Goal: Information Seeking & Learning: Learn about a topic

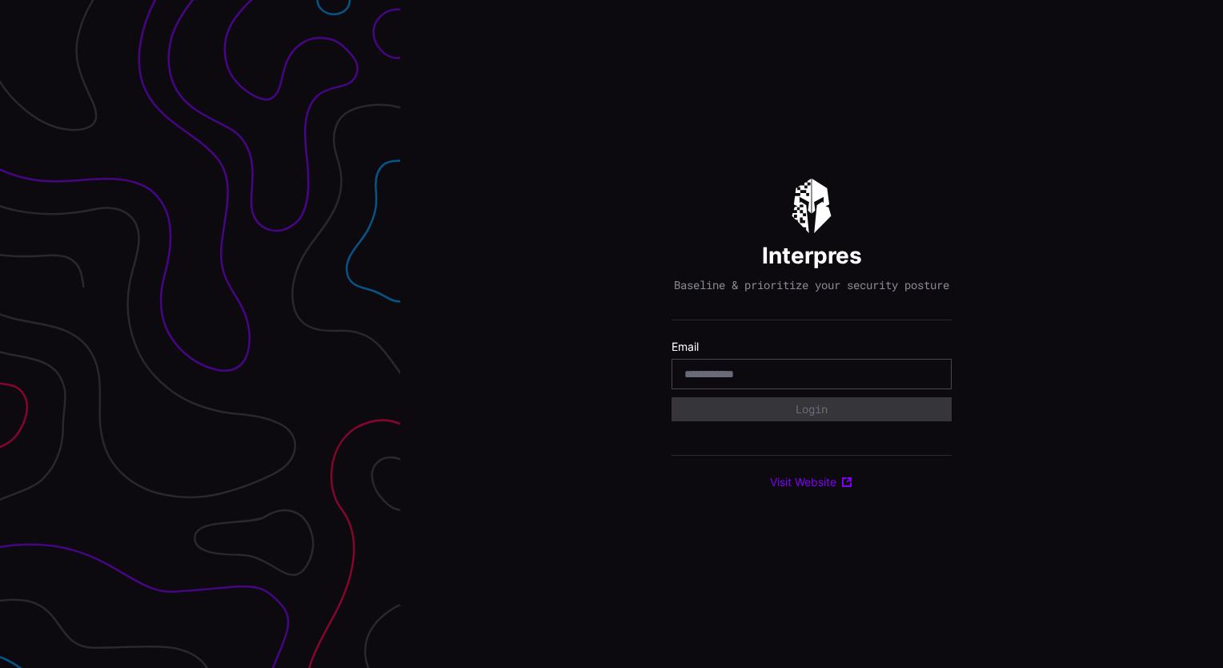
click at [780, 381] on input "email" at bounding box center [811, 374] width 255 height 14
type input "**********"
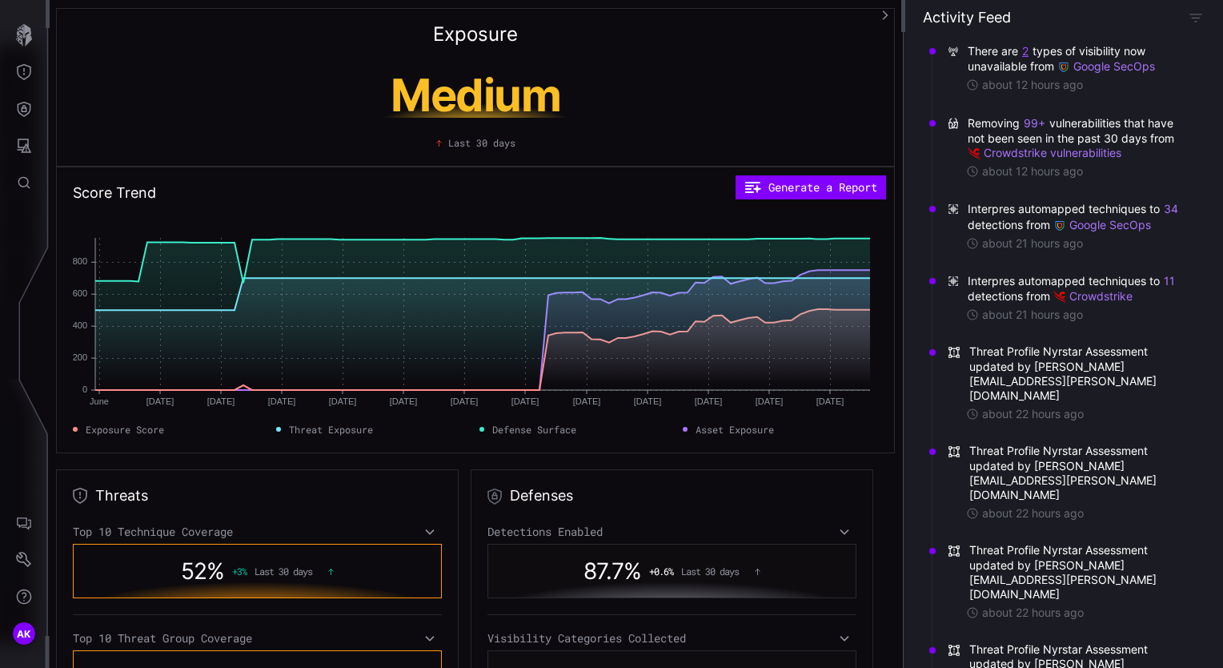
click at [1026, 52] on button "2" at bounding box center [1025, 51] width 8 height 16
click at [920, 126] on div "There are 2 types of visibility now unavailable from Google SecOps about 12 hou…" at bounding box center [1063, 350] width 319 height 636
click at [29, 61] on button "Threat Exposure" at bounding box center [24, 72] width 46 height 37
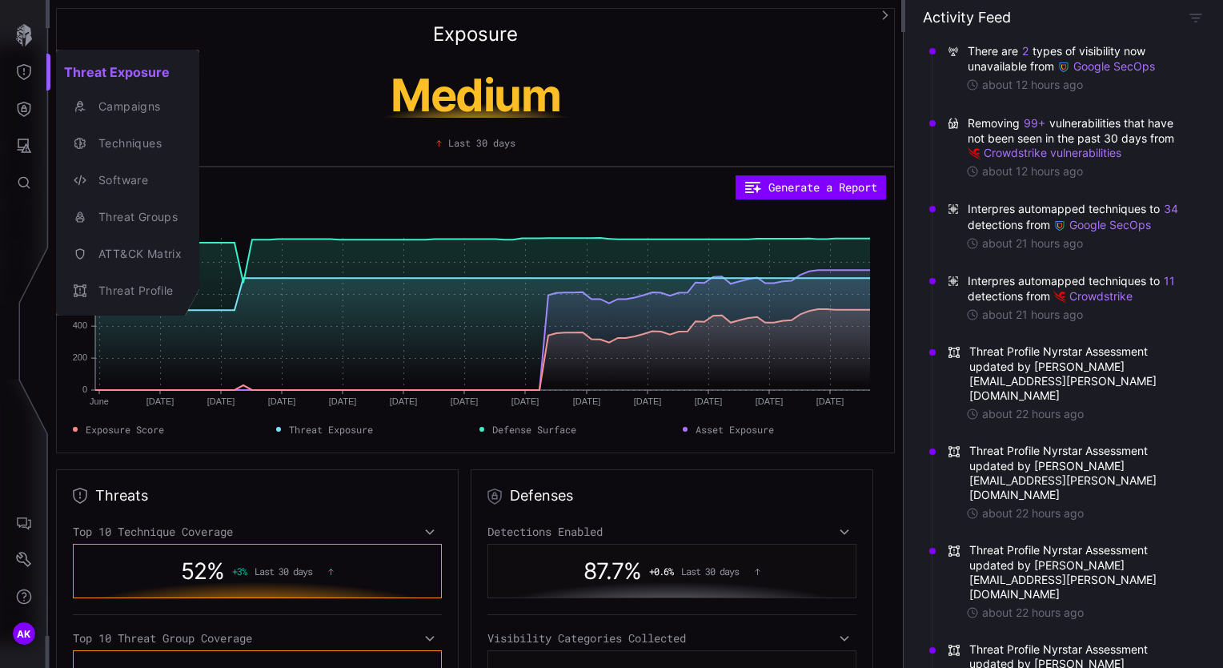
click at [854, 455] on div at bounding box center [611, 334] width 1223 height 668
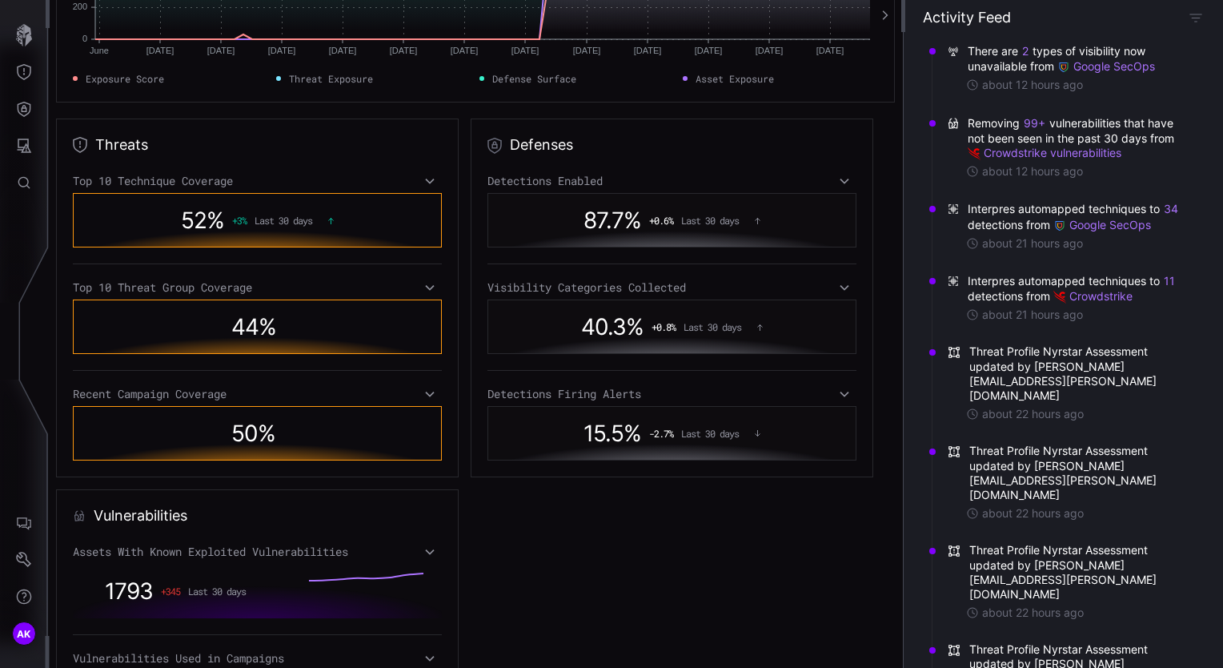
scroll to position [656, 0]
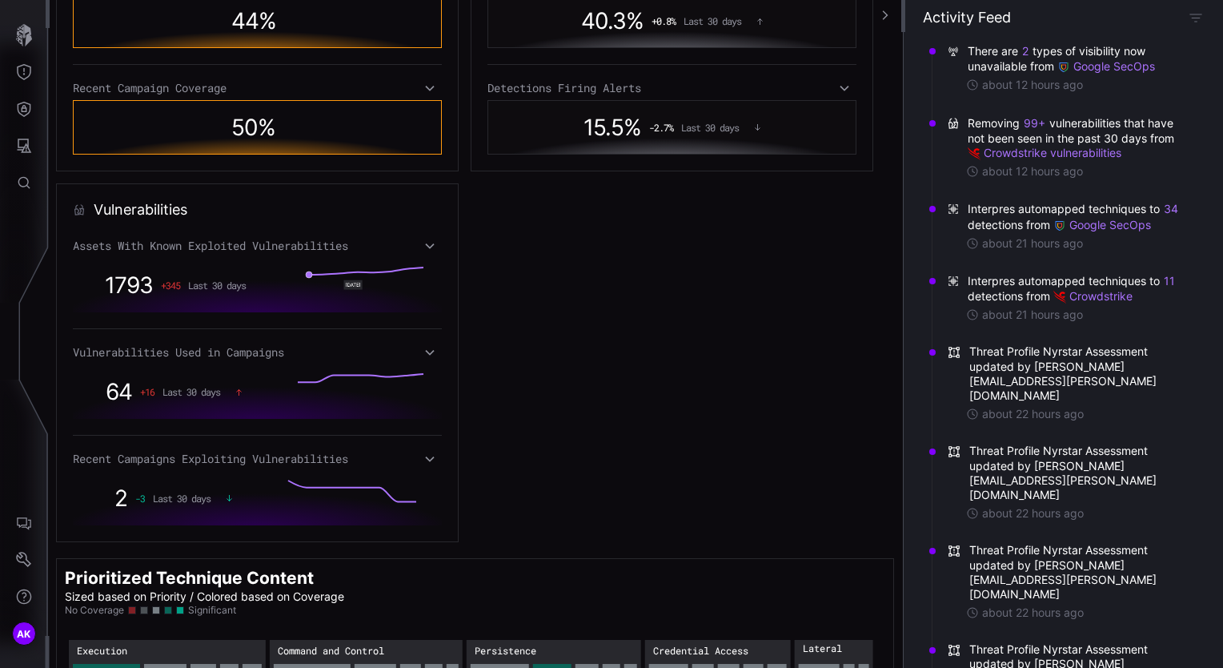
click at [309, 287] on rect at bounding box center [366, 284] width 114 height 35
click at [425, 245] on icon at bounding box center [429, 246] width 9 height 6
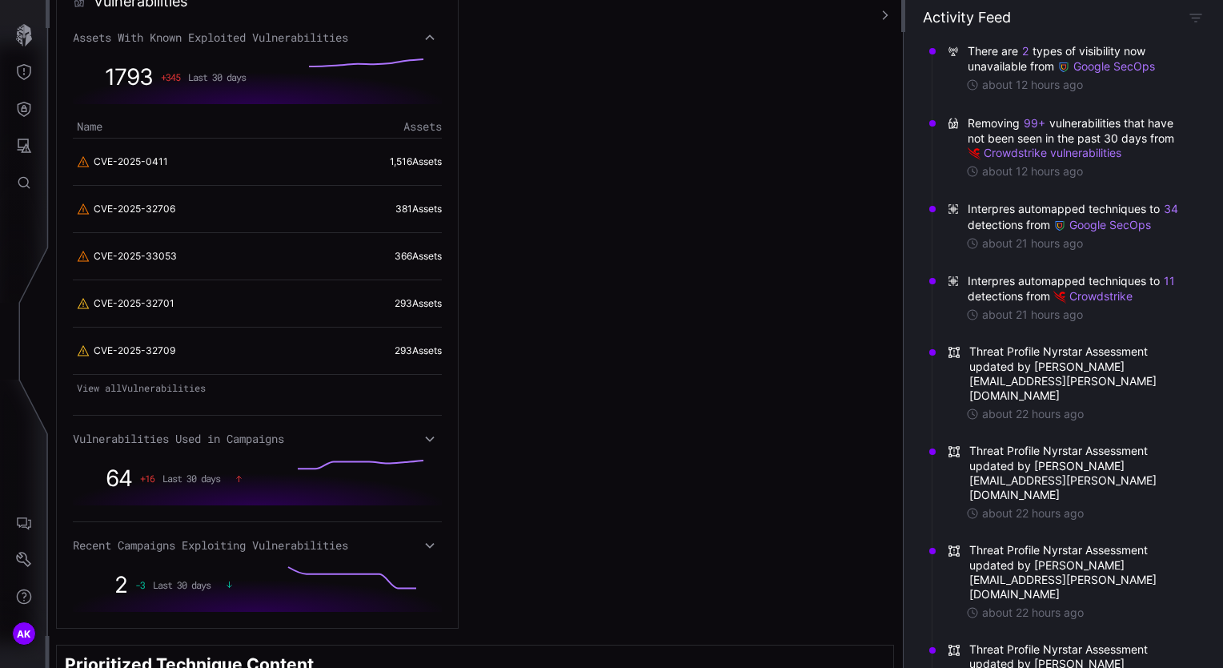
scroll to position [865, 0]
click at [165, 389] on link "View all Vulnerabilities" at bounding box center [257, 387] width 369 height 22
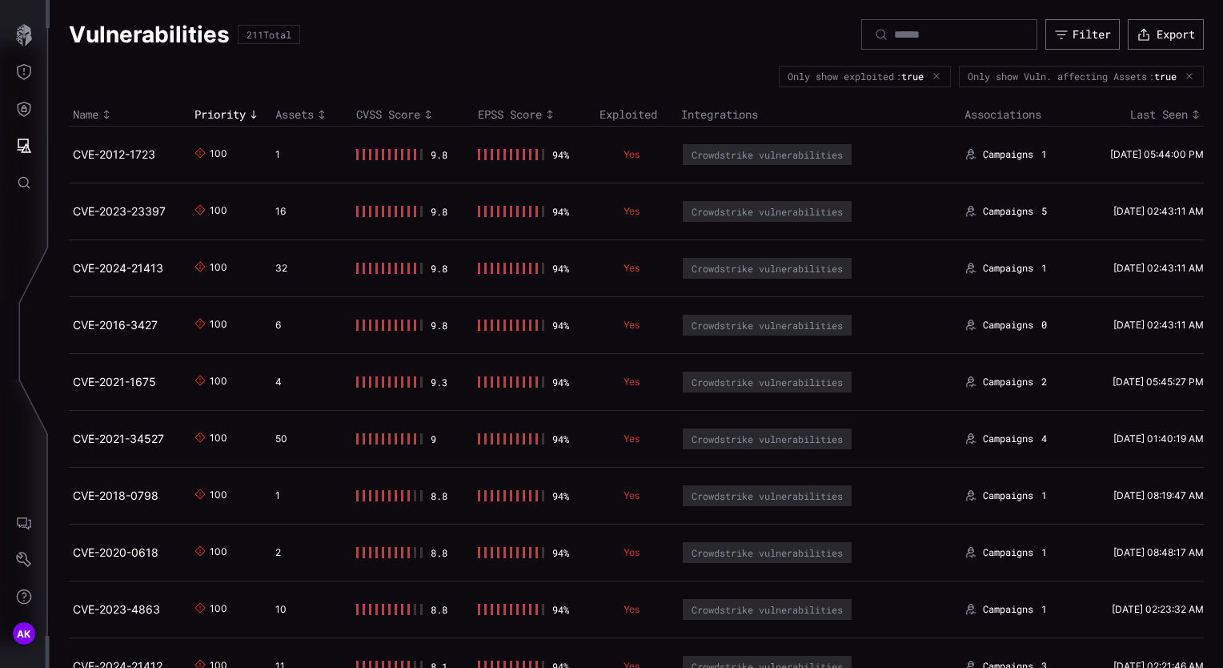
click at [500, 114] on div "EPSS Score" at bounding box center [535, 114] width 114 height 14
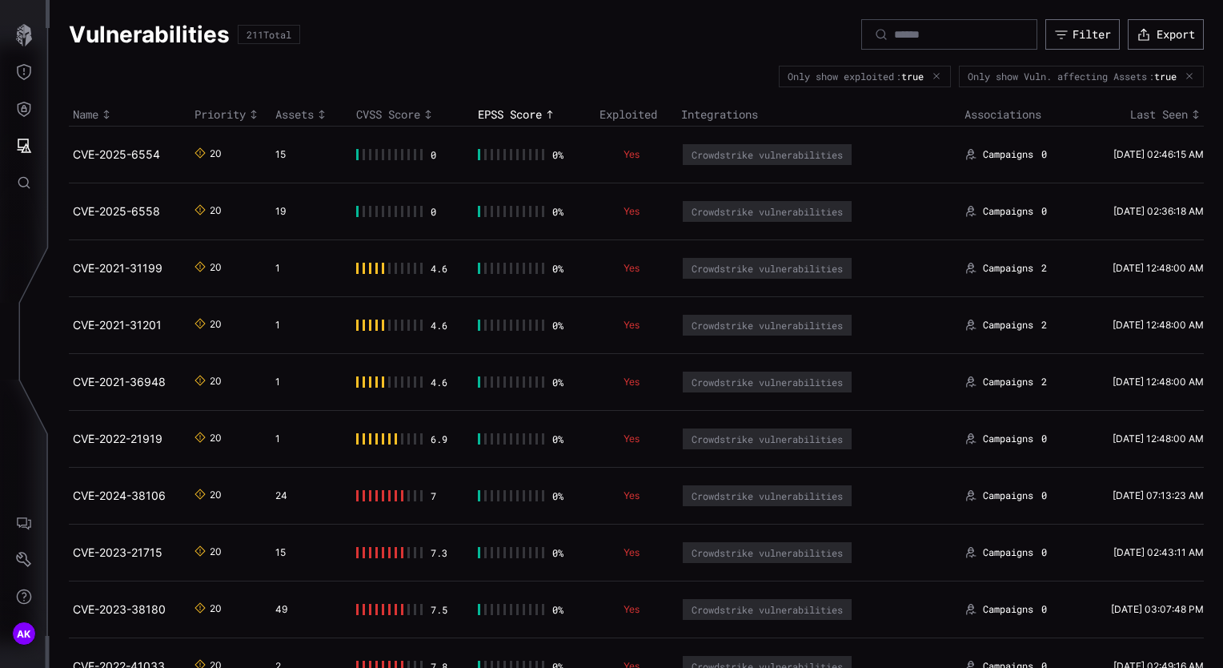
click at [502, 114] on div "EPSS Score" at bounding box center [535, 114] width 114 height 14
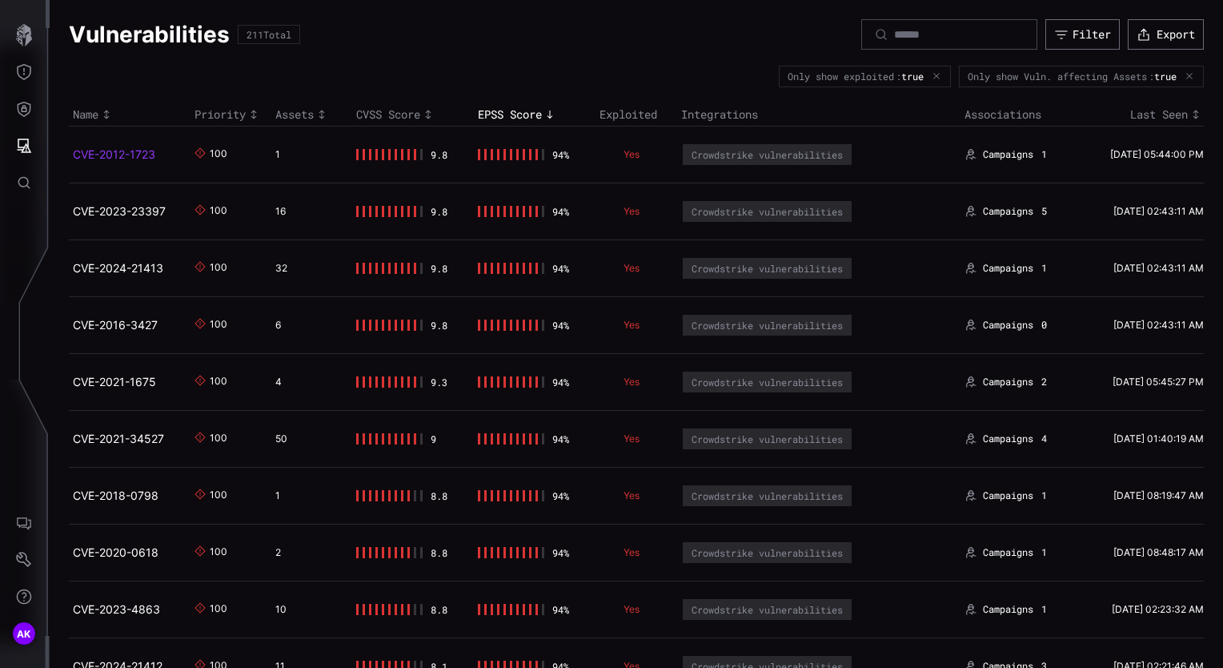
click at [127, 154] on link "CVE-2012-1723" at bounding box center [114, 154] width 82 height 14
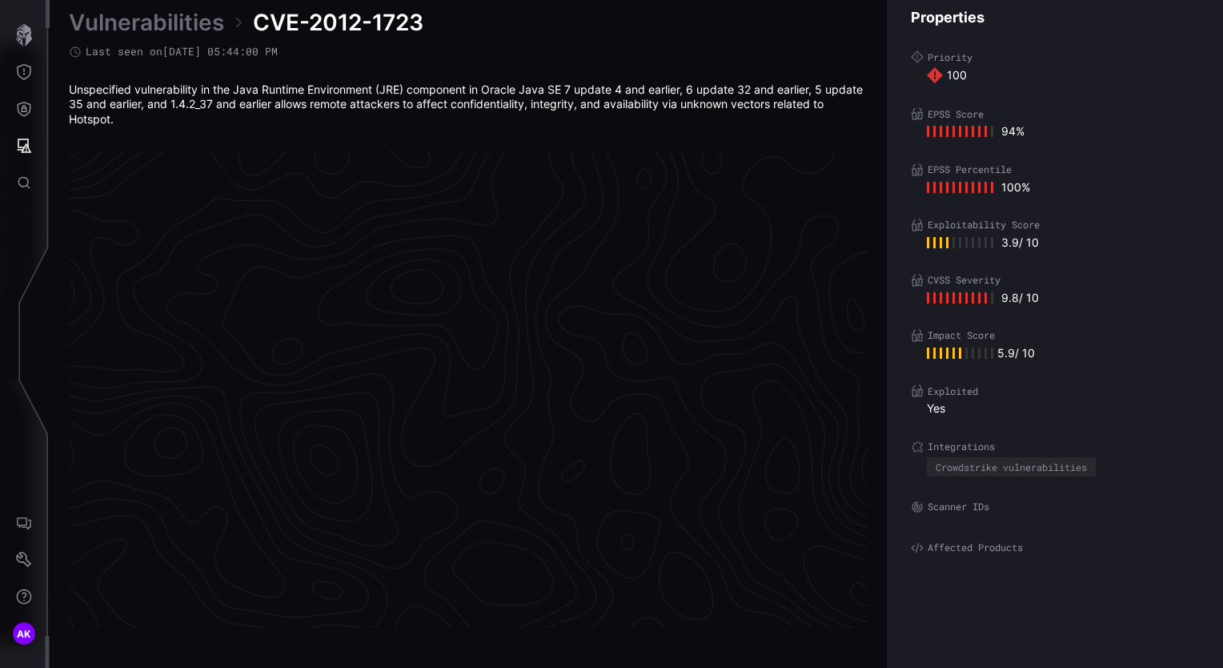
scroll to position [3369, 807]
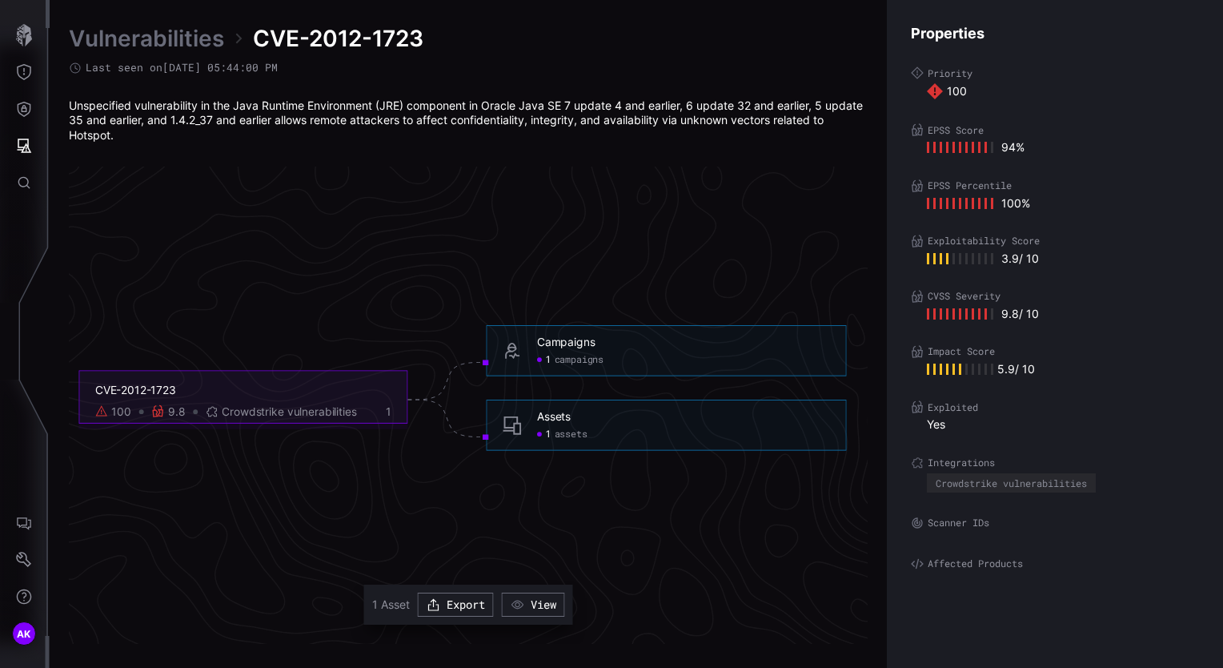
click at [588, 345] on div "Campaigns" at bounding box center [566, 342] width 58 height 14
click at [567, 362] on span "campaigns" at bounding box center [580, 359] width 50 height 12
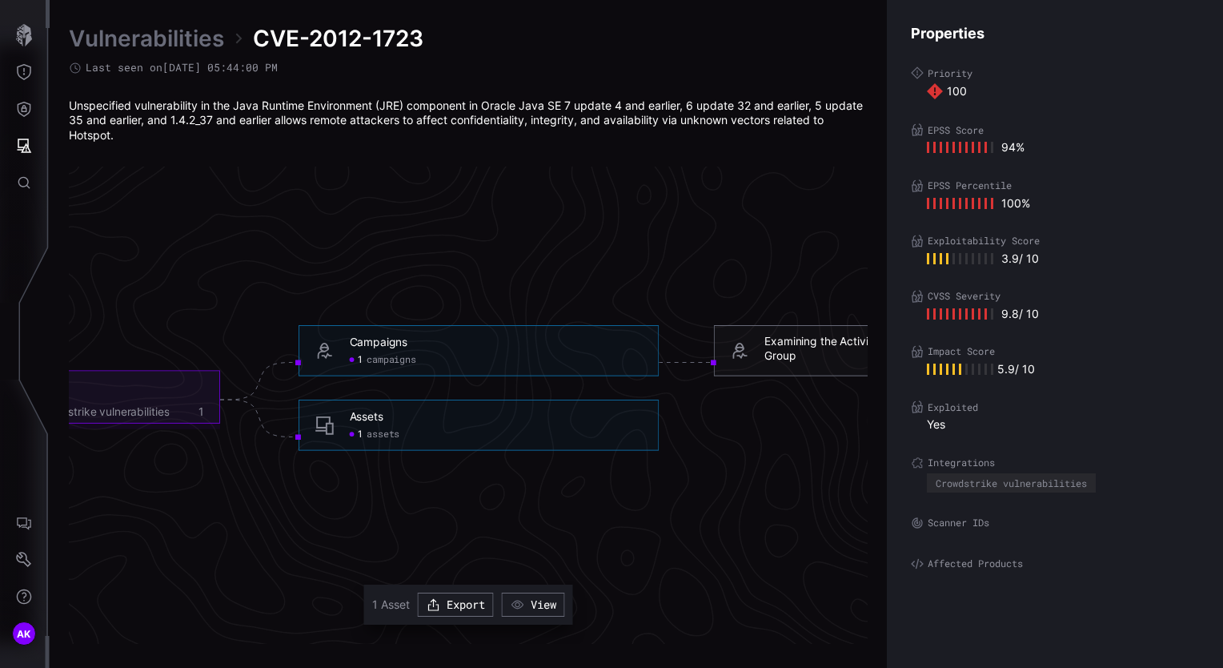
scroll to position [3369, 1098]
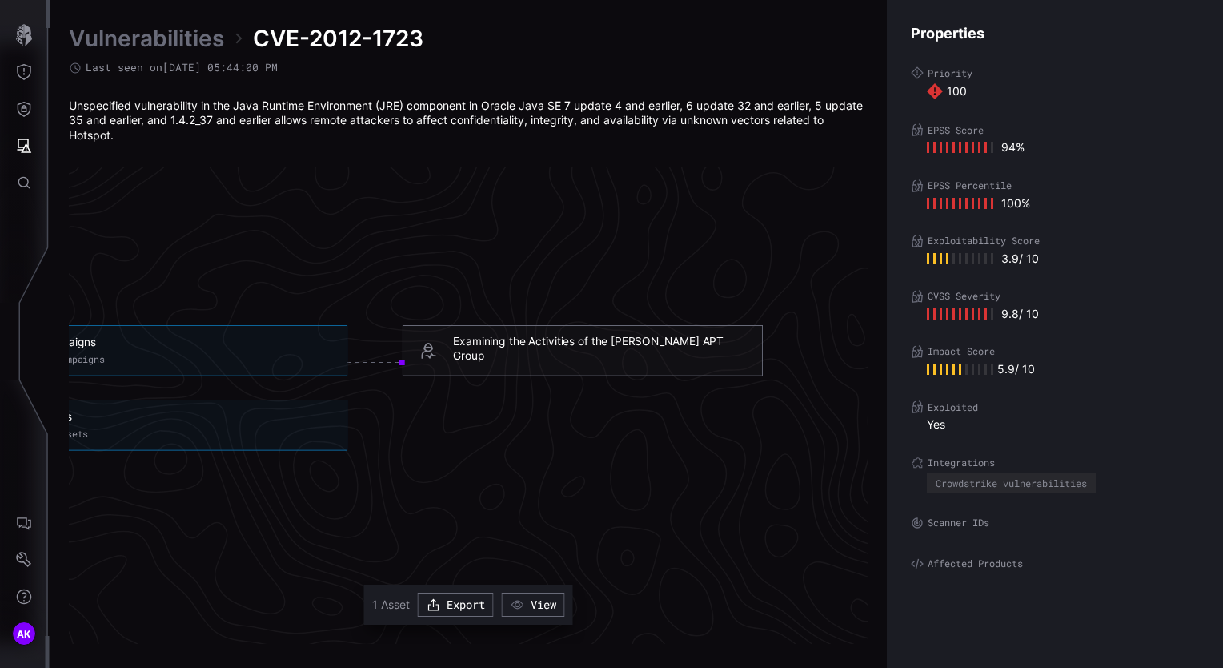
click at [652, 352] on div "Examining the Activities of the Turla APT Group" at bounding box center [599, 348] width 293 height 29
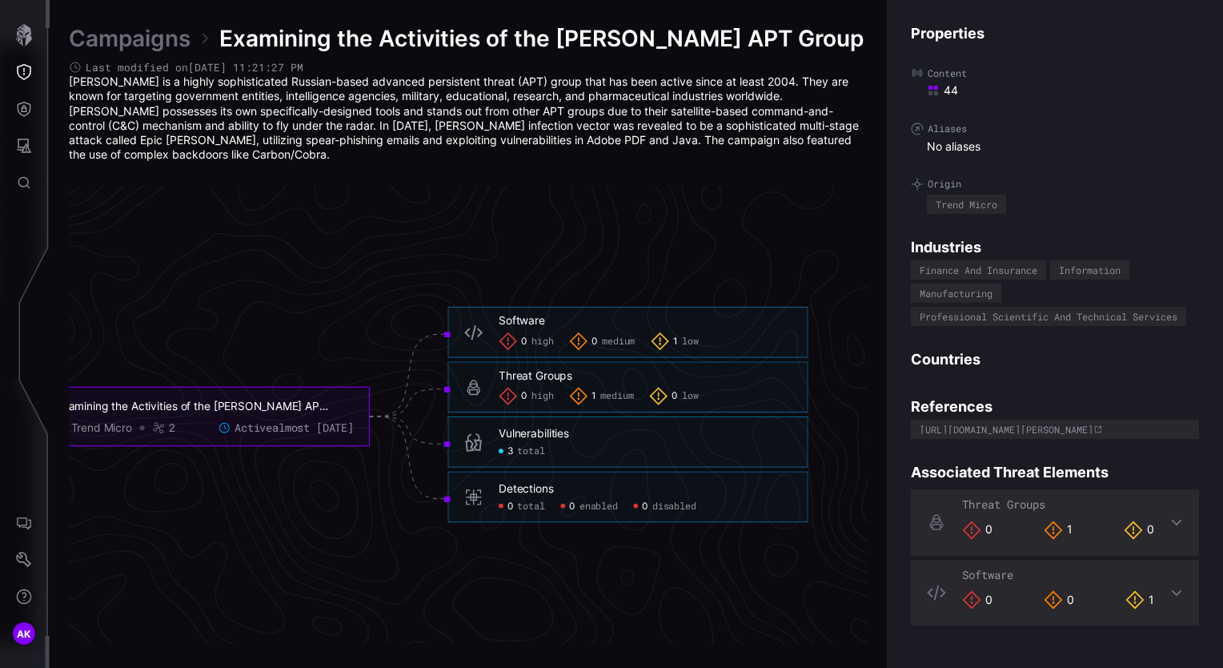
scroll to position [3372, 868]
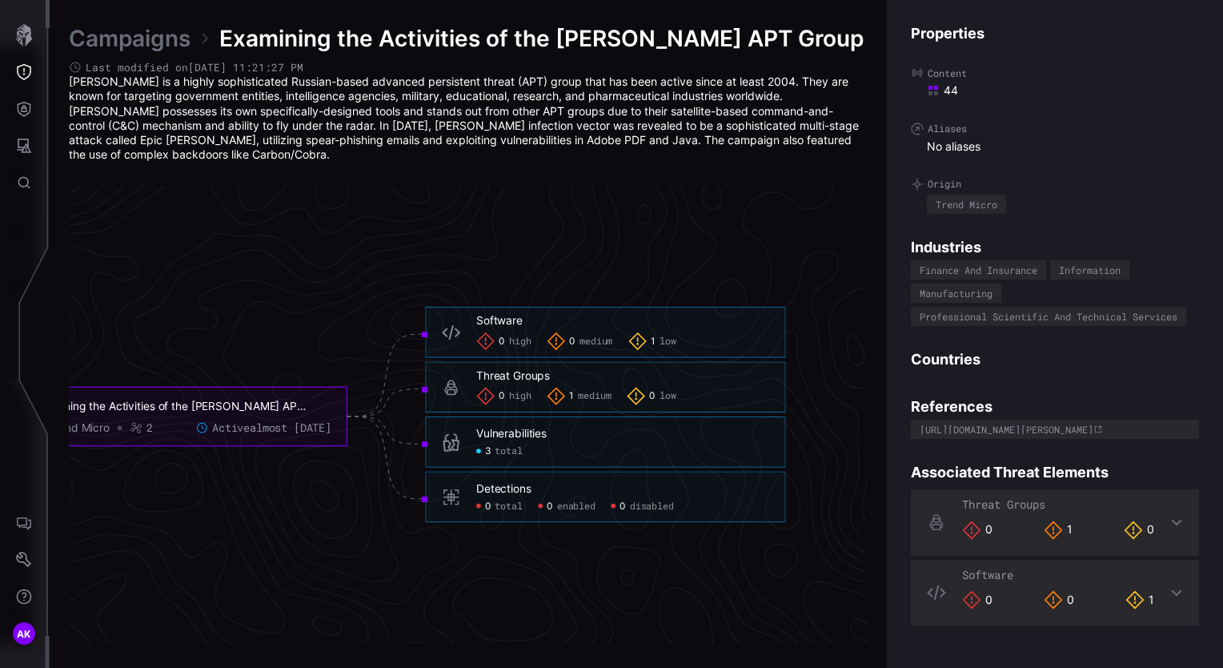
click at [503, 445] on span "total" at bounding box center [508, 451] width 27 height 12
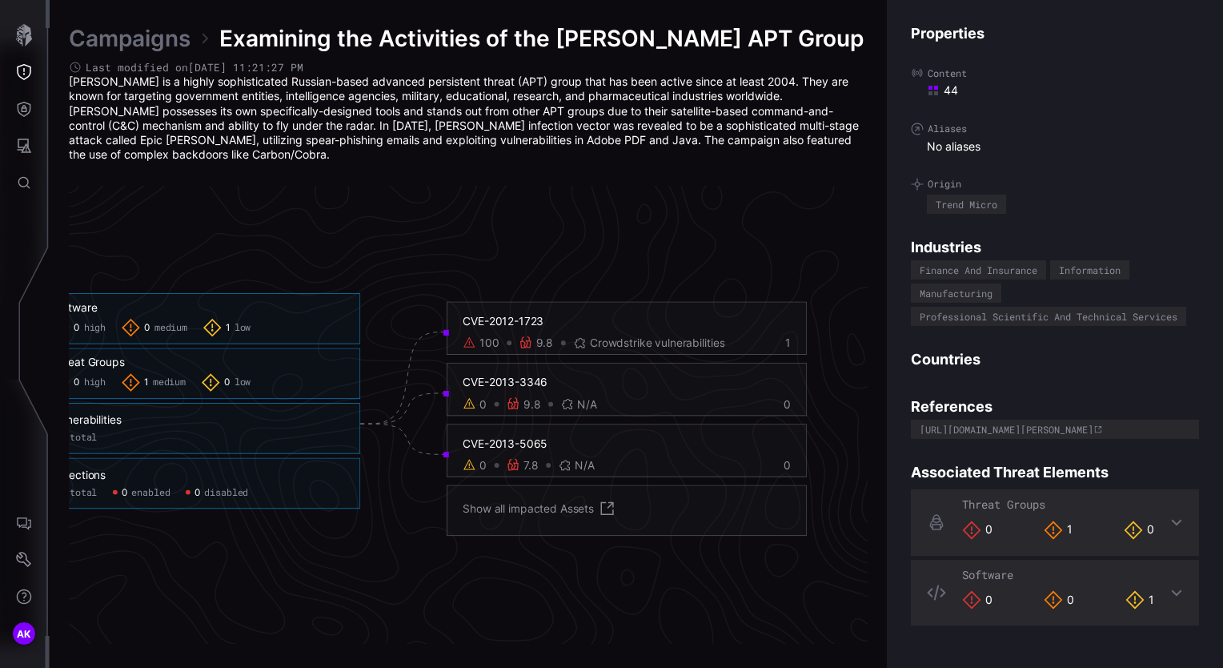
scroll to position [3372, 1086]
click at [638, 319] on div "CVE-2012-1723 100 9.8 Crowdstrike vulnerabilities 1" at bounding box center [626, 329] width 360 height 54
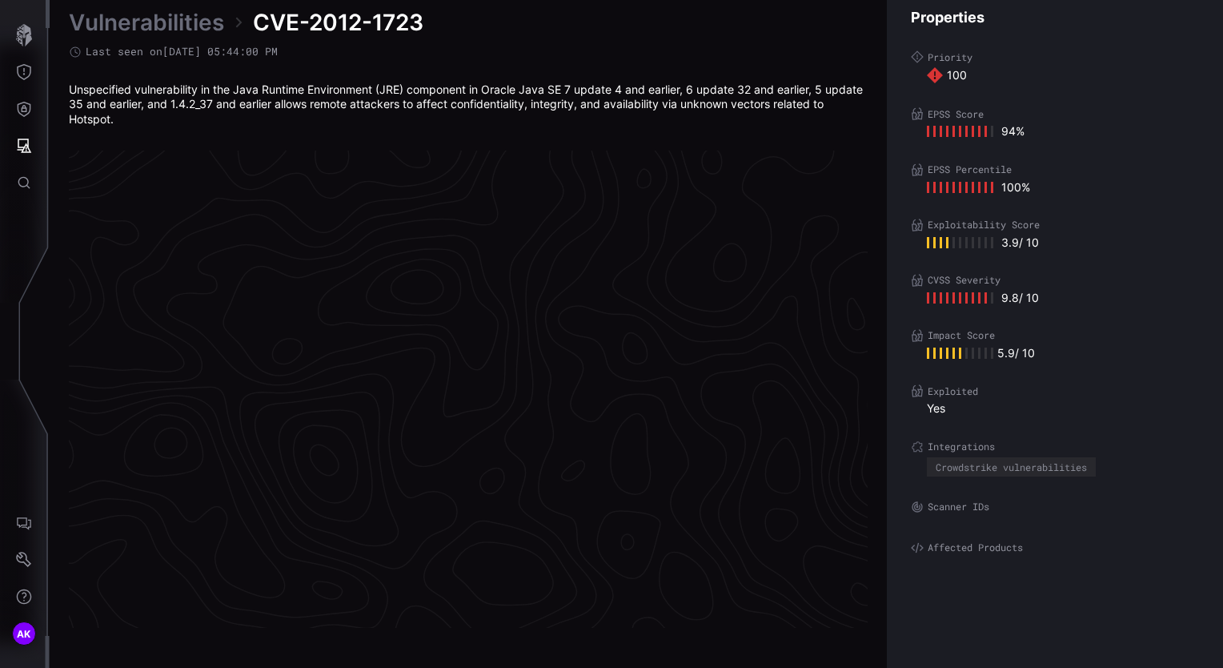
scroll to position [3369, 807]
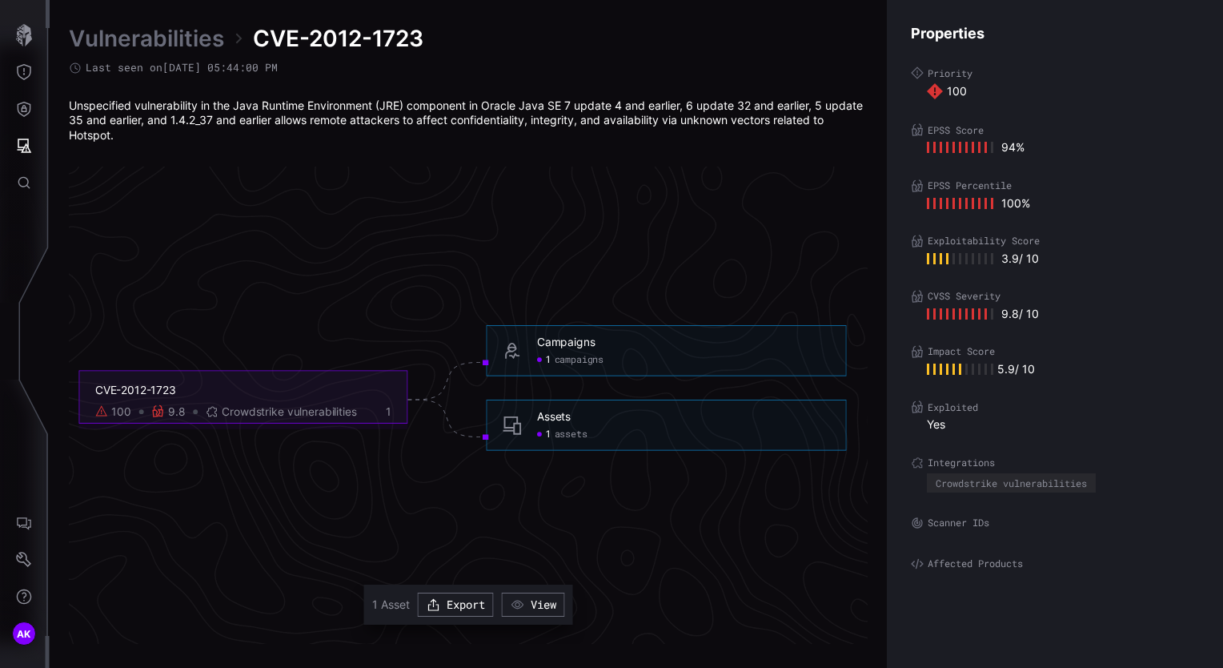
click at [582, 421] on h6 "Assets" at bounding box center [683, 417] width 293 height 14
click at [560, 423] on div "Assets 1 assets" at bounding box center [683, 425] width 293 height 30
click at [560, 423] on div "Assets" at bounding box center [554, 417] width 34 height 14
click at [517, 431] on icon at bounding box center [512, 424] width 18 height 18
click at [560, 434] on span "assets" at bounding box center [571, 433] width 33 height 12
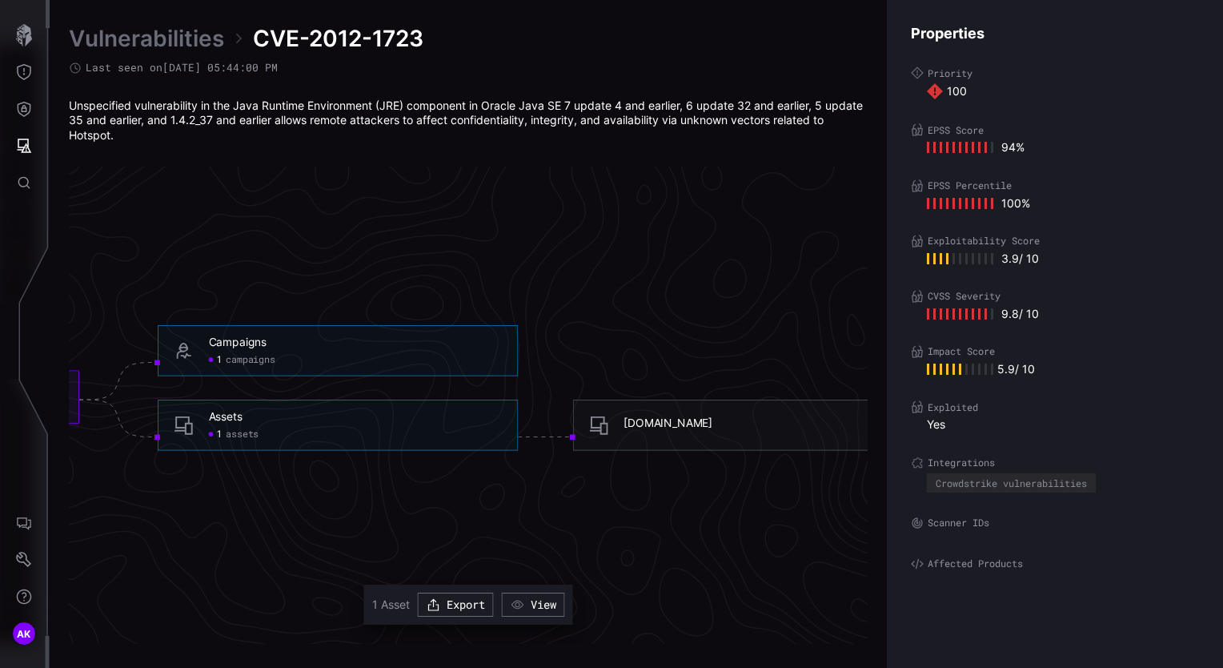
scroll to position [3369, 929]
click at [688, 420] on div "BUDNB52593.saturnus.ads" at bounding box center [667, 422] width 89 height 14
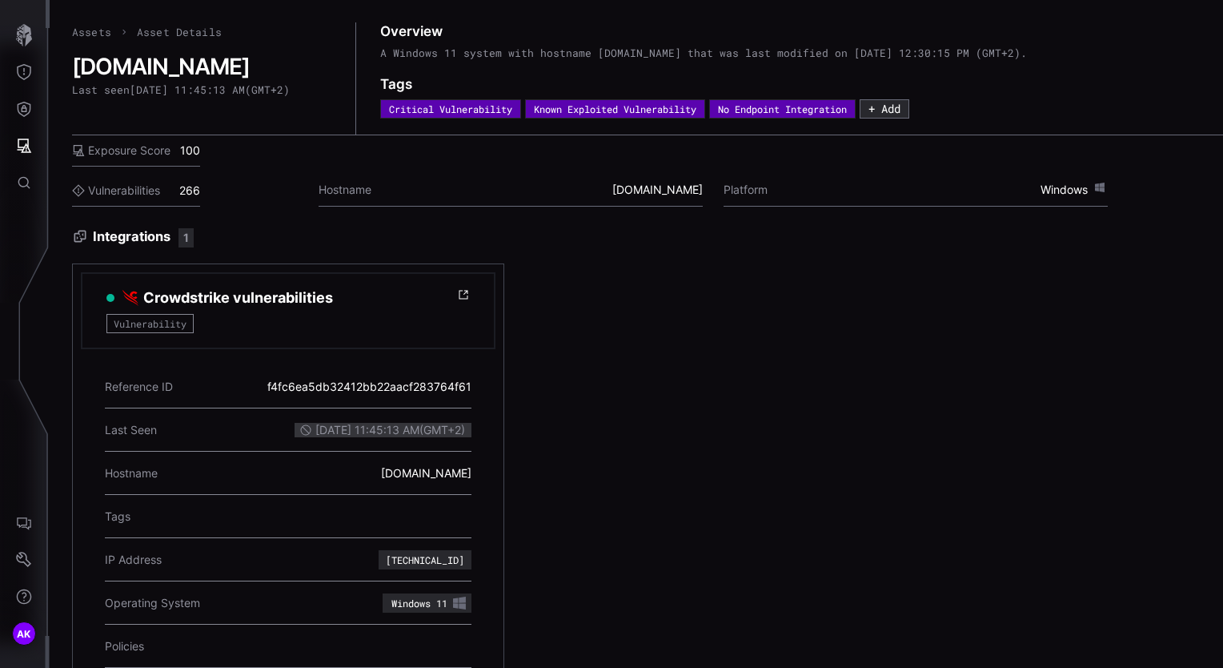
click at [112, 129] on div "Assets Asset Details BUDNB52593.saturnus.ads Last seen 8/26/2025, 11:45:13 AM (…" at bounding box center [214, 78] width 284 height 112
click at [612, 196] on span "BUDNB52593.saturnus.ads" at bounding box center [657, 190] width 90 height 14
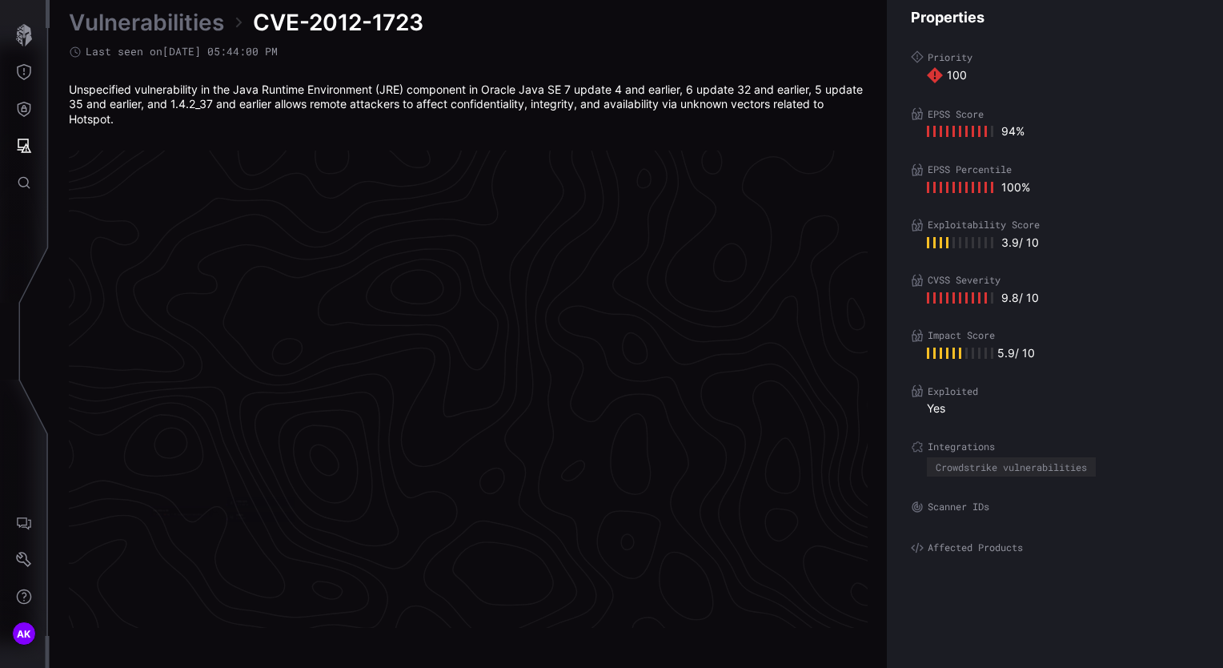
scroll to position [3369, 807]
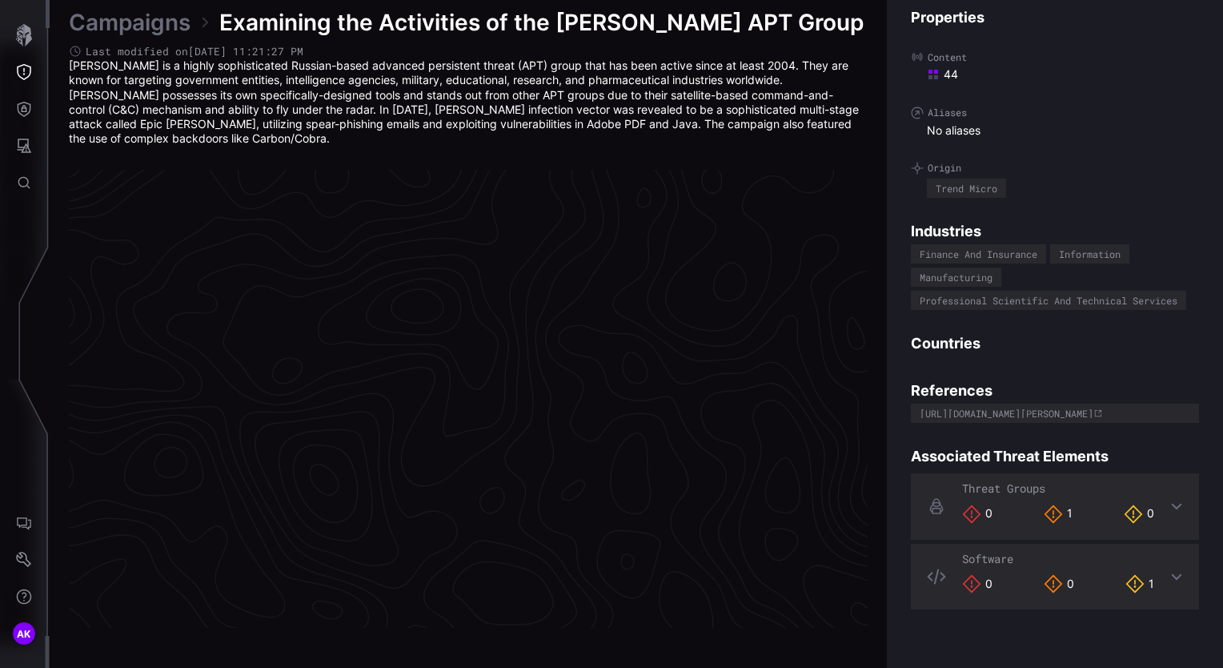
scroll to position [3372, 807]
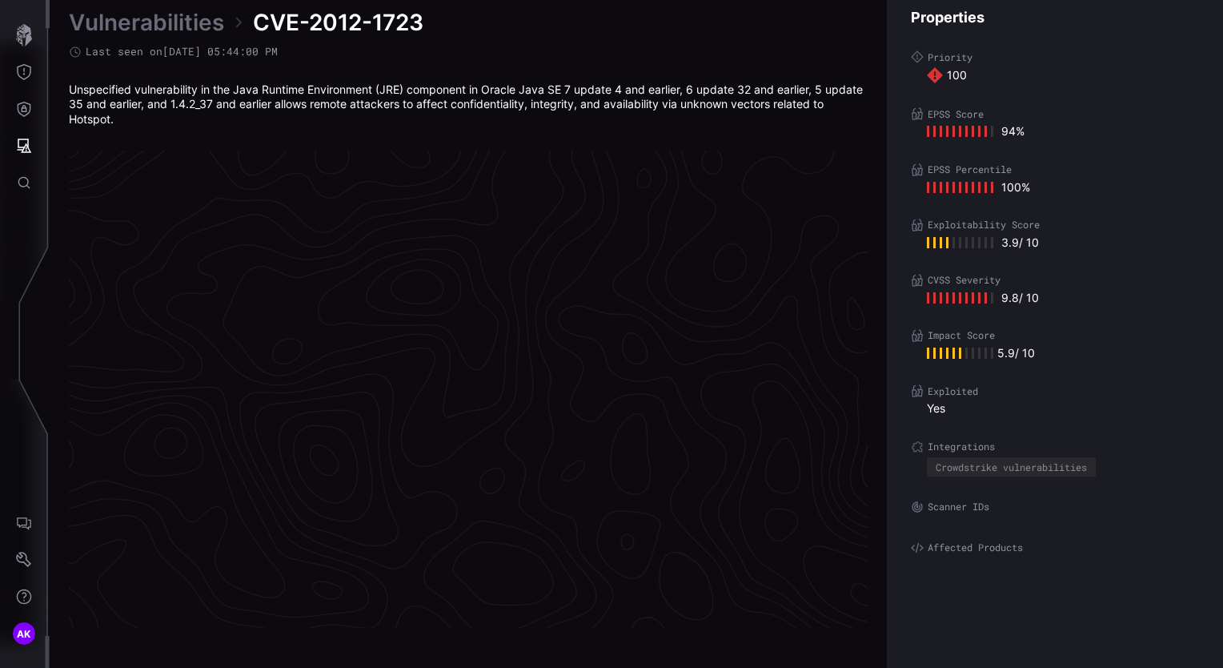
scroll to position [3369, 807]
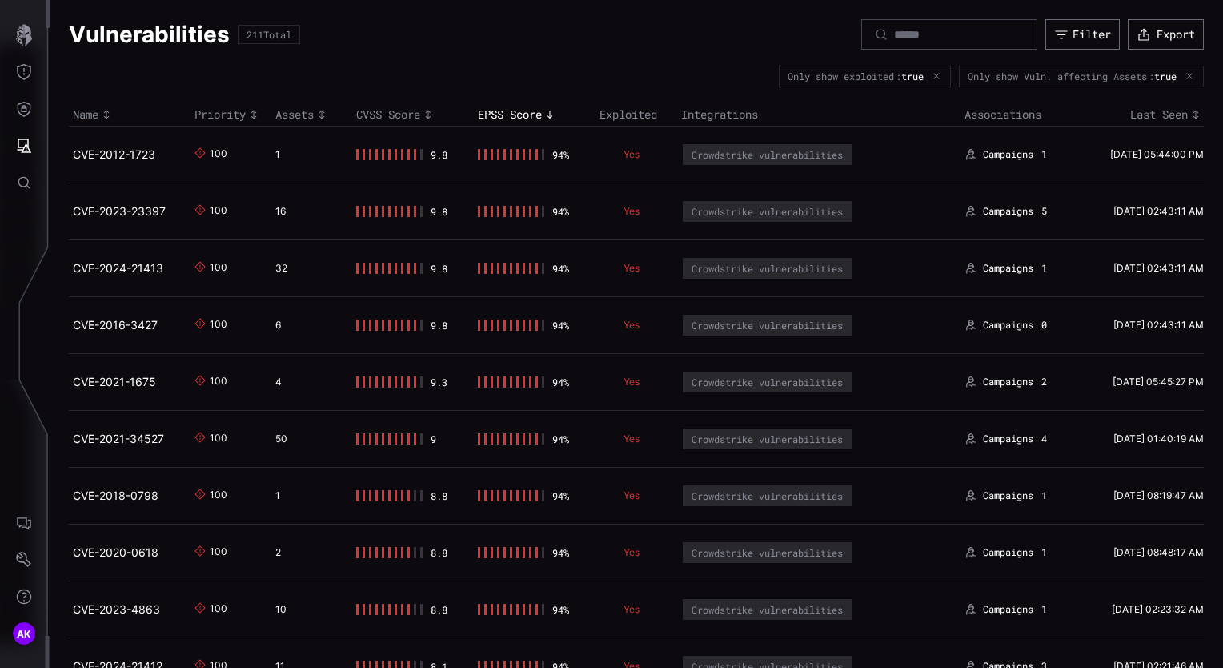
click at [280, 207] on div "16" at bounding box center [305, 211] width 61 height 13
click at [139, 209] on link "CVE-2023-23397" at bounding box center [119, 211] width 93 height 14
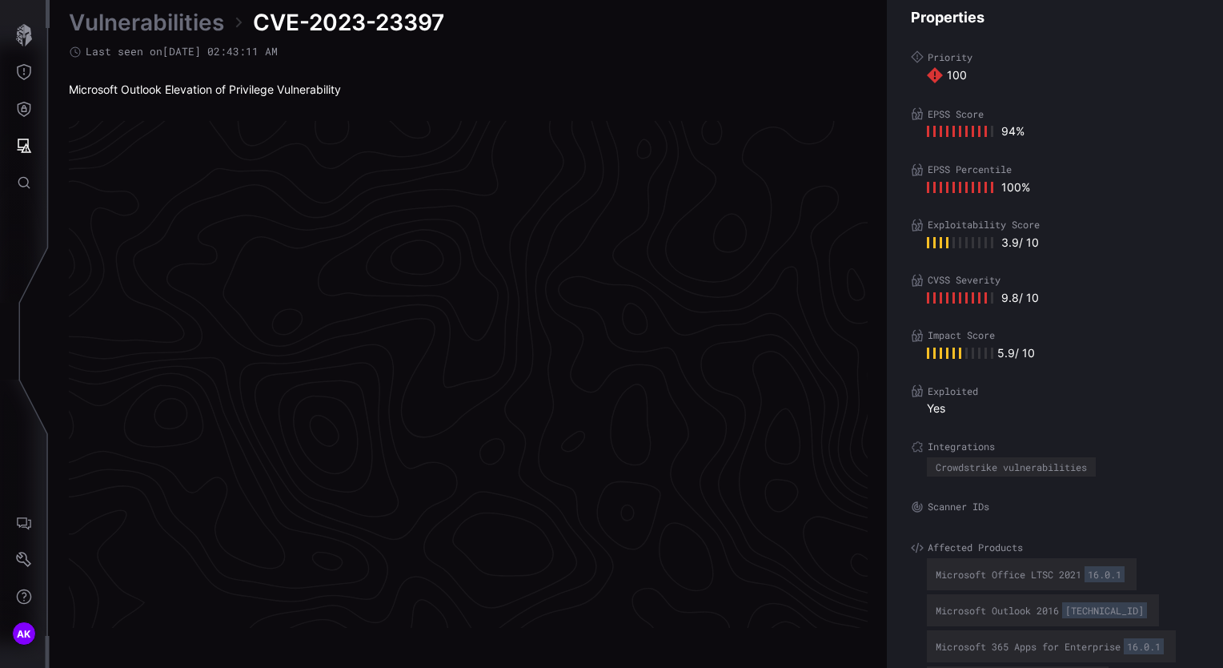
scroll to position [3355, 807]
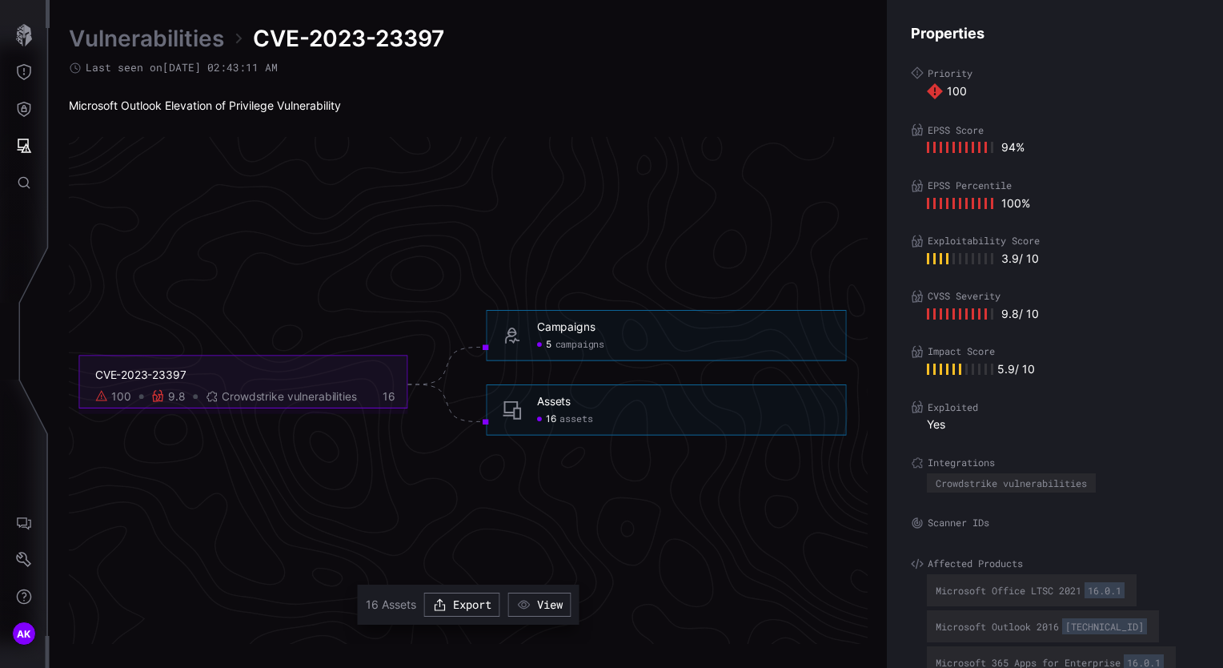
click at [564, 350] on span "campaigns" at bounding box center [581, 345] width 50 height 12
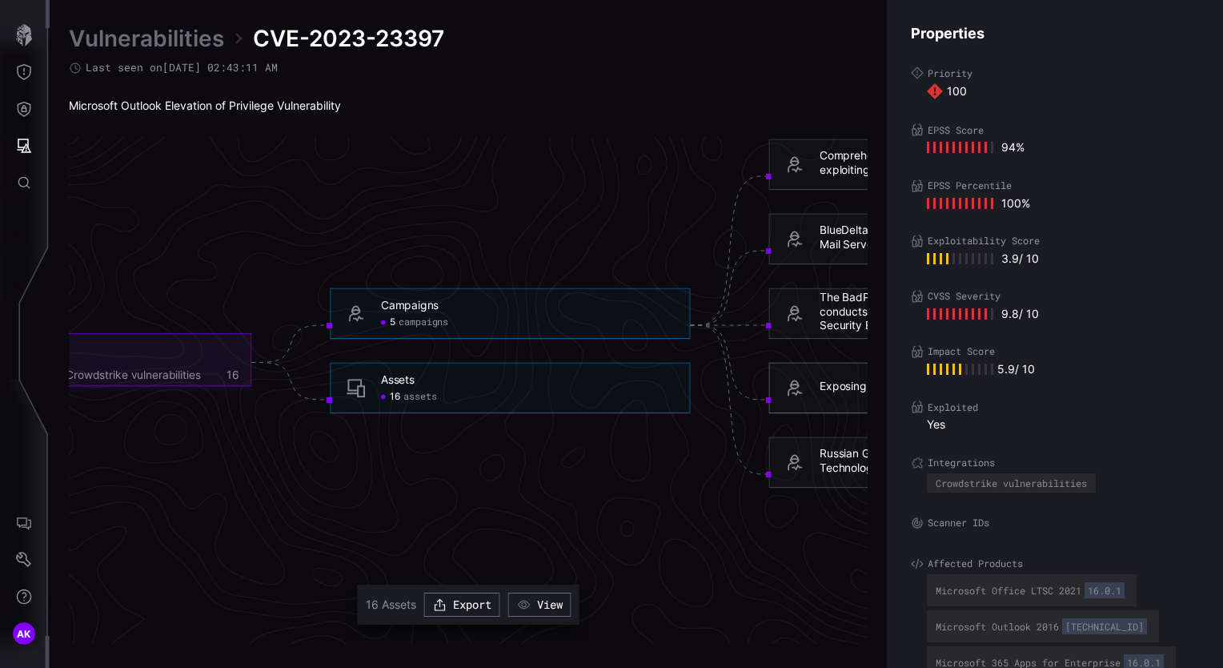
scroll to position [3417, 723]
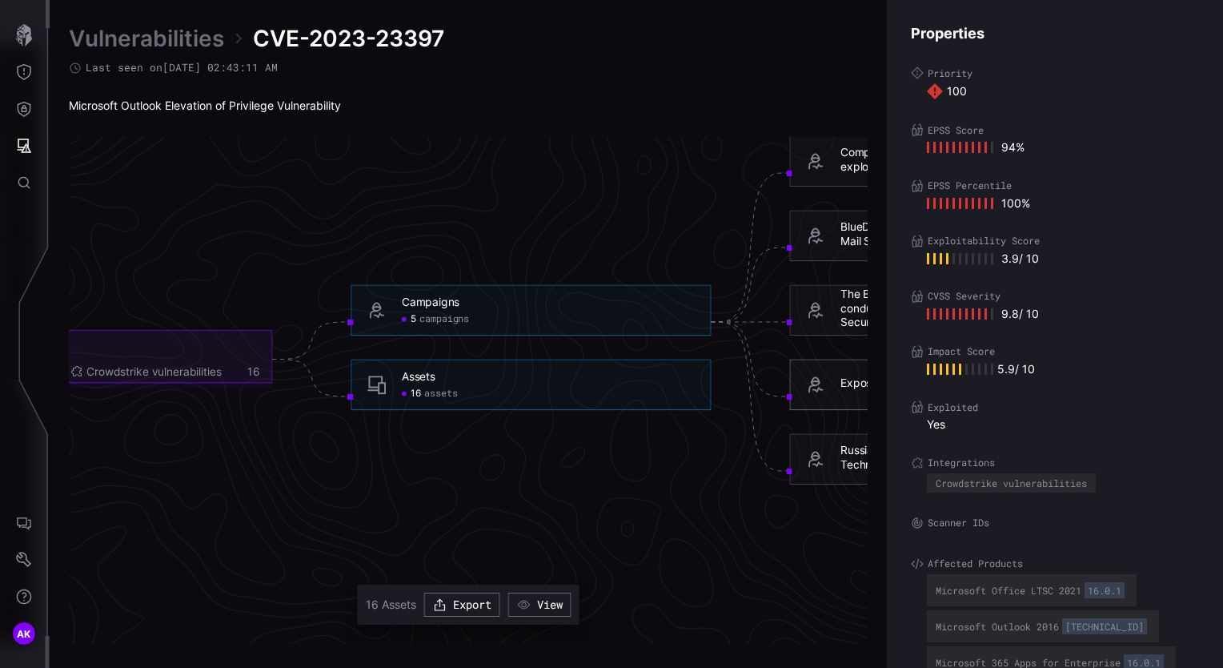
click at [430, 395] on span "assets" at bounding box center [440, 393] width 33 height 12
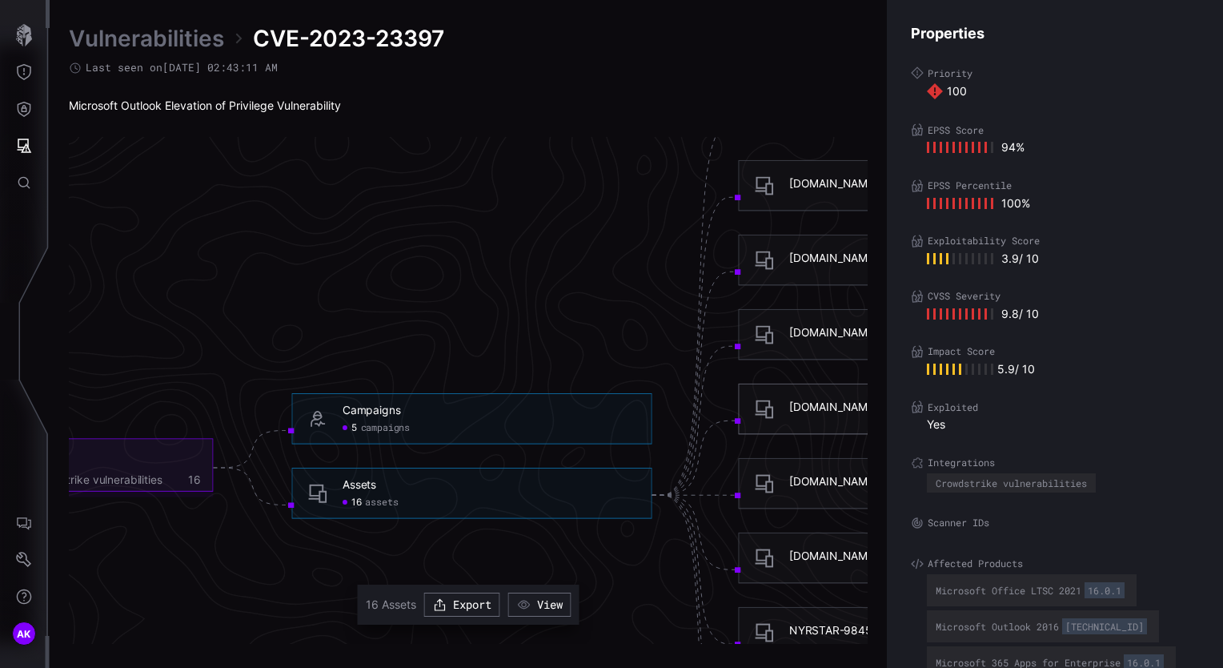
scroll to position [3254, 777]
click at [922, 247] on icon at bounding box center [917, 241] width 13 height 13
click at [941, 288] on div "Exploitability Score 3.9 / 10 CVSS Severity 9.8 / 10" at bounding box center [1055, 278] width 288 height 86
click at [917, 351] on icon at bounding box center [917, 351] width 13 height 13
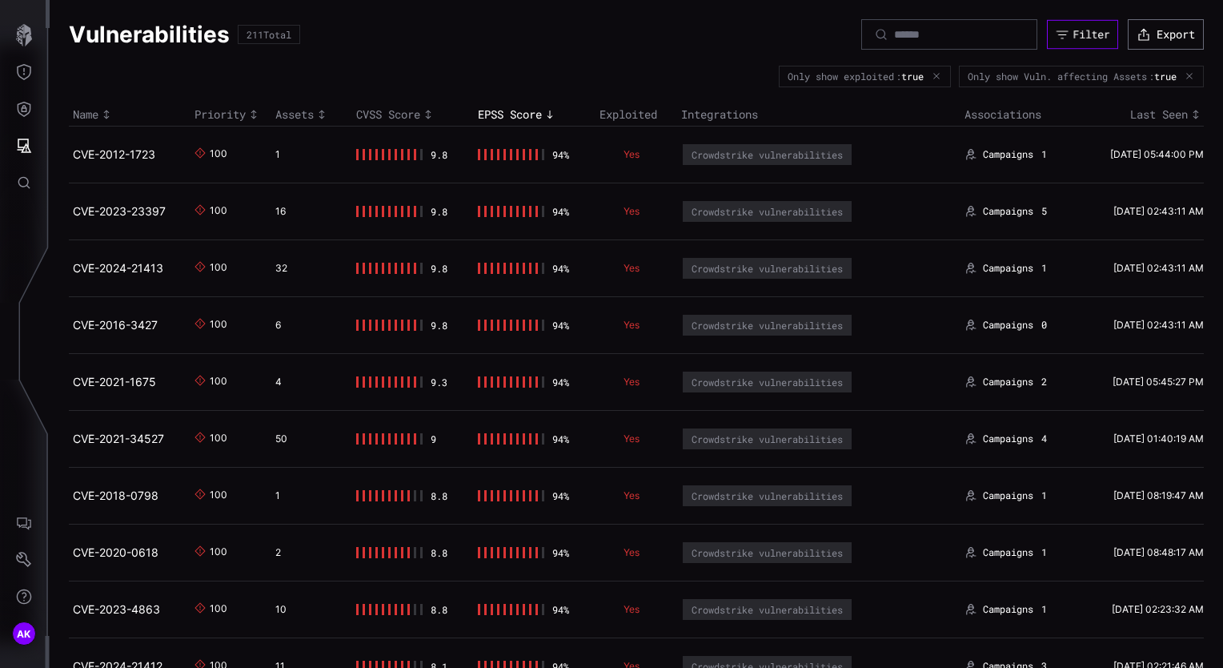
click at [1056, 36] on icon "button" at bounding box center [1063, 34] width 14 height 14
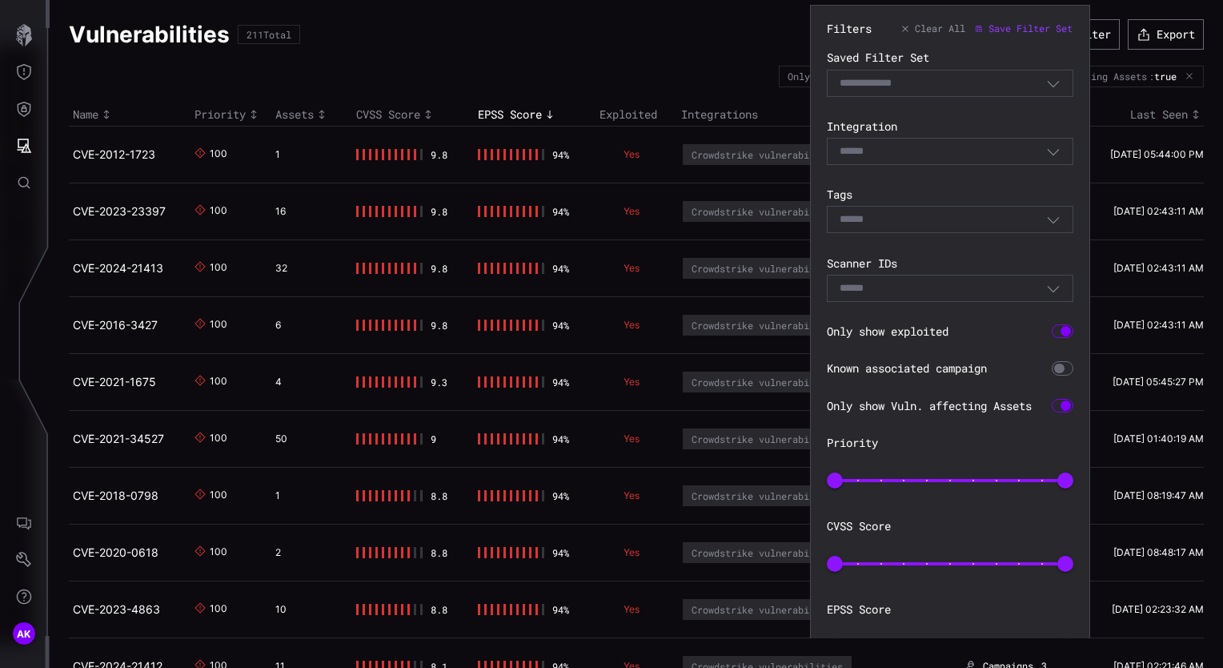
click at [1065, 154] on div "Select" at bounding box center [950, 151] width 247 height 27
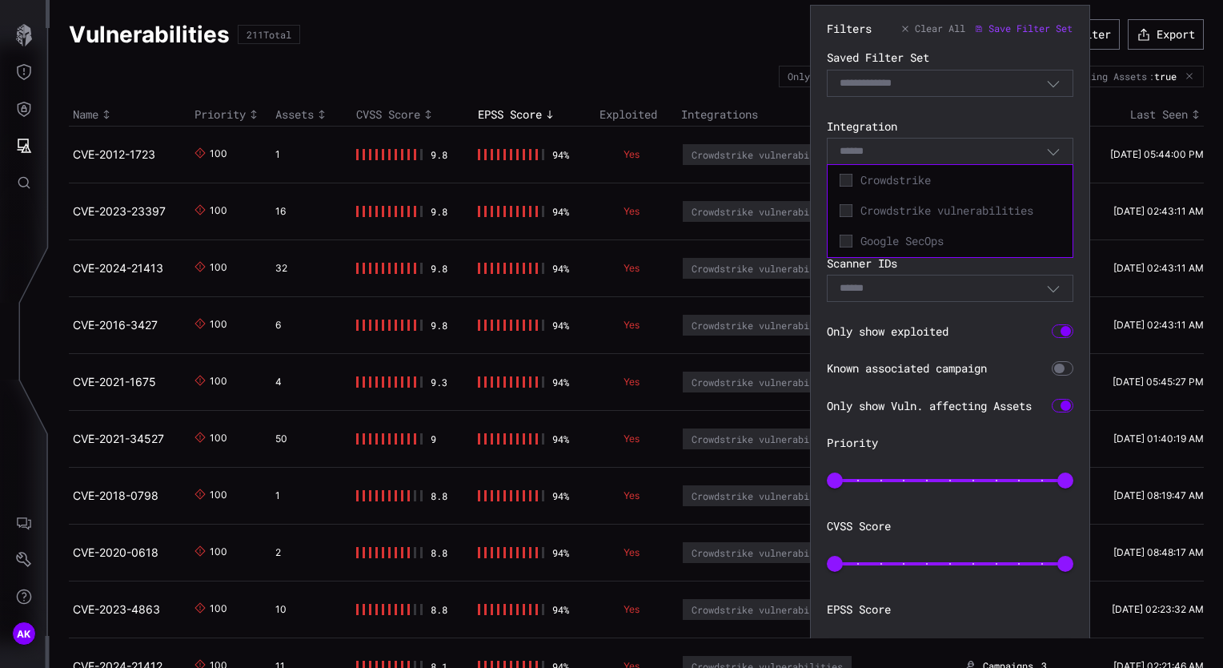
click at [1060, 154] on icon "button" at bounding box center [1053, 151] width 14 height 14
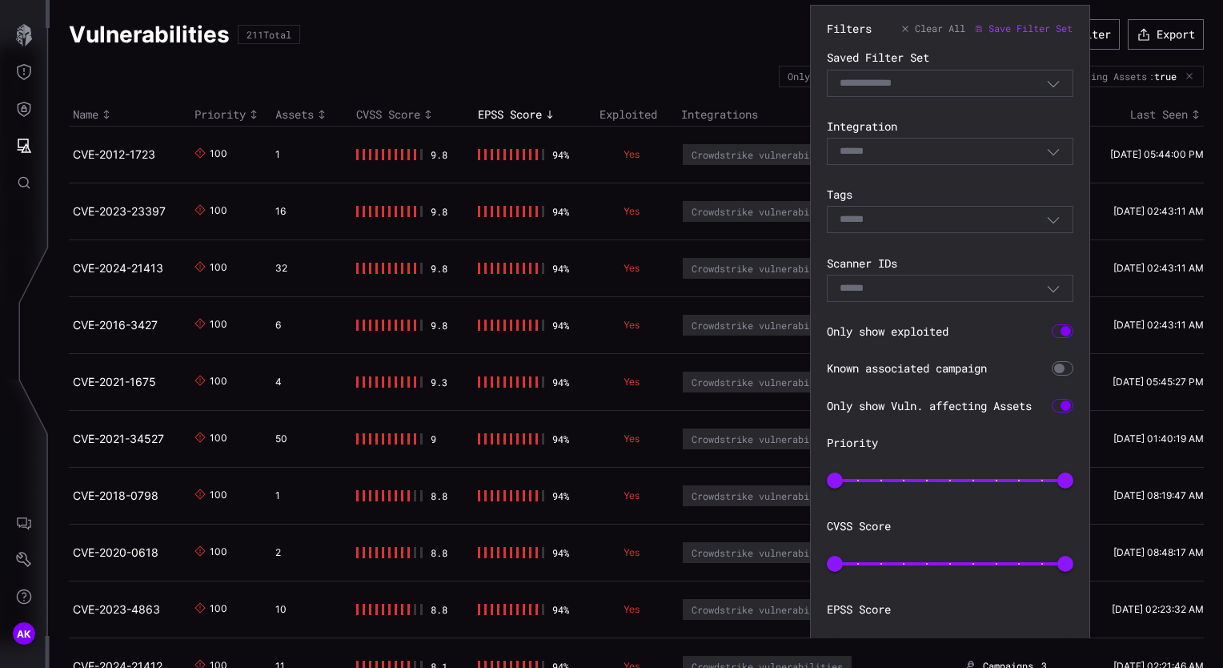
click at [1054, 84] on icon "button" at bounding box center [1053, 83] width 14 height 14
click at [1049, 221] on icon "button" at bounding box center [1053, 219] width 14 height 14
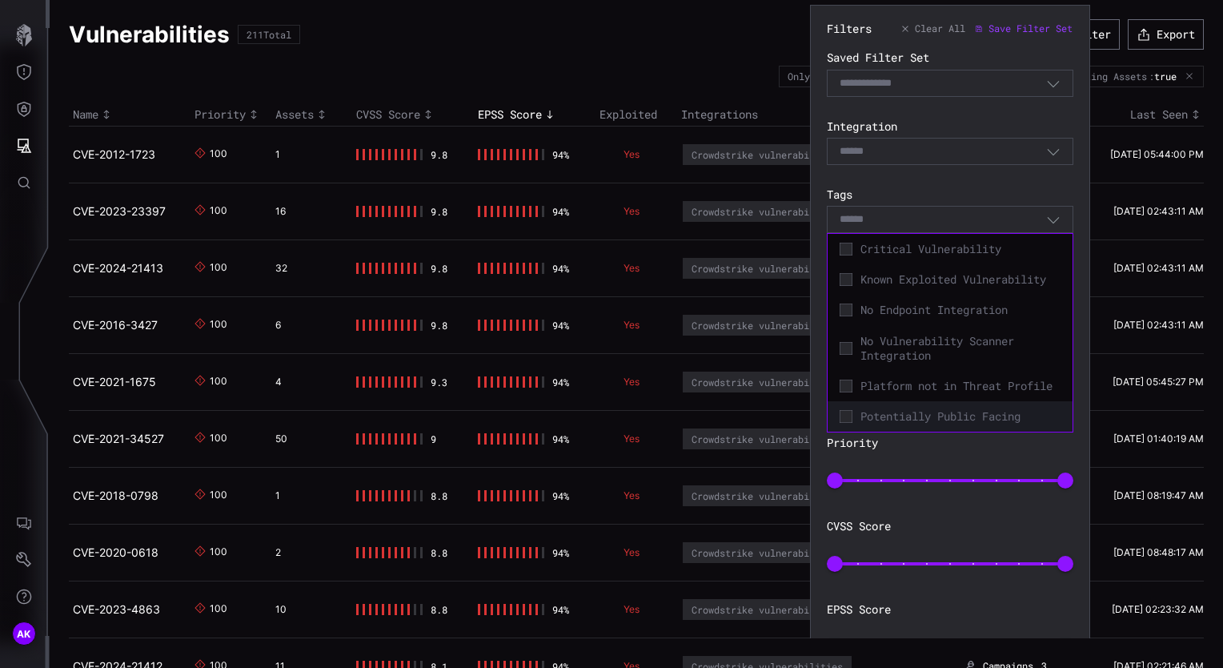
click at [977, 423] on span "Potentially Public Facing" at bounding box center [961, 416] width 200 height 14
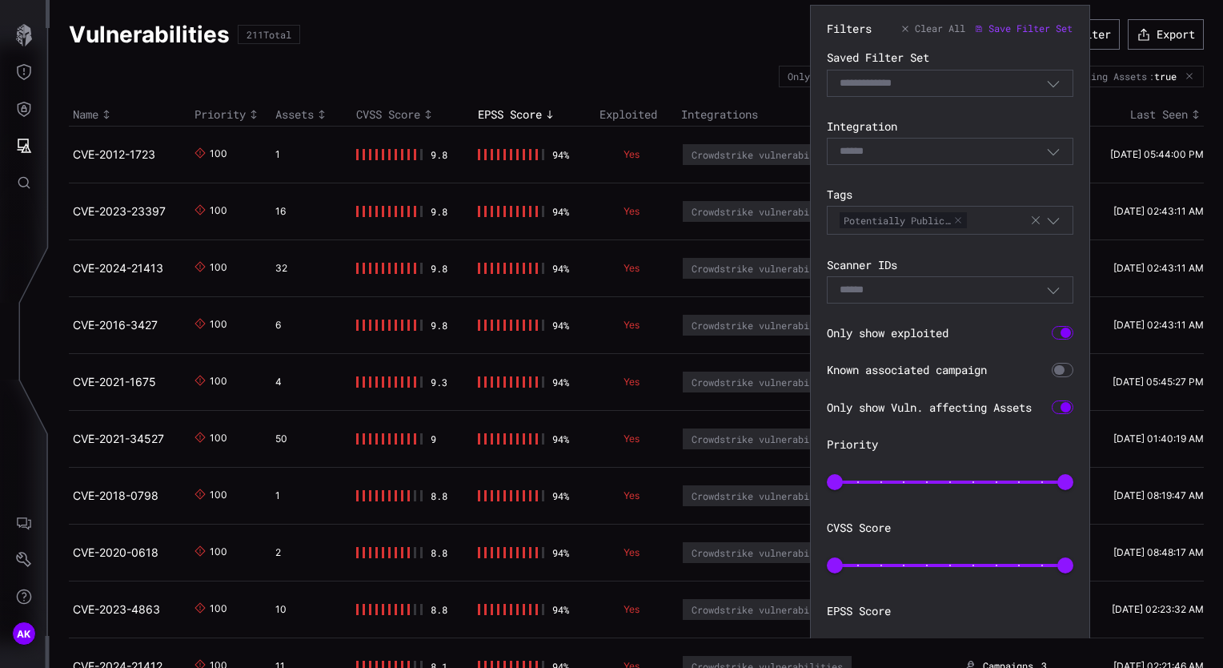
click at [1031, 193] on label "Tags" at bounding box center [950, 194] width 247 height 14
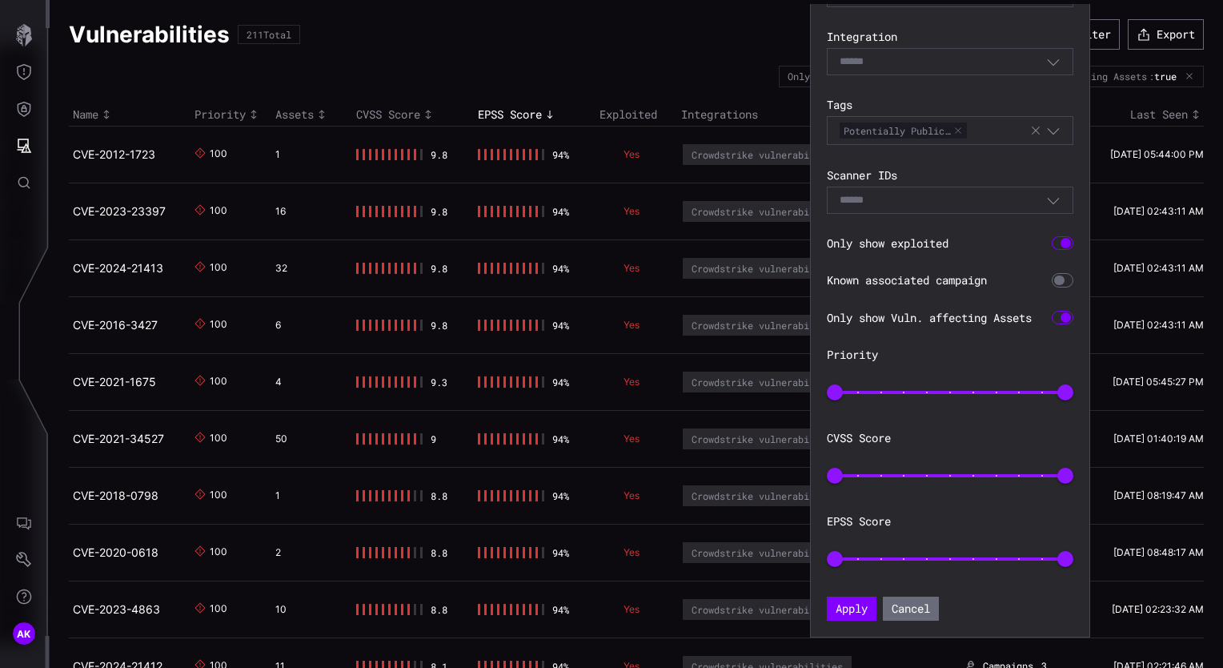
click at [958, 130] on button "button" at bounding box center [958, 131] width 10 height 10
click at [1082, 179] on section "Filters Clear All Save Filter Set Saved Filter Set Select Filter Integration Se…" at bounding box center [950, 277] width 280 height 720
click at [1053, 195] on icon "button" at bounding box center [1053, 200] width 14 height 14
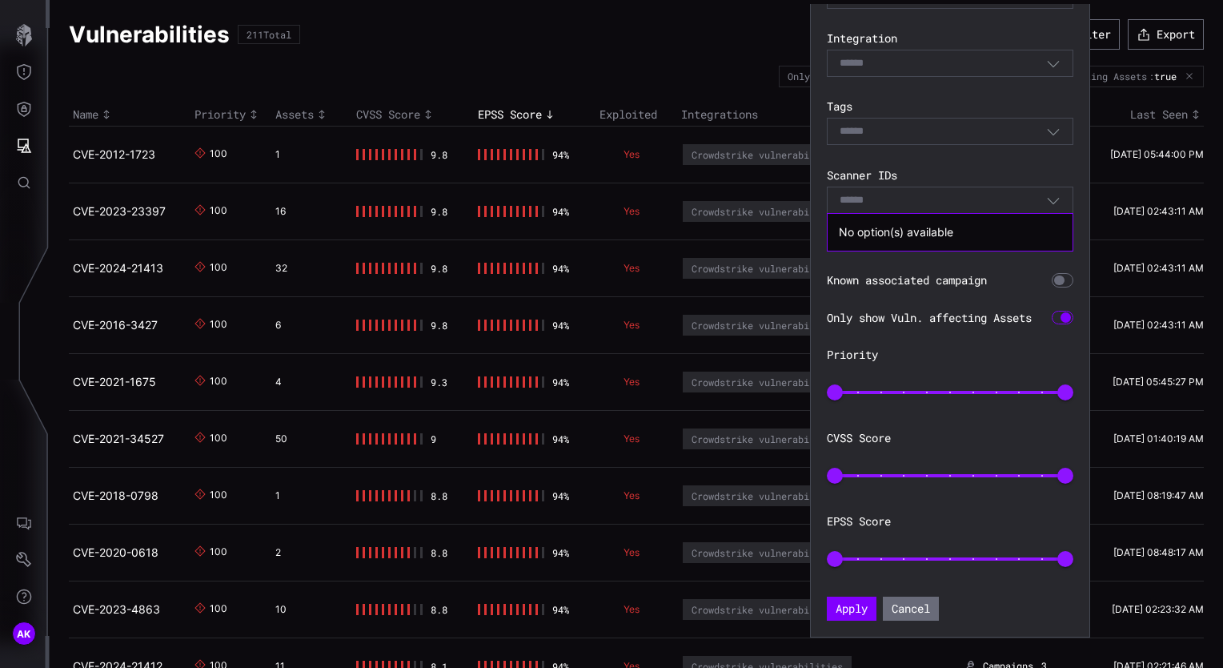
click at [1043, 205] on div "Select" at bounding box center [943, 200] width 207 height 14
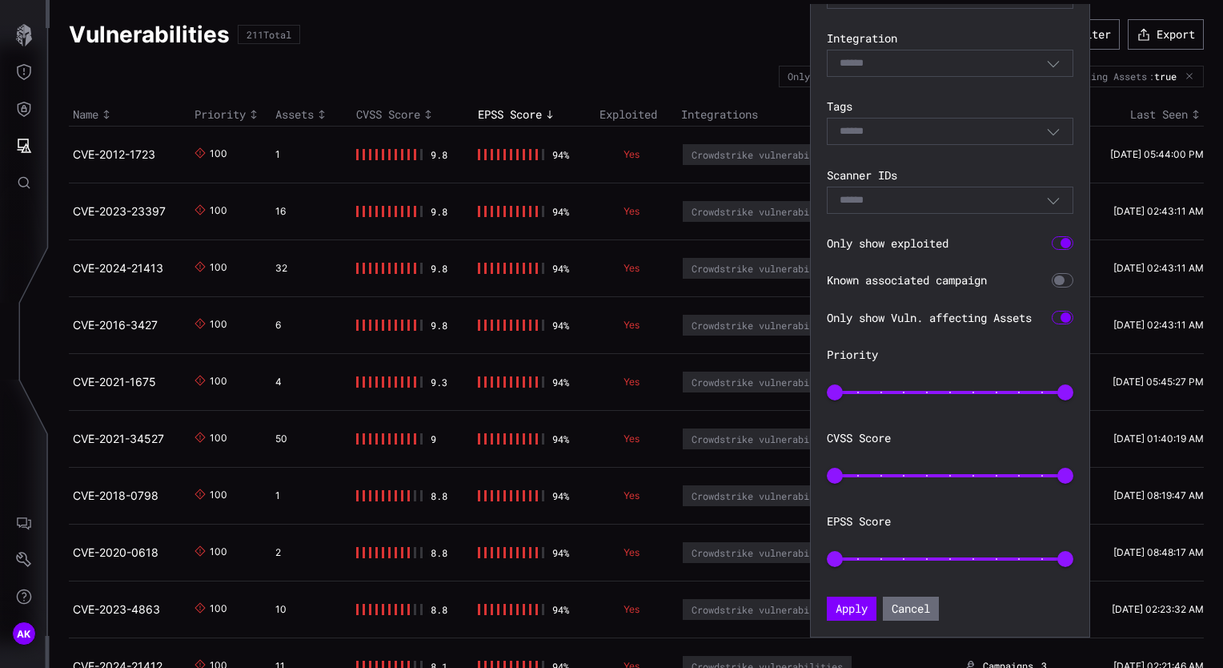
click at [1085, 277] on section "Filters Clear All Save Filter Set Saved Filter Set Select Filter Integration Se…" at bounding box center [950, 277] width 280 height 720
click at [1068, 279] on div at bounding box center [1063, 280] width 22 height 14
click at [1060, 239] on div at bounding box center [1063, 243] width 22 height 14
click at [1065, 242] on div at bounding box center [1063, 243] width 22 height 14
click at [849, 613] on button "Apply" at bounding box center [852, 608] width 50 height 24
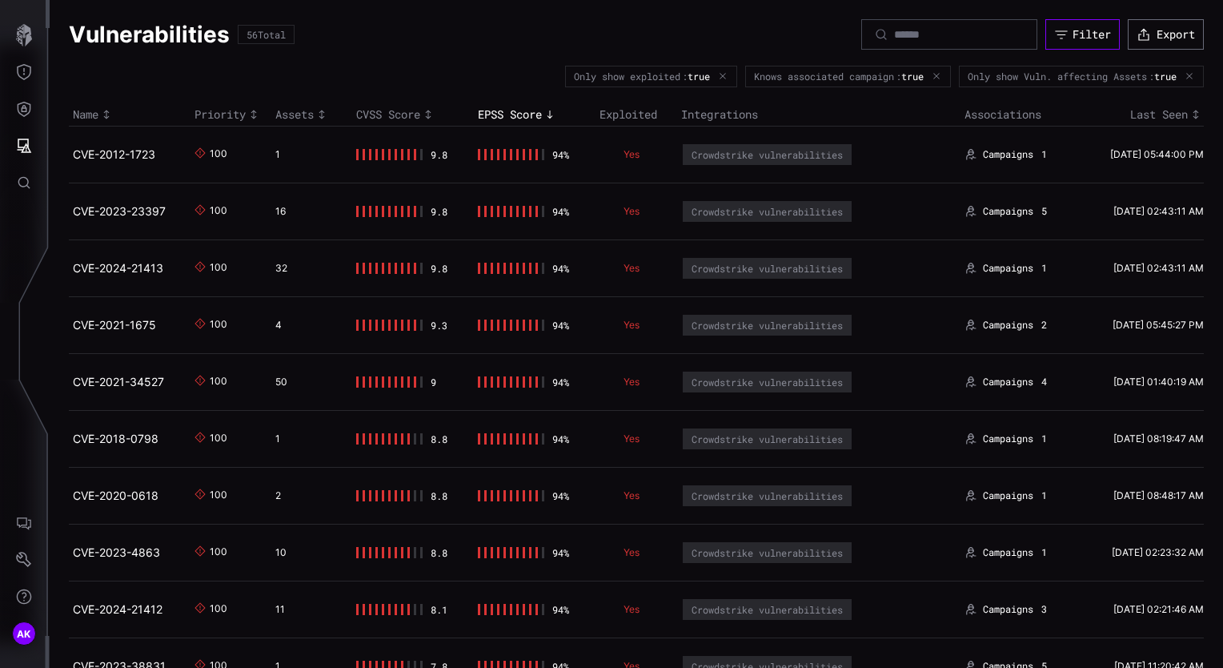
click at [1076, 37] on div "Filter" at bounding box center [1092, 34] width 38 height 14
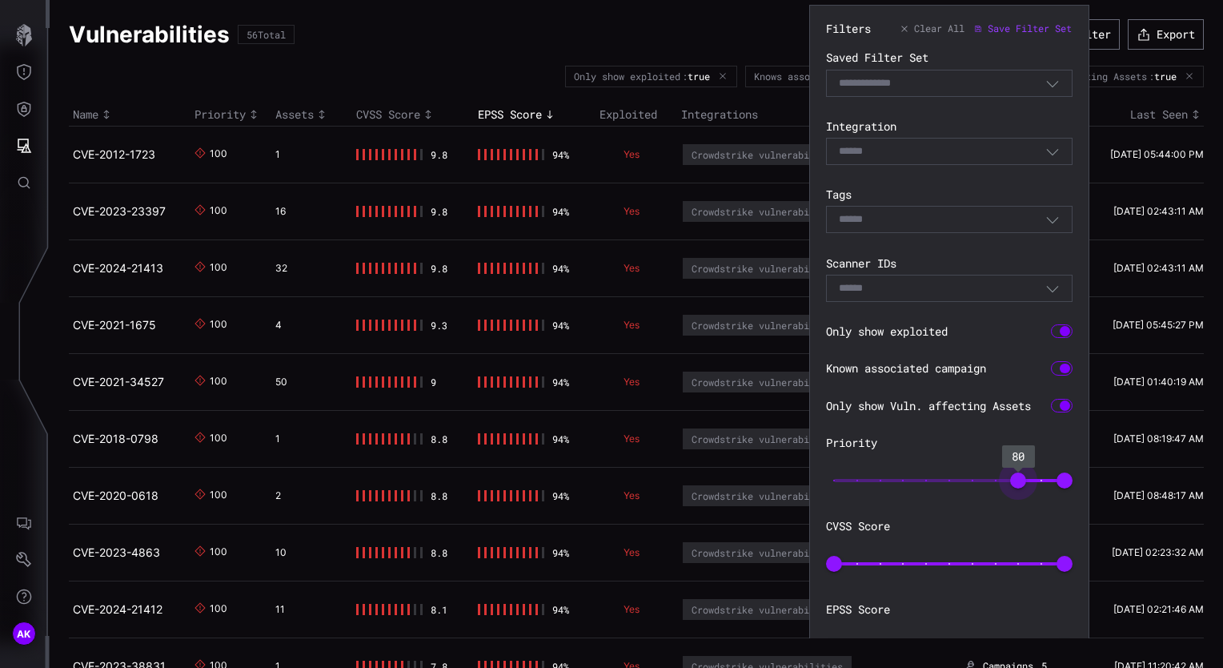
type input "**"
drag, startPoint x: 836, startPoint y: 479, endPoint x: 1019, endPoint y: 473, distance: 183.4
click at [1019, 473] on span "80" at bounding box center [1018, 480] width 16 height 16
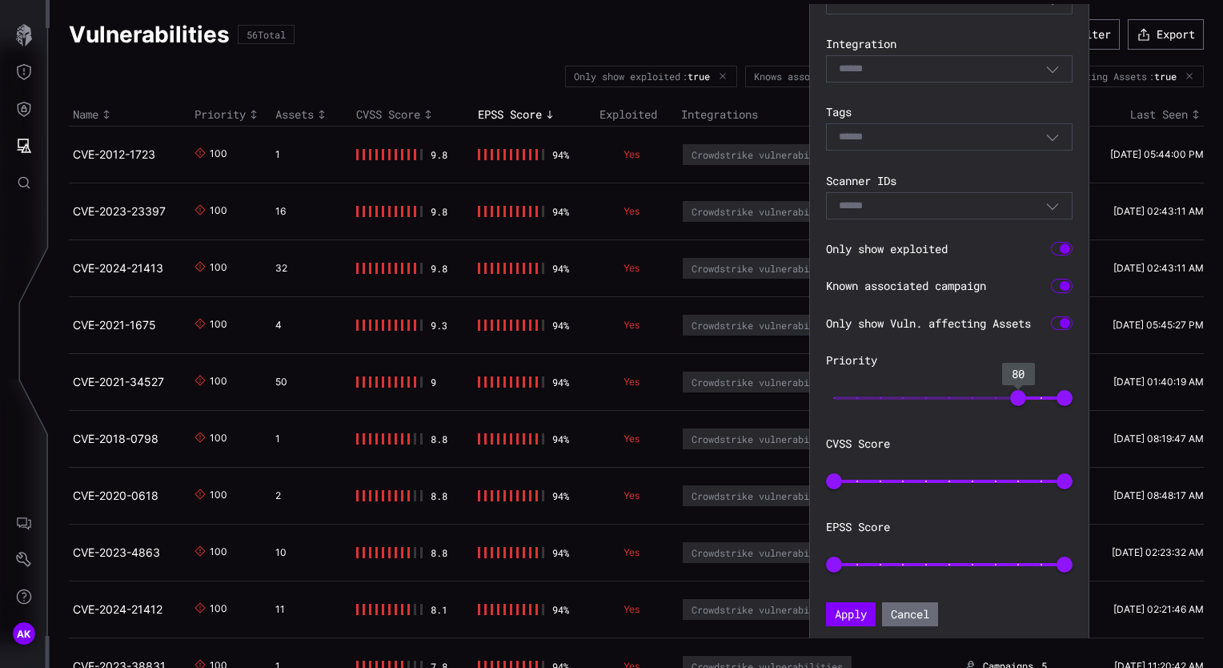
scroll to position [88, 0]
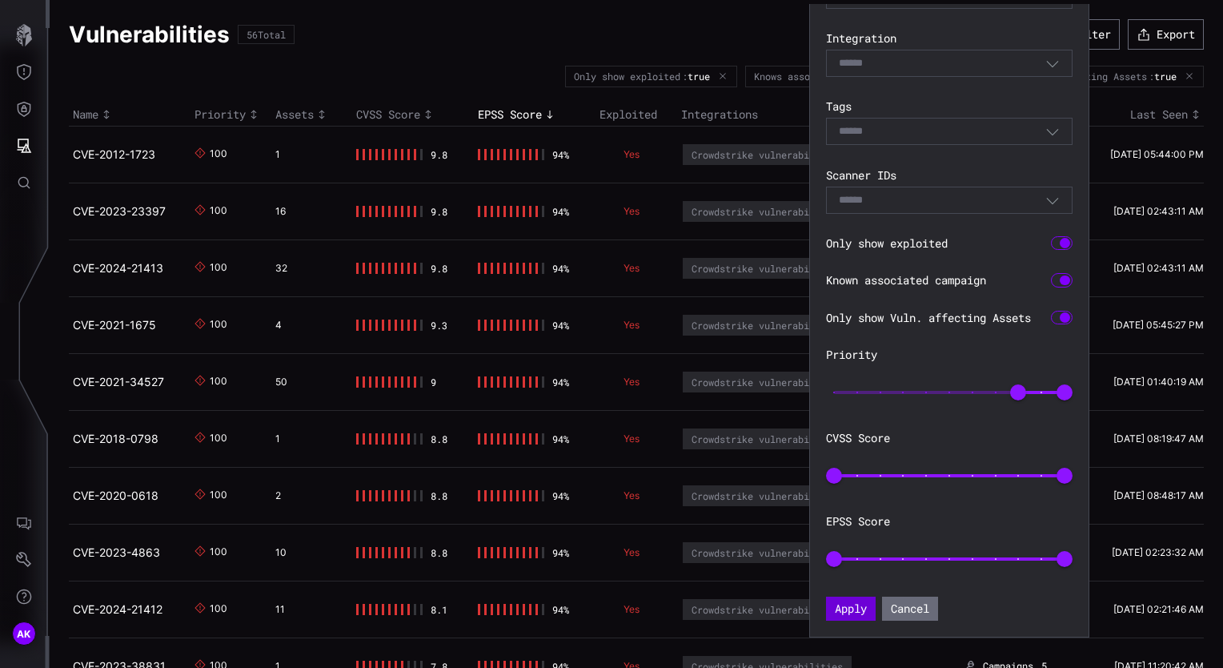
click at [852, 607] on button "Apply" at bounding box center [851, 608] width 50 height 24
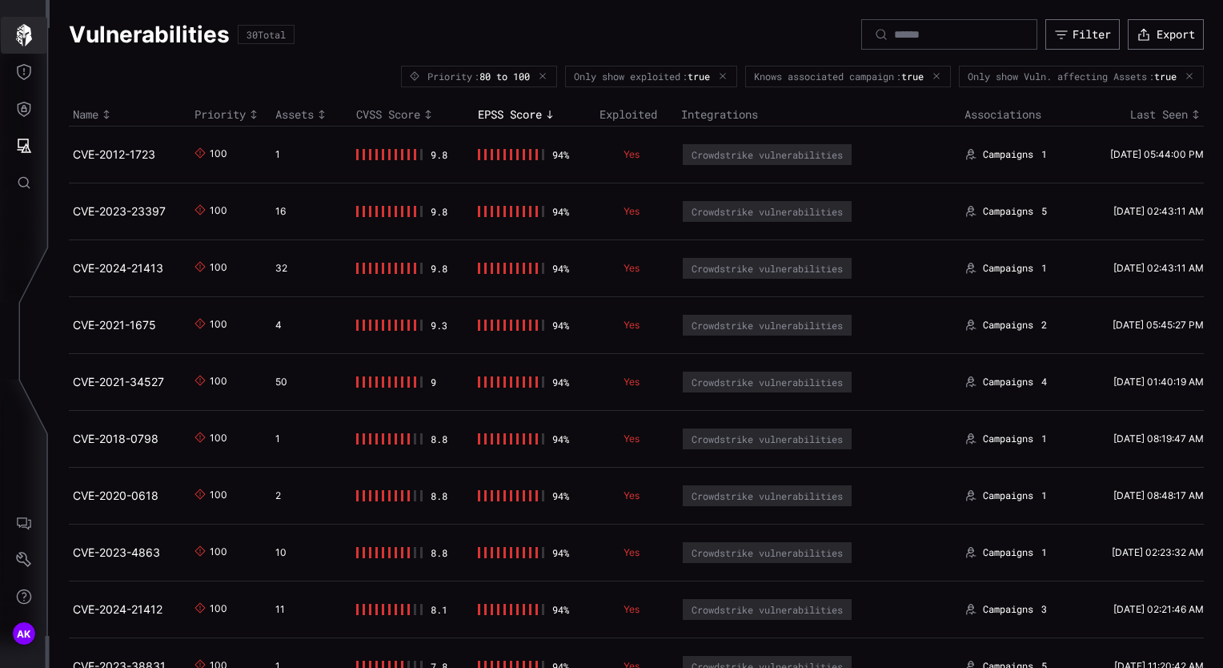
click at [27, 40] on icon "button" at bounding box center [24, 35] width 16 height 22
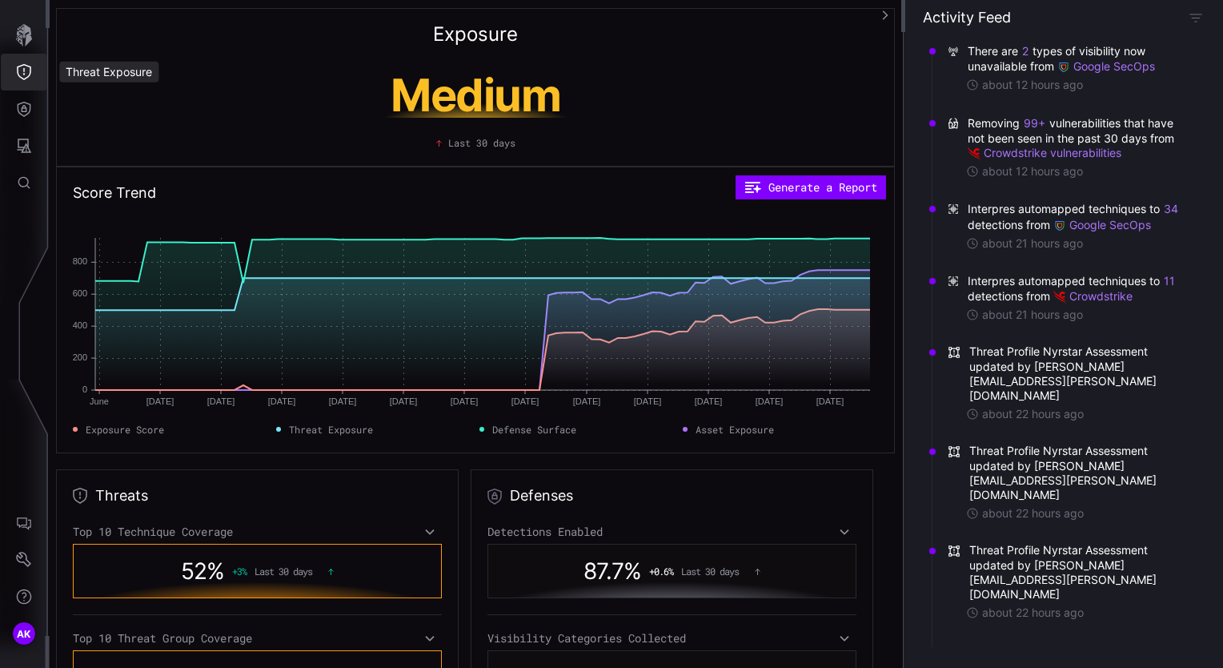
click at [21, 76] on icon "Threat Exposure" at bounding box center [24, 72] width 16 height 16
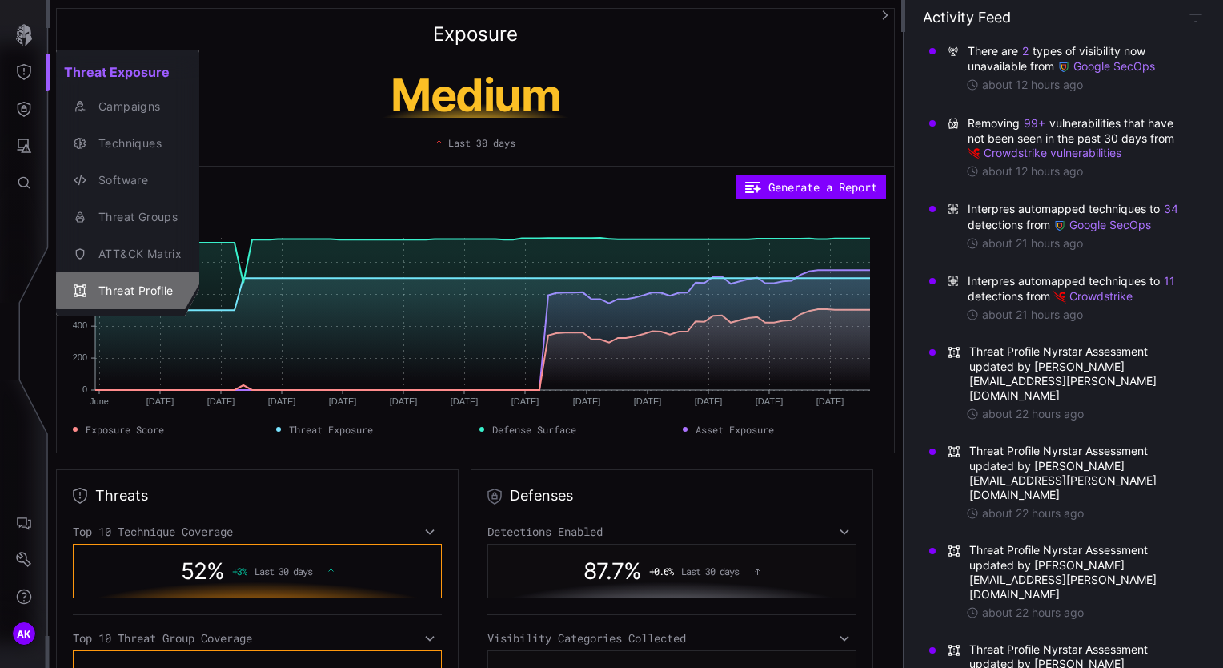
click at [137, 293] on div "Threat Profile" at bounding box center [135, 291] width 91 height 20
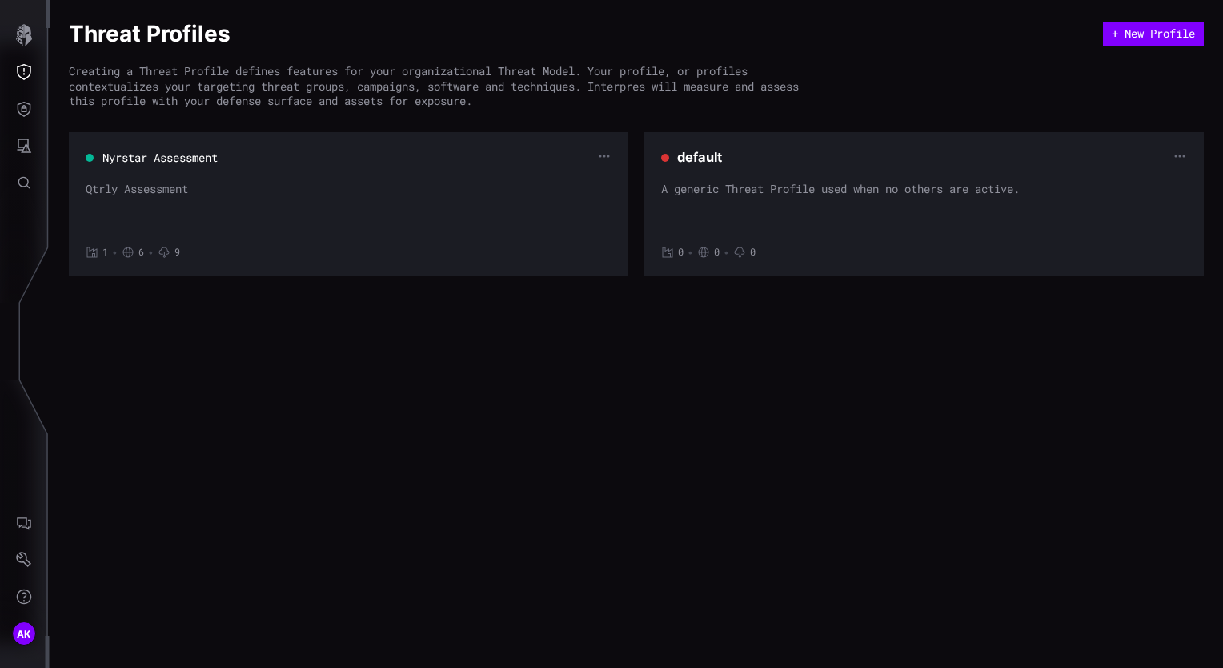
click at [784, 179] on div "default A generic Threat Profile used when no others are active. 0 • 0 • 0" at bounding box center [924, 204] width 526 height 110
click at [183, 162] on button "Nyrstar Assessment" at bounding box center [160, 158] width 117 height 16
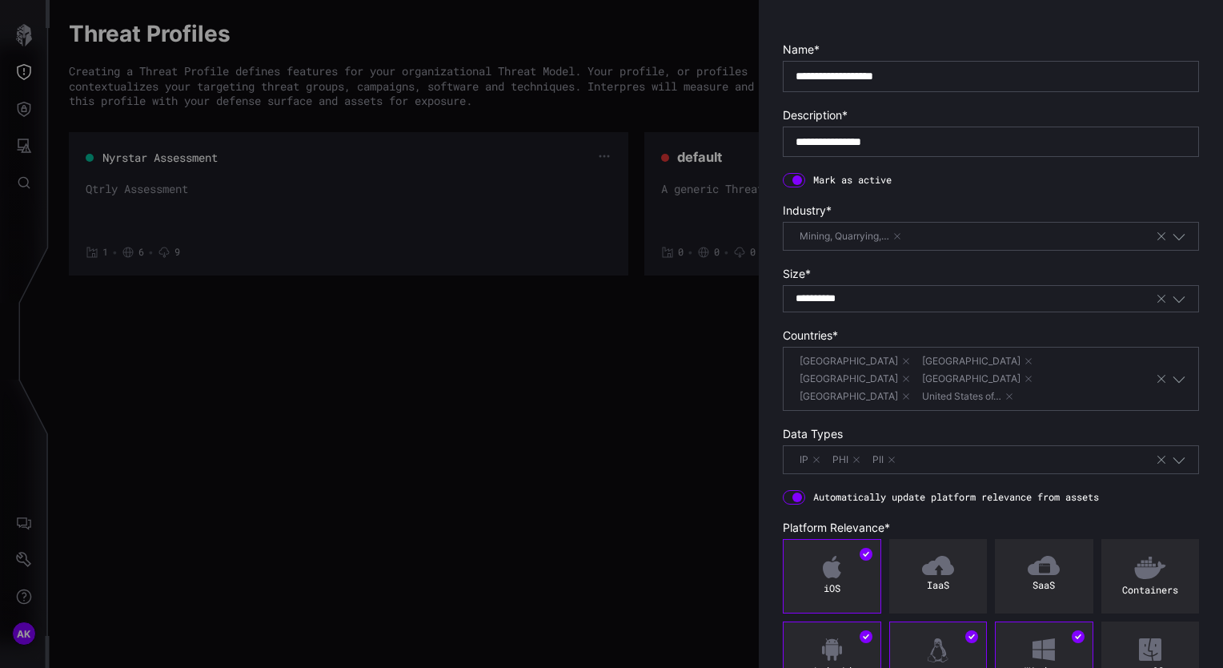
scroll to position [40, 0]
click at [976, 237] on div "Mining, Quarrying,…" at bounding box center [975, 235] width 359 height 18
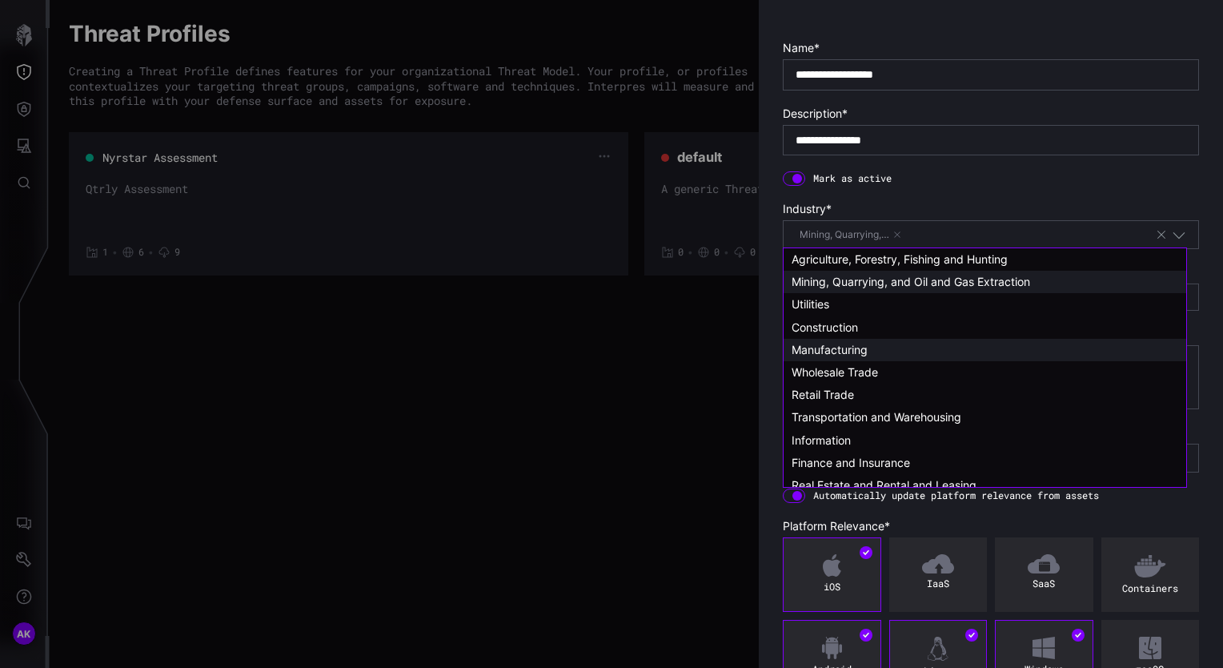
click at [840, 354] on span "Manufacturing" at bounding box center [830, 350] width 76 height 14
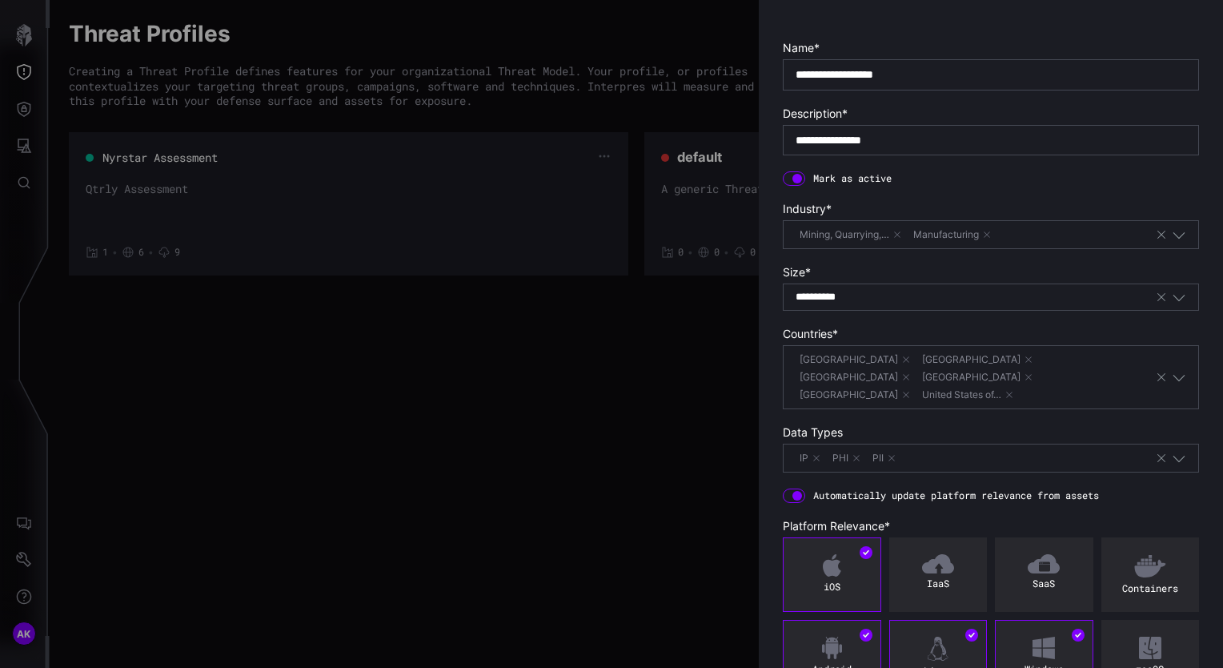
click at [1054, 226] on div "Mining, Quarrying,… Manufacturing" at bounding box center [975, 235] width 359 height 18
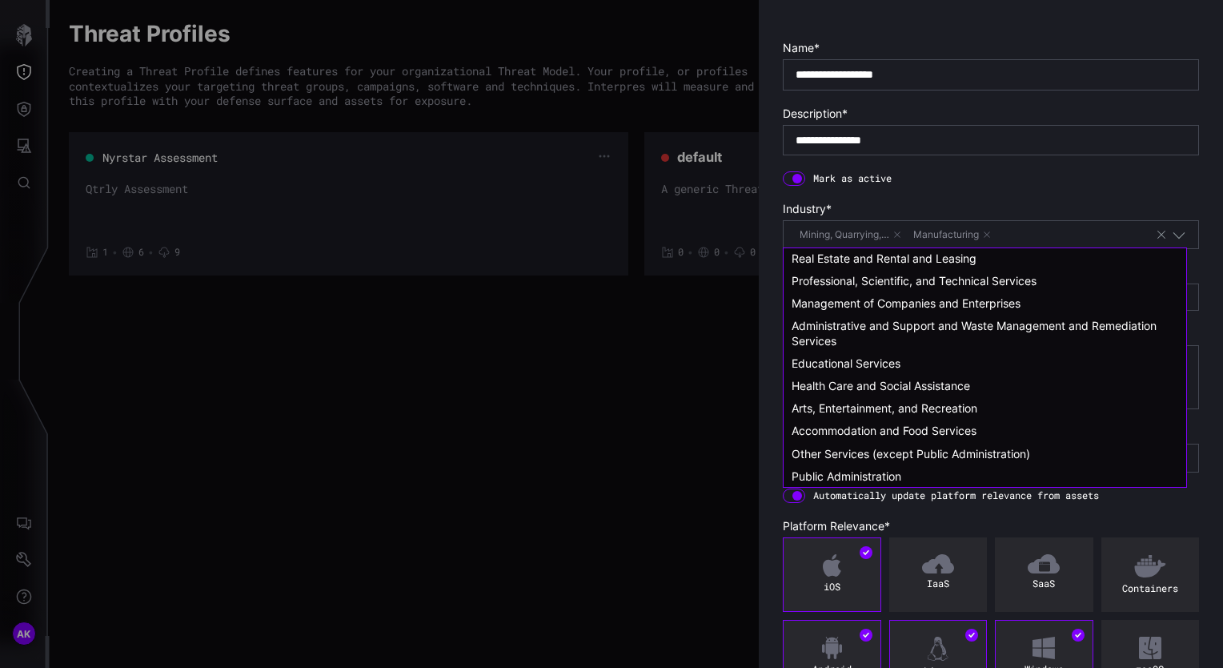
scroll to position [227, 0]
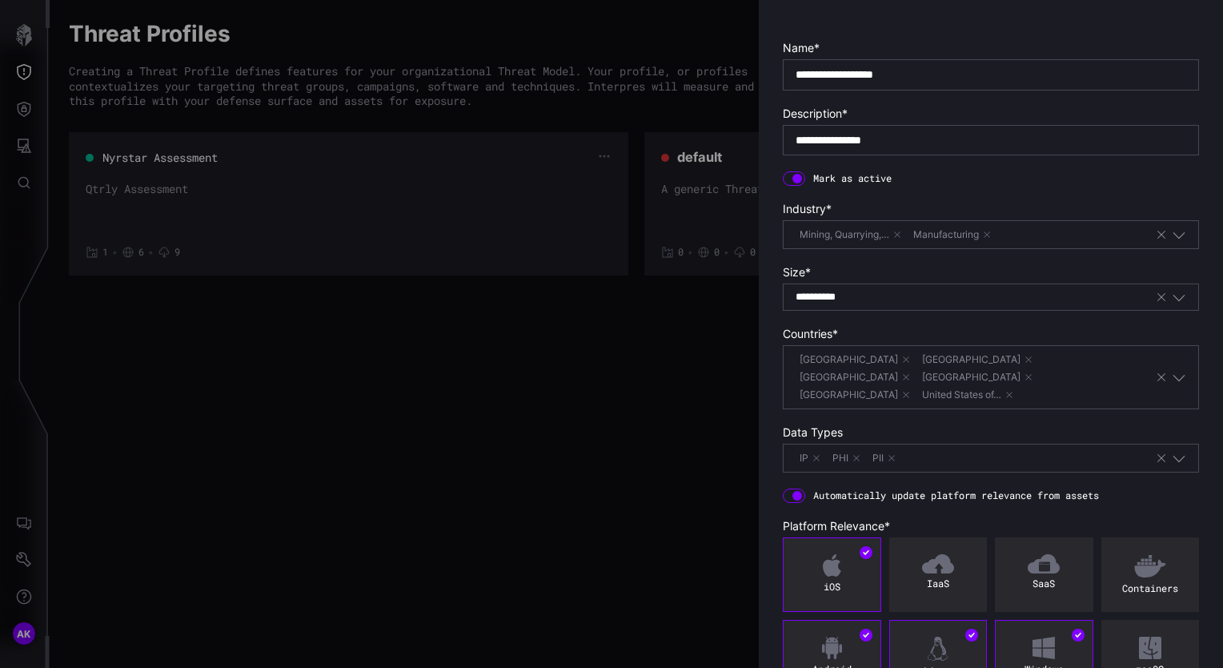
click at [692, 508] on div at bounding box center [611, 334] width 1223 height 668
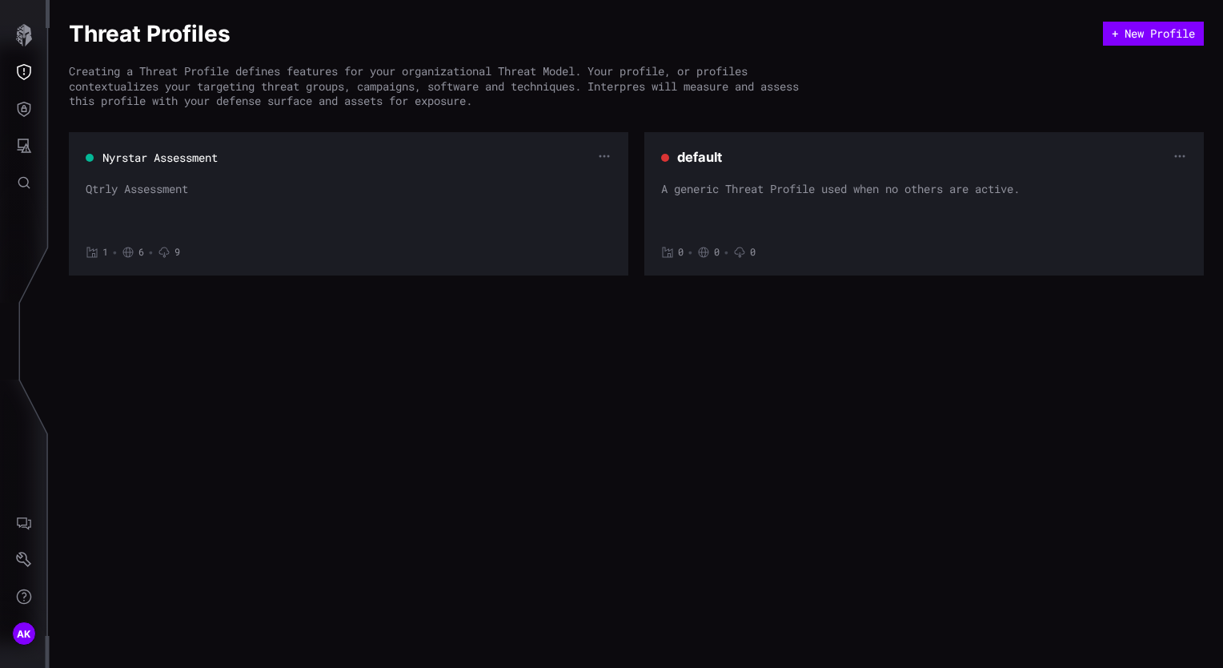
click at [455, 195] on div "Qtrly Assessment" at bounding box center [349, 206] width 526 height 48
click at [172, 164] on button "Nyrstar Assessment" at bounding box center [159, 157] width 105 height 14
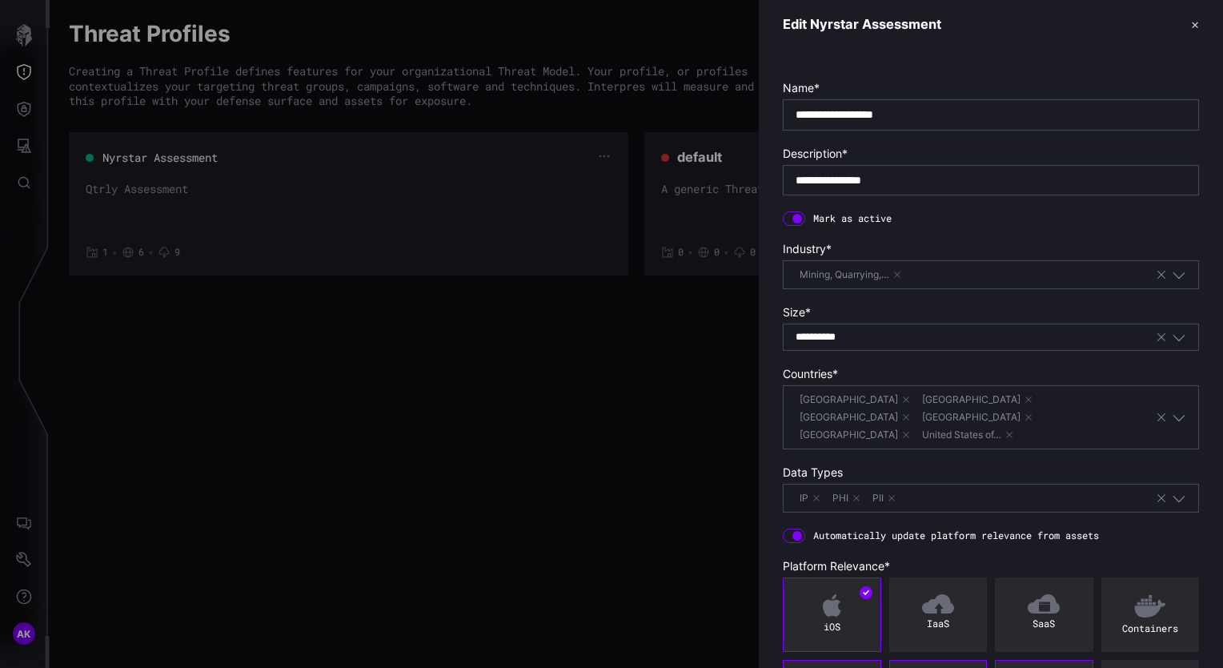
click at [980, 281] on div "Mining, Quarrying,…" at bounding box center [975, 275] width 359 height 18
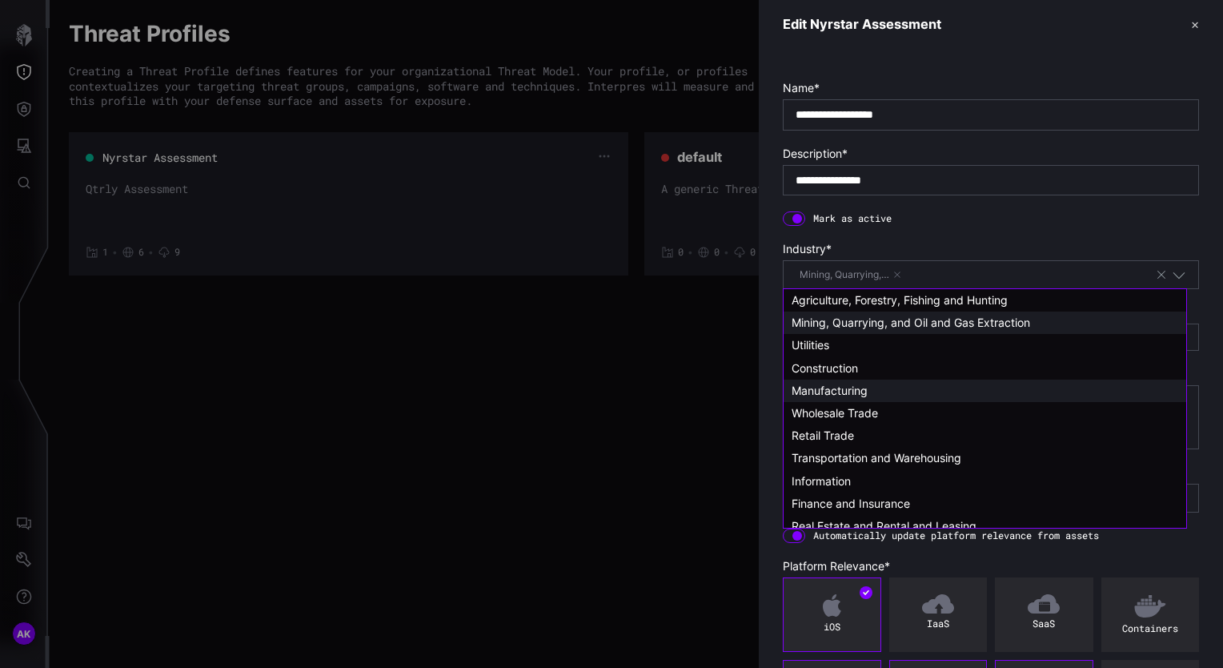
click at [847, 389] on span "Manufacturing" at bounding box center [830, 390] width 76 height 14
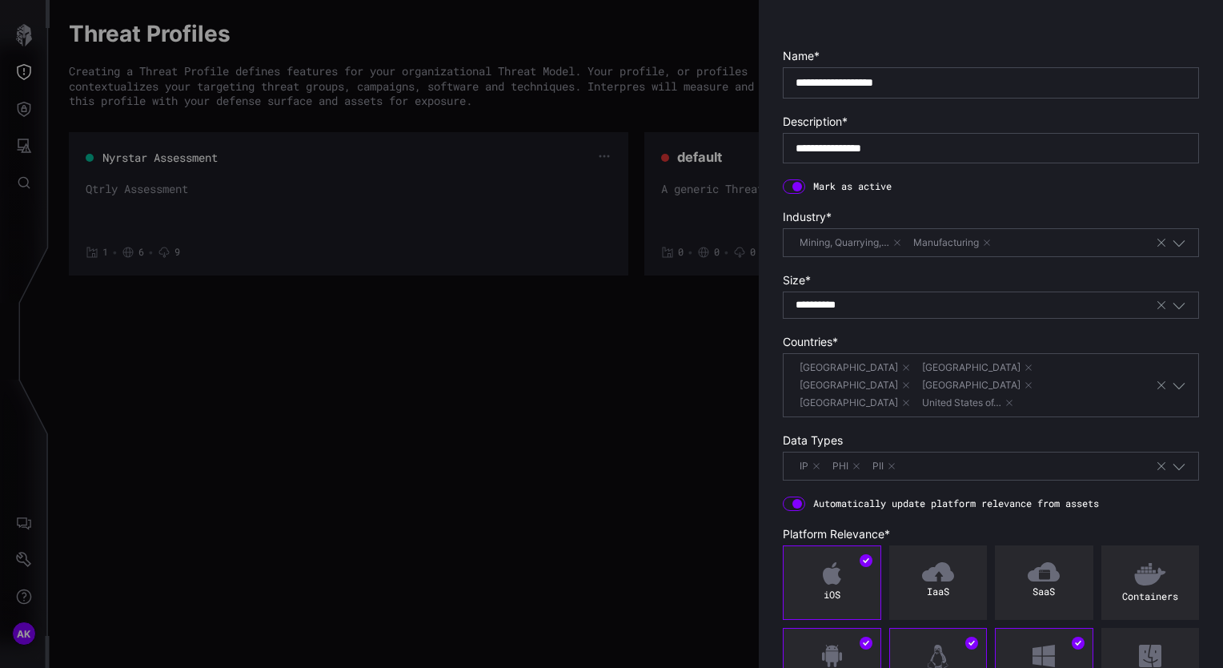
scroll to position [128, 0]
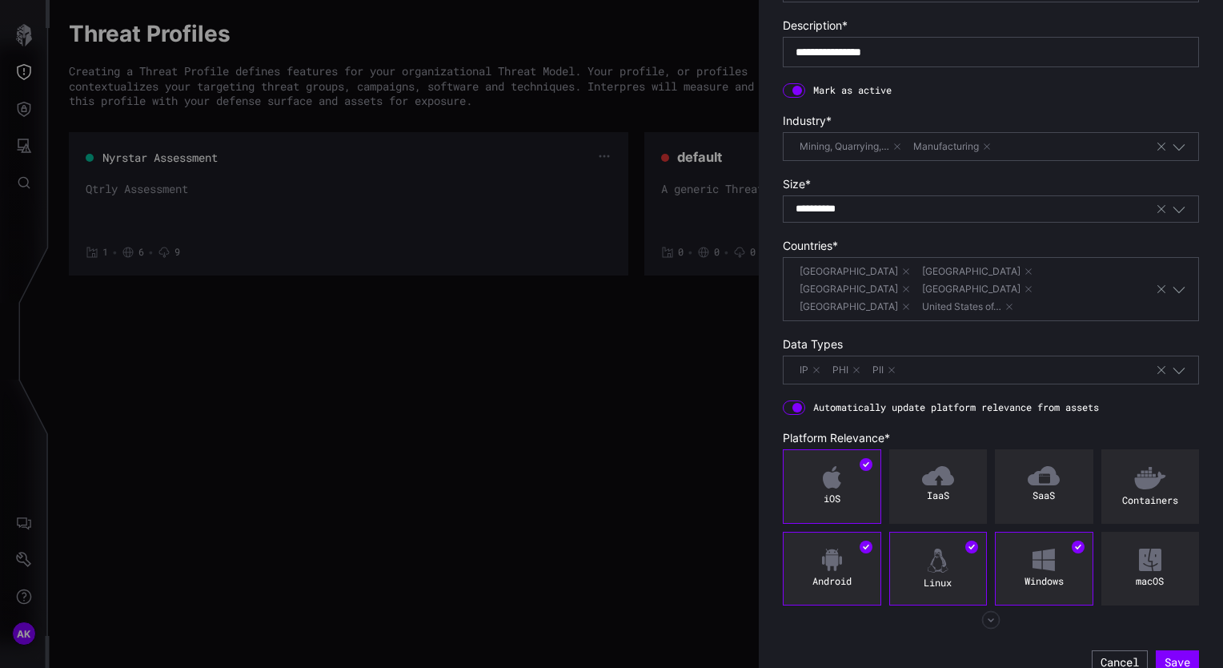
click at [990, 611] on icon "button" at bounding box center [990, 620] width 18 height 18
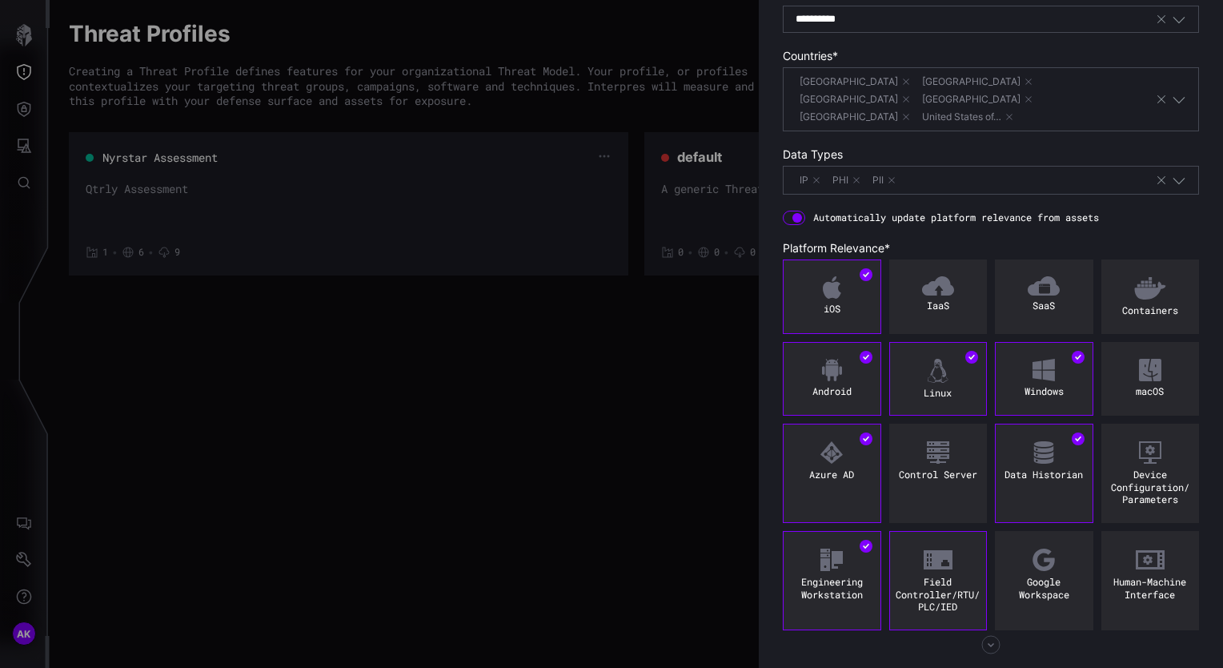
scroll to position [343, 0]
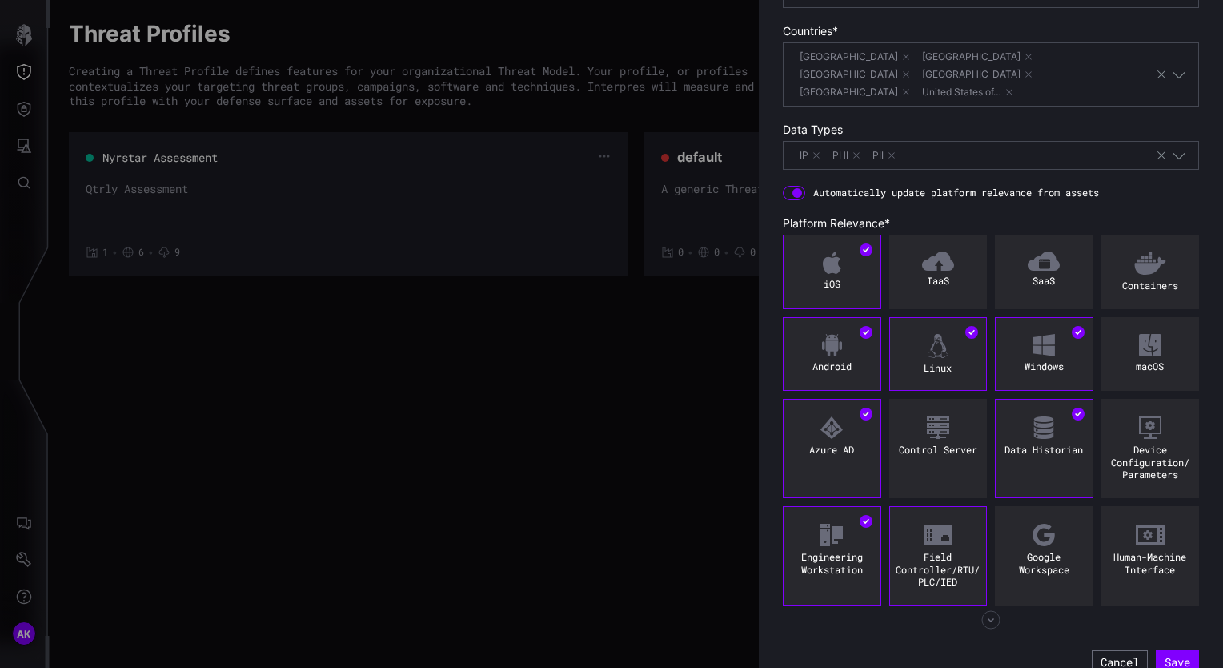
click at [929, 562] on div "Field Controller/ RTU/ PLC/ IED" at bounding box center [938, 570] width 89 height 38
click at [989, 610] on icon "button" at bounding box center [990, 619] width 19 height 19
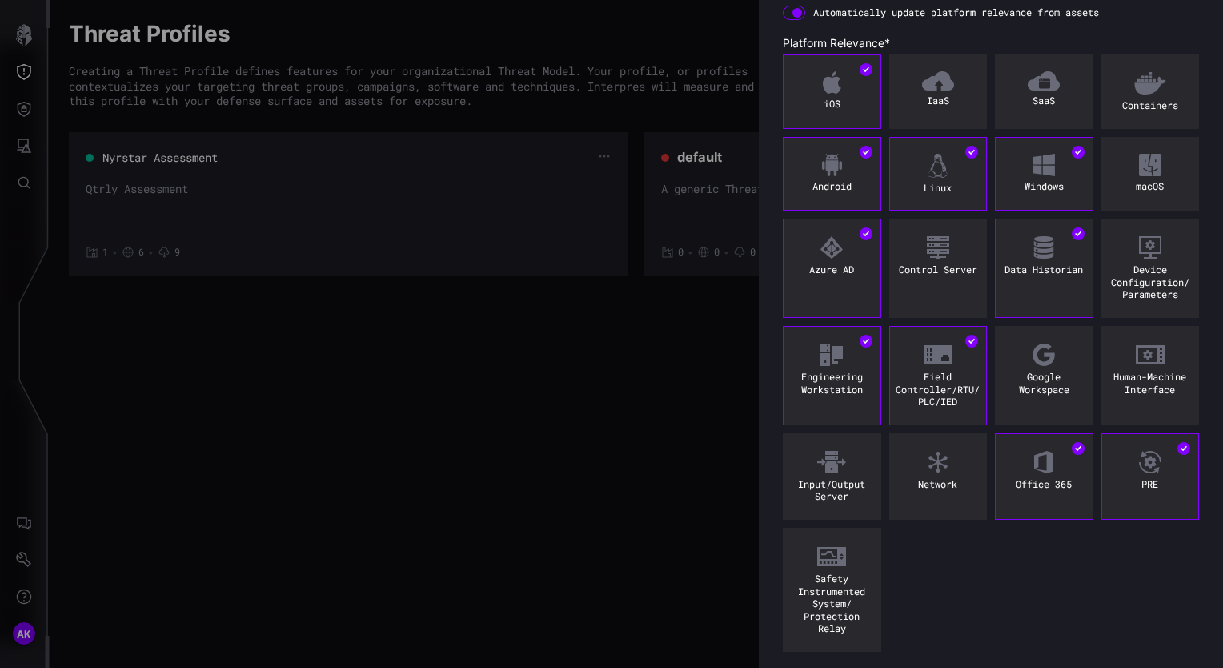
scroll to position [540, 0]
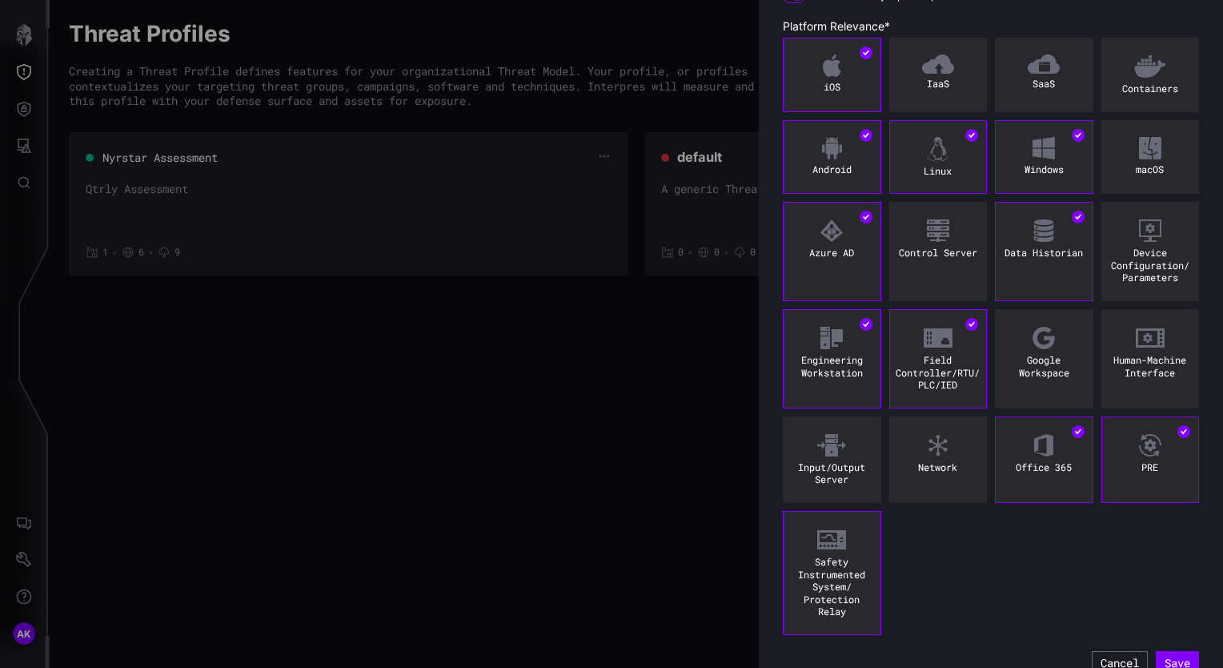
click at [848, 591] on div "Safety Instrumented System/ Protection Relay" at bounding box center [832, 587] width 89 height 62
click at [1131, 367] on div "Human- Machine Interface" at bounding box center [1150, 358] width 98 height 99
click at [1157, 651] on button "Save" at bounding box center [1178, 662] width 42 height 23
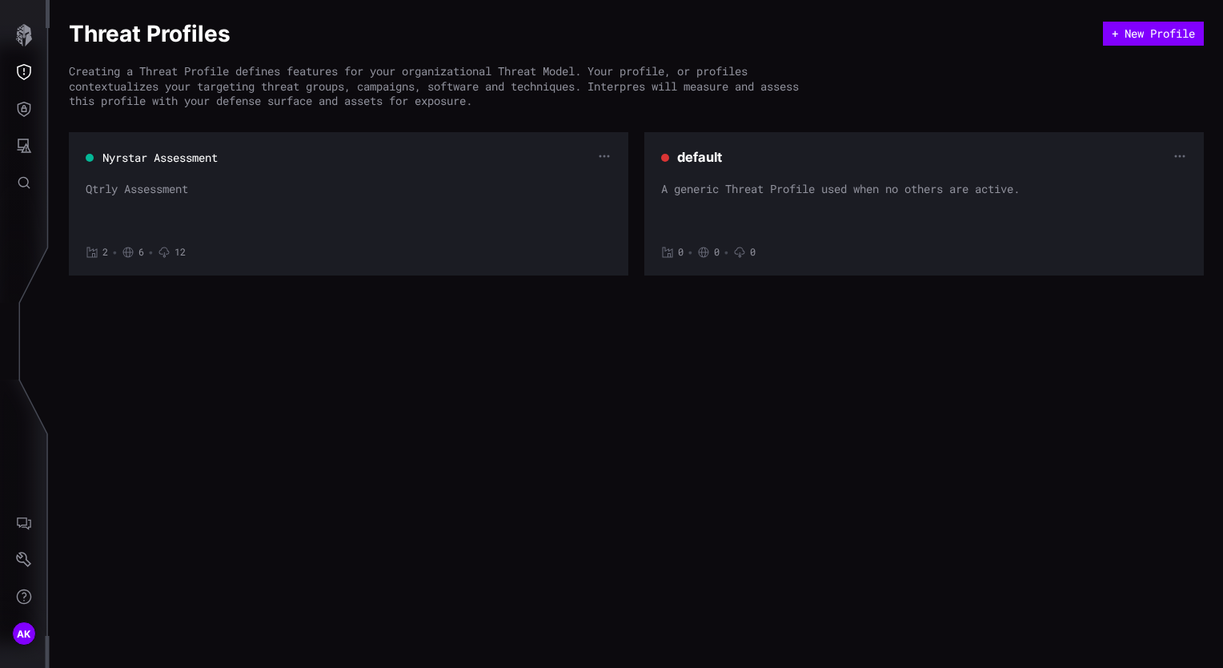
click at [183, 189] on div "Qtrly Assessment" at bounding box center [349, 206] width 526 height 48
click at [160, 158] on button "Nyrstar Assessment" at bounding box center [160, 158] width 117 height 16
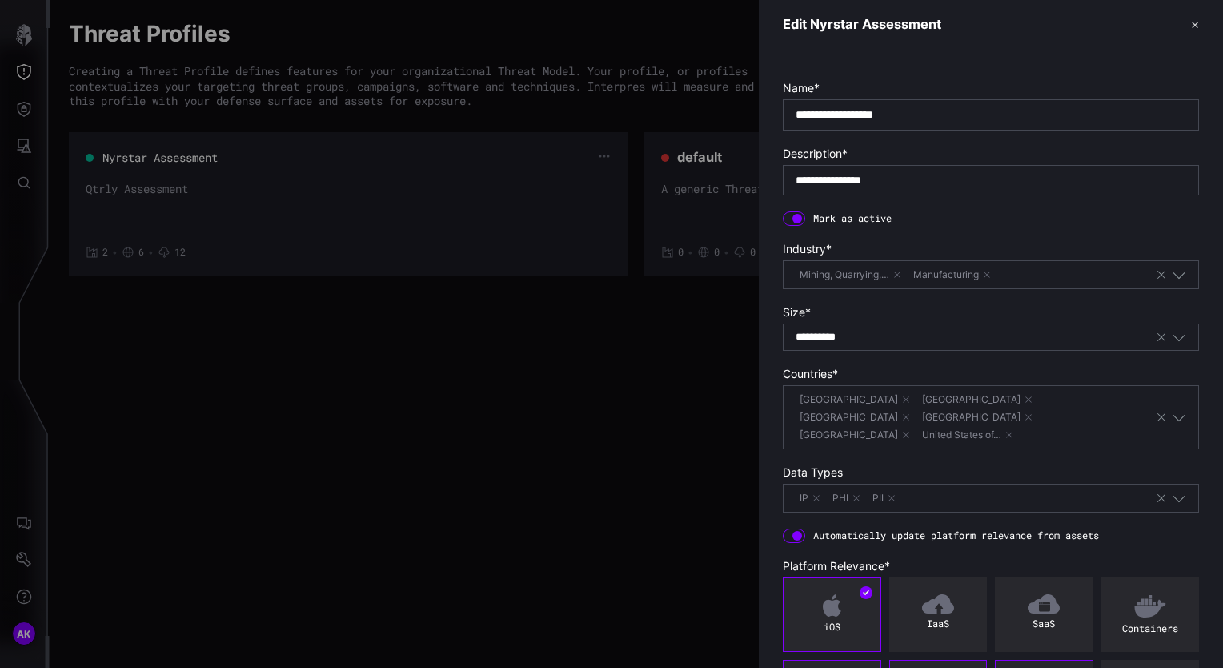
scroll to position [128, 0]
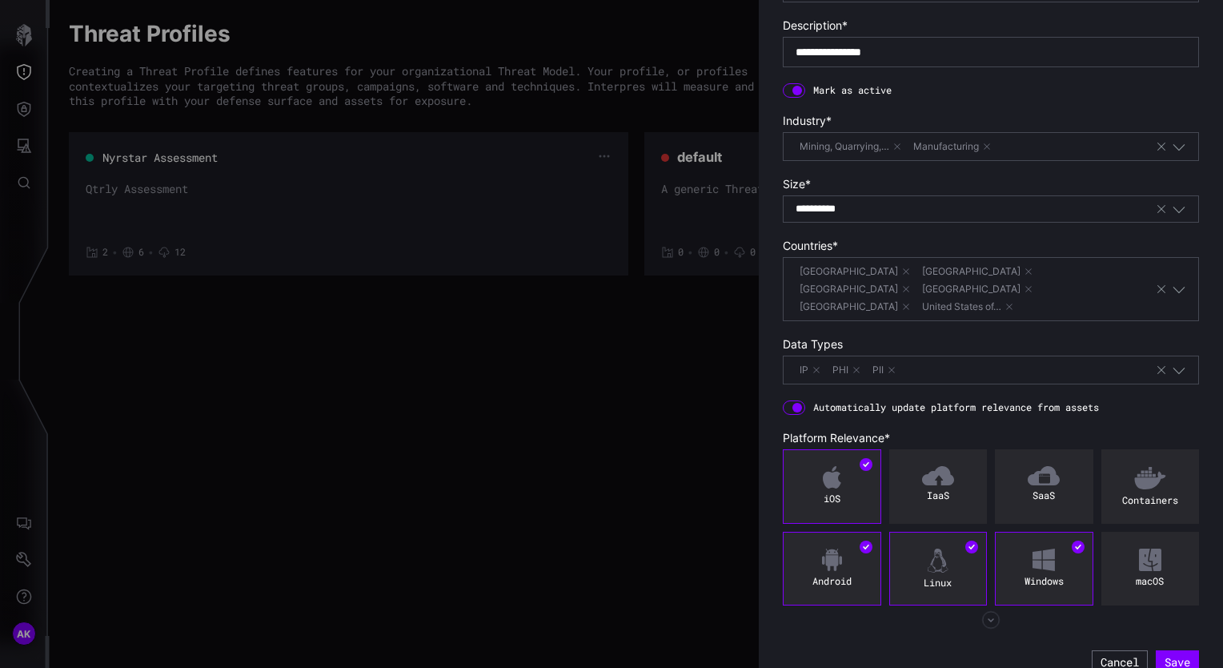
click at [989, 611] on icon "button" at bounding box center [991, 620] width 18 height 18
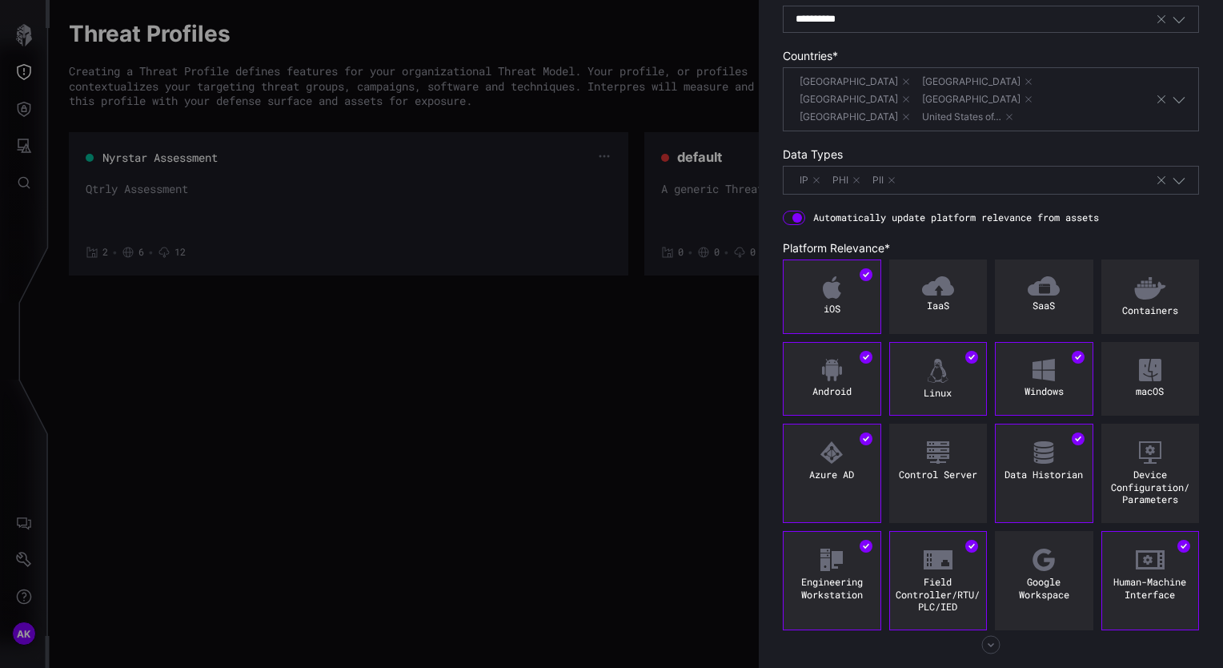
scroll to position [343, 0]
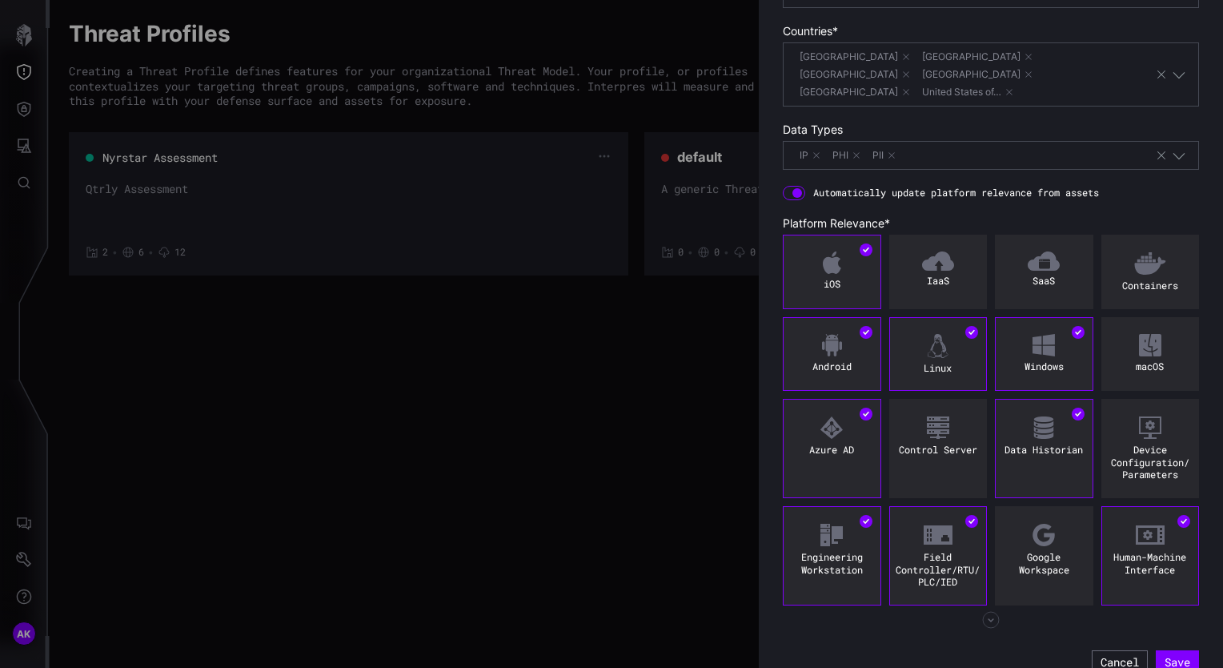
click at [982, 611] on icon "button" at bounding box center [991, 620] width 18 height 18
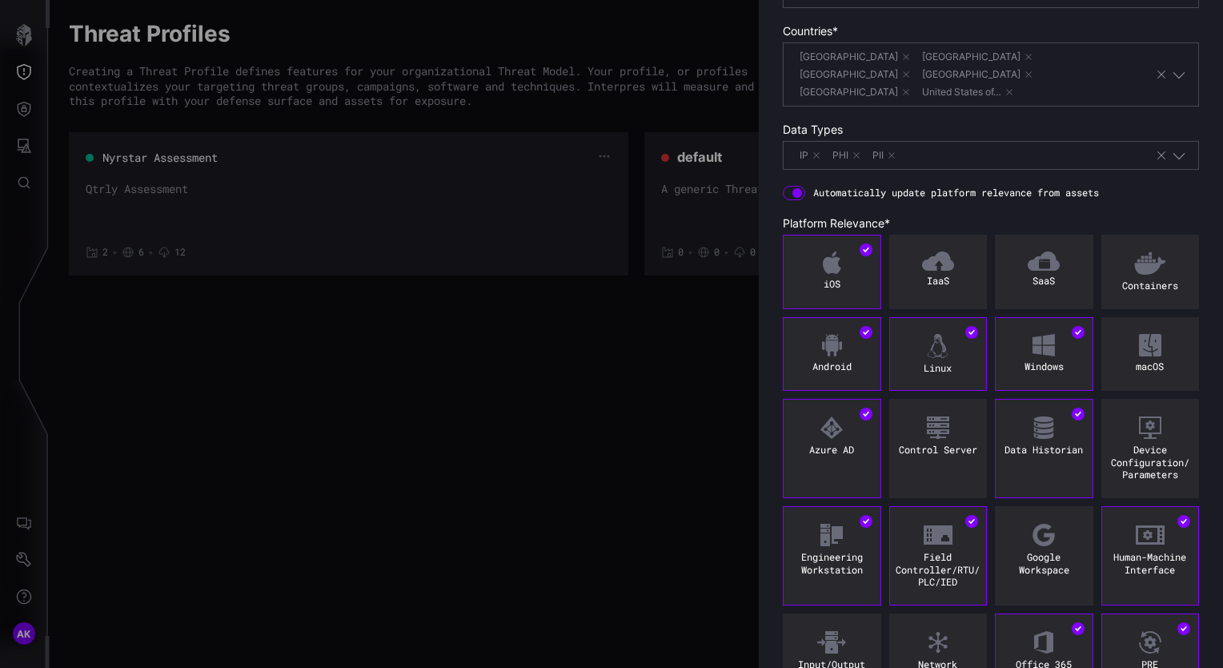
scroll to position [540, 0]
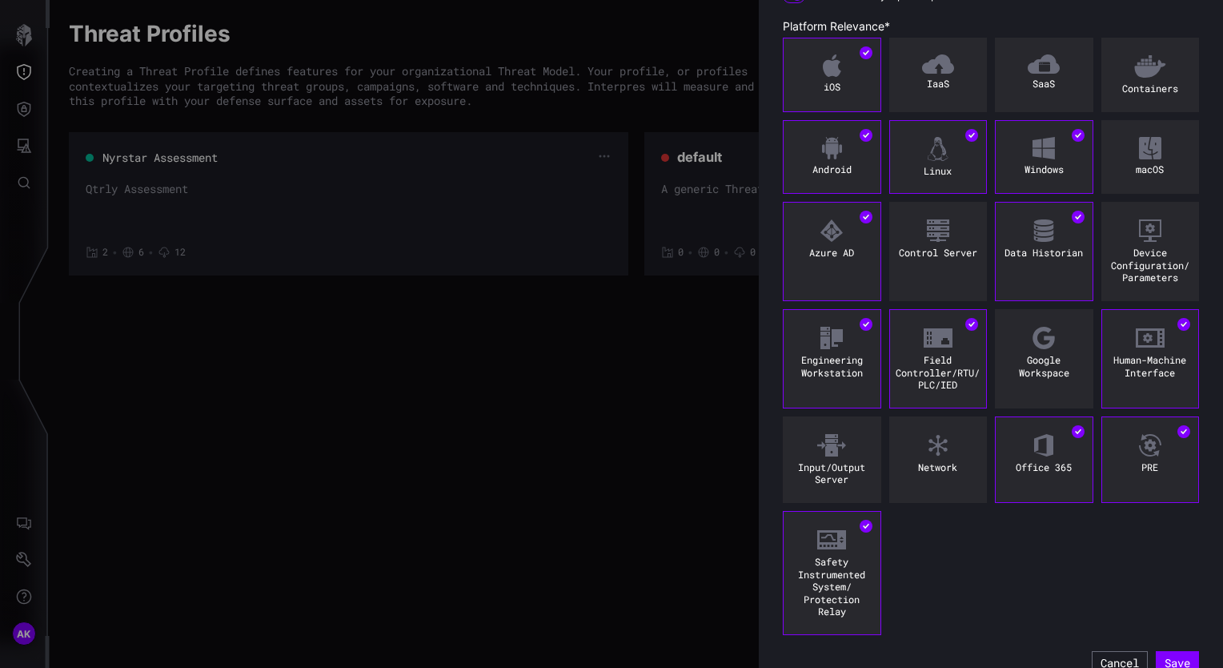
click at [26, 36] on div at bounding box center [611, 334] width 1223 height 668
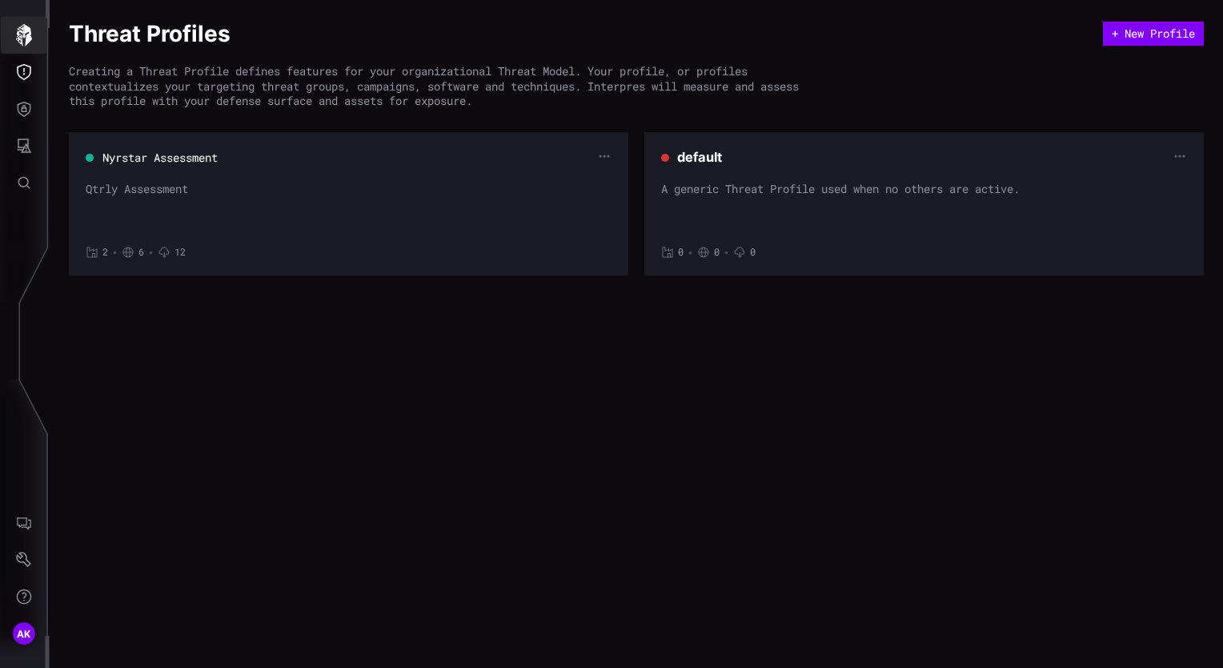
click at [26, 36] on icon "button" at bounding box center [24, 35] width 16 height 22
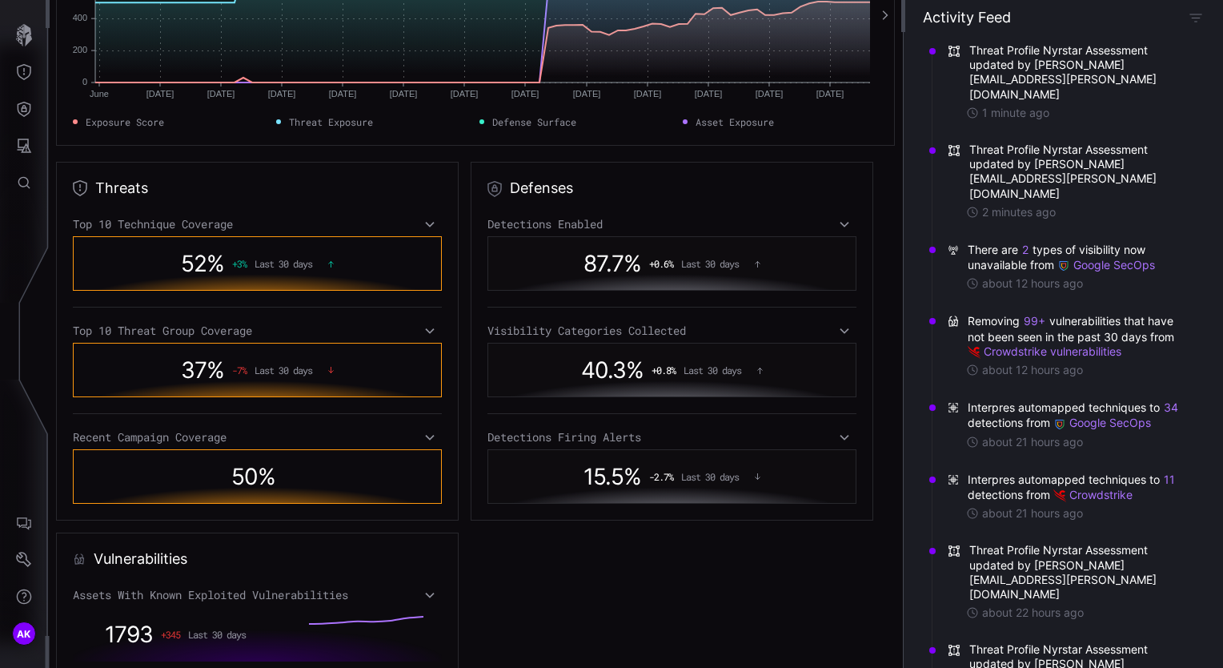
scroll to position [309, 0]
click at [839, 225] on icon at bounding box center [844, 222] width 11 height 13
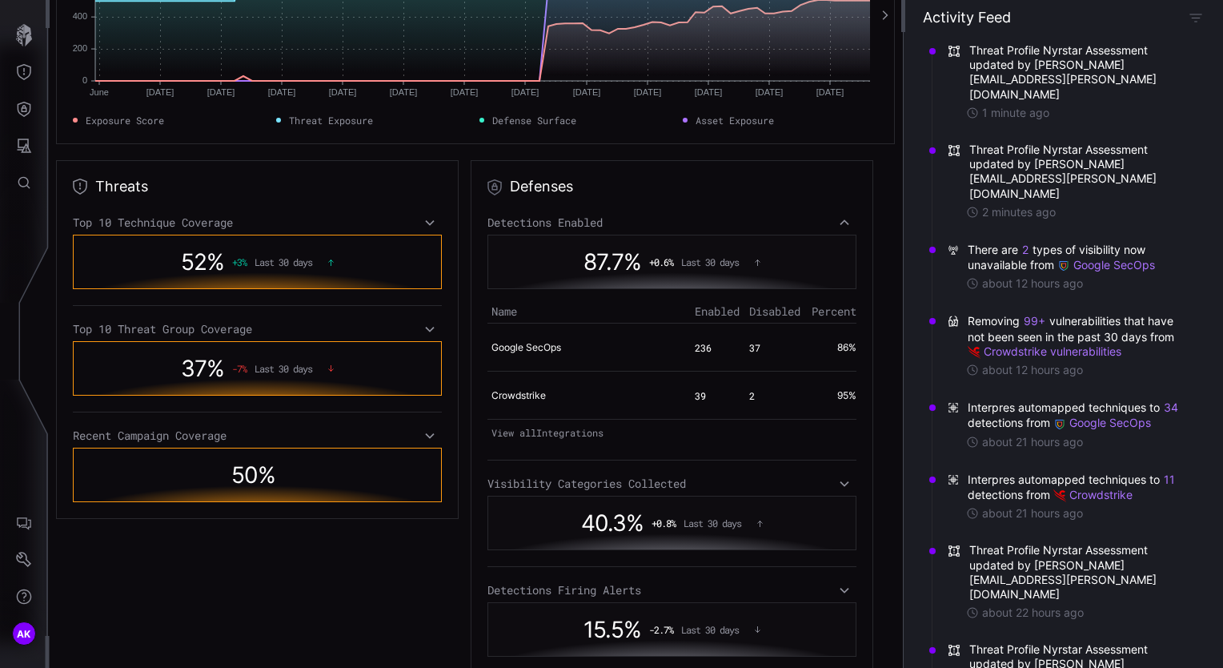
click at [839, 226] on icon at bounding box center [844, 222] width 11 height 13
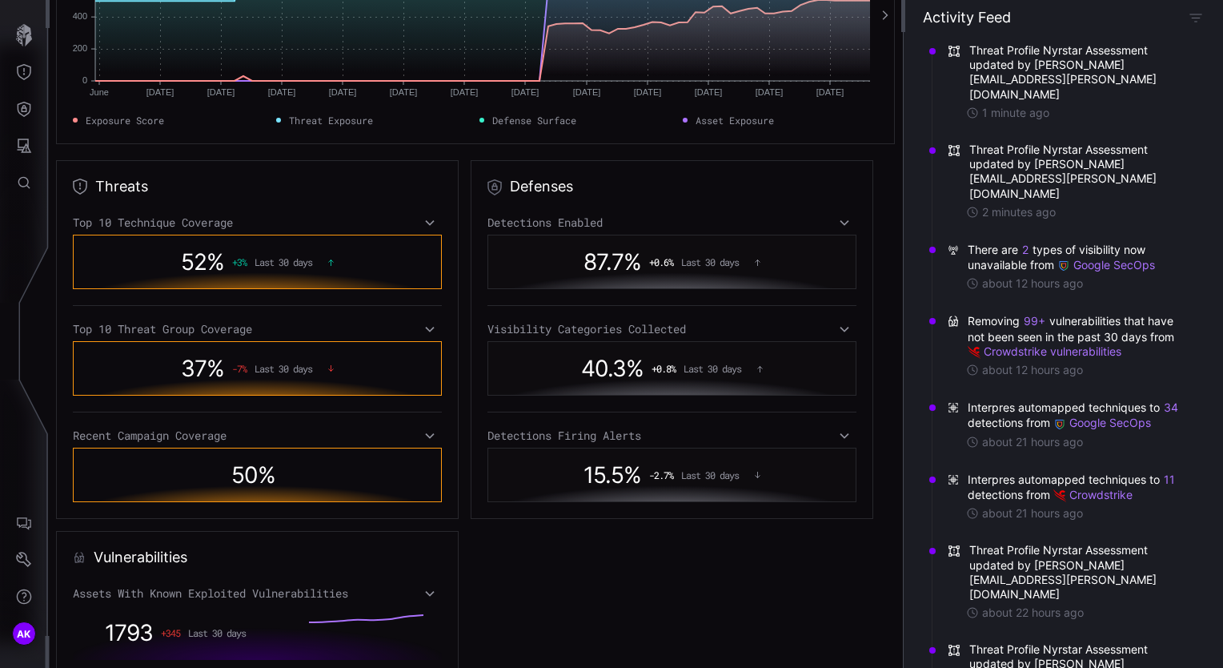
click at [829, 331] on div "Visibility Categories Collected" at bounding box center [672, 329] width 369 height 14
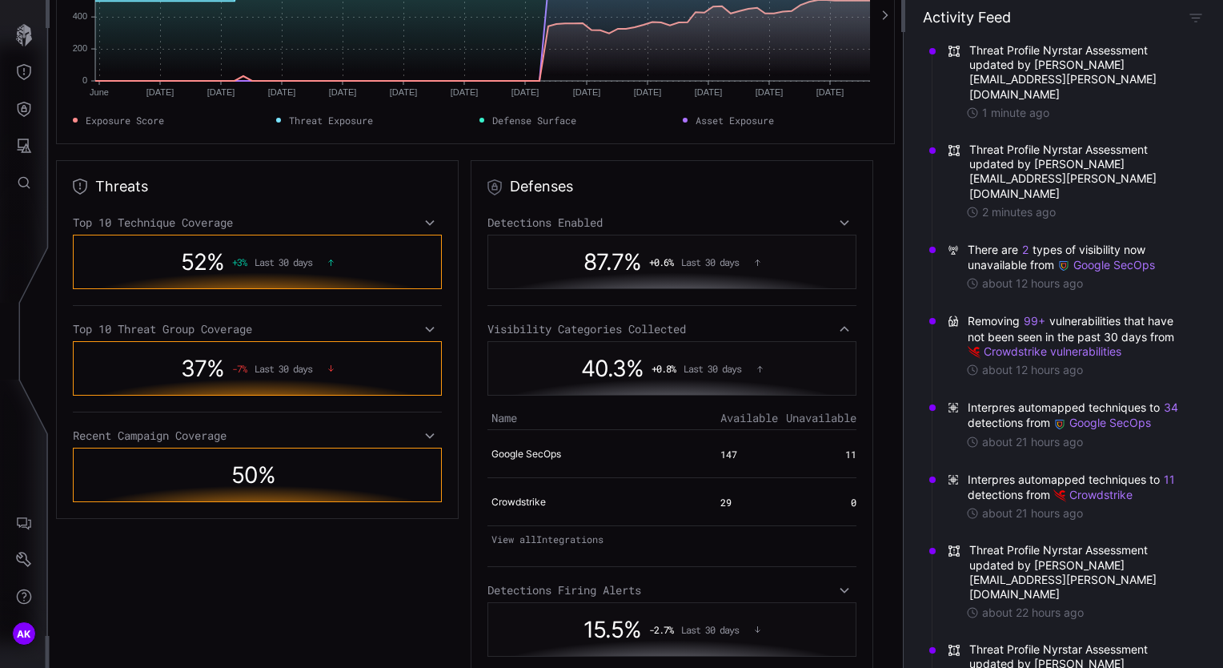
click at [829, 331] on div "Visibility Categories Collected" at bounding box center [672, 329] width 369 height 14
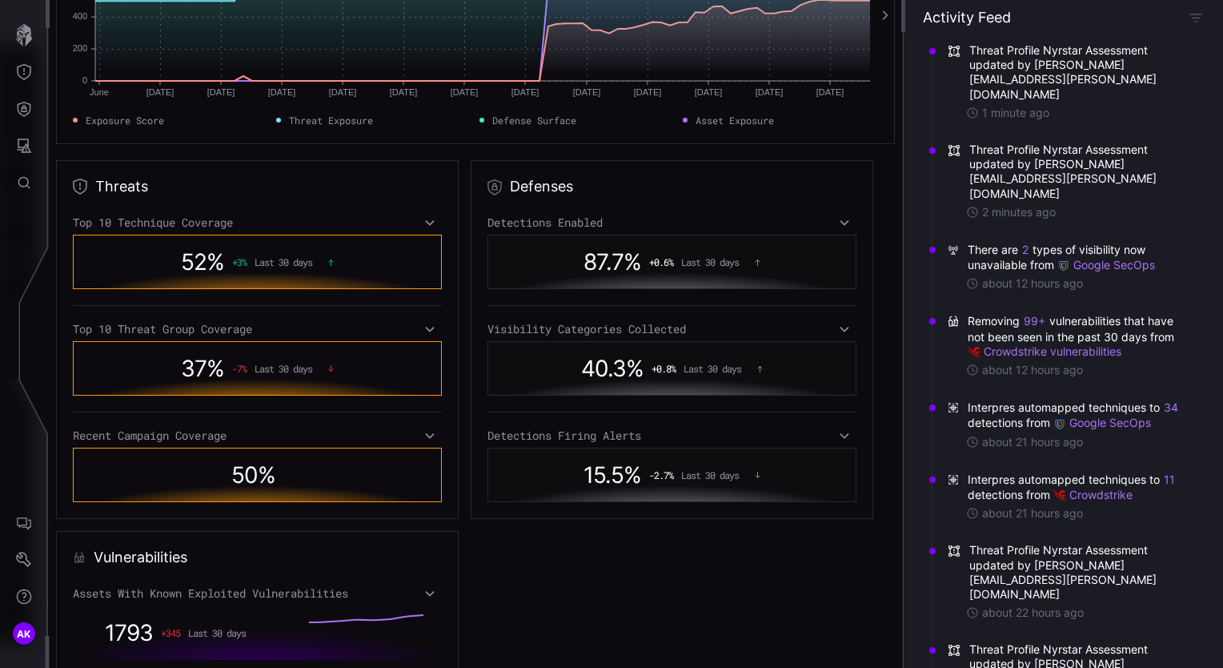
click at [442, 239] on div "Threats Top 10 Technique Coverage 52 % + 3 % Last 30 days Top 10 Threat Group C…" at bounding box center [257, 339] width 403 height 359
click at [429, 229] on div "Top 10 Technique Coverage 52 % + 3 % Last 30 days Top 10 Threat Group Coverage …" at bounding box center [257, 358] width 369 height 287
click at [424, 221] on icon at bounding box center [429, 222] width 11 height 13
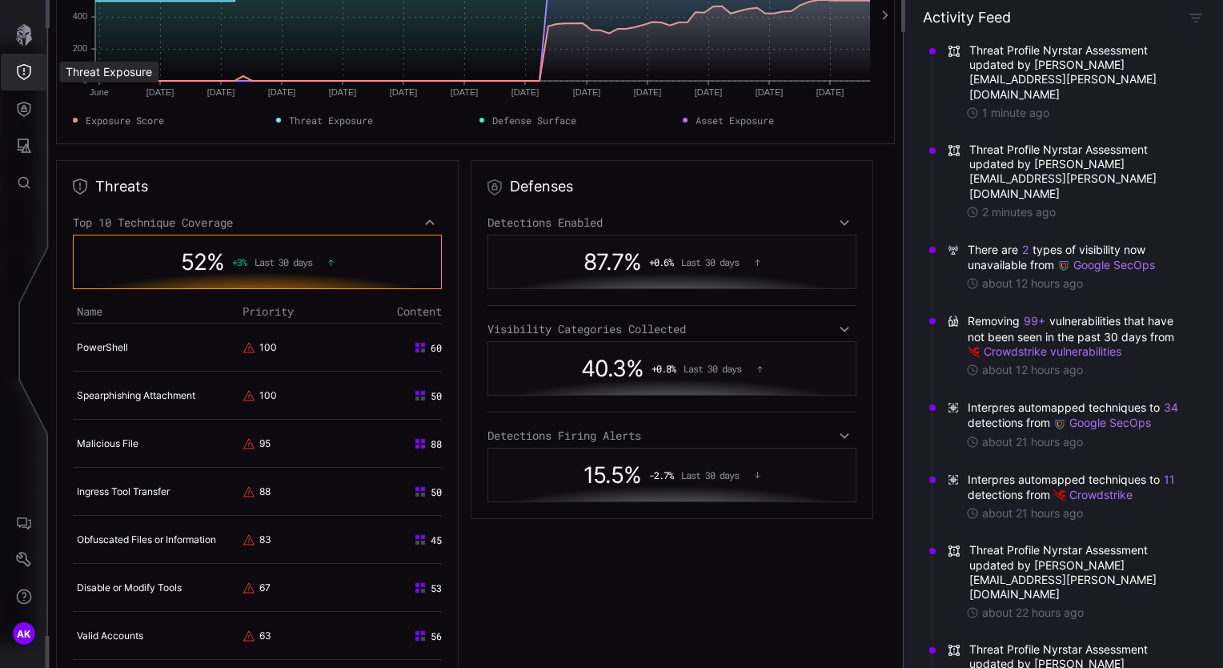
click at [28, 71] on icon "Threat Exposure" at bounding box center [24, 72] width 16 height 16
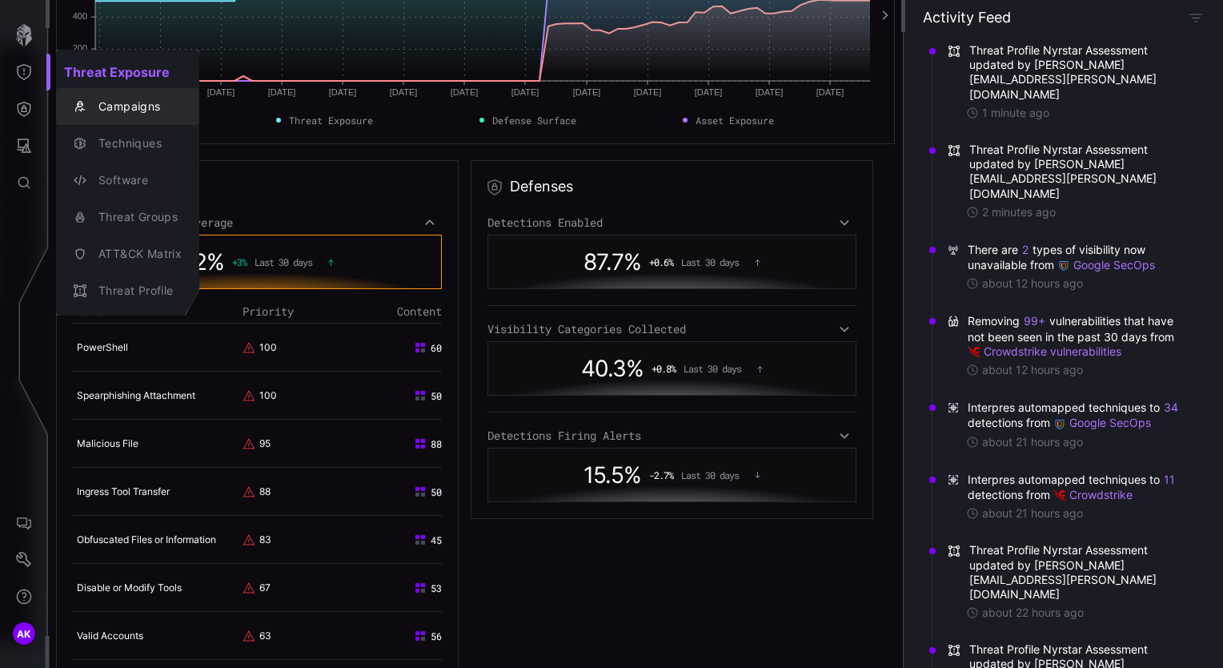
click at [122, 110] on div "Campaigns" at bounding box center [135, 107] width 91 height 20
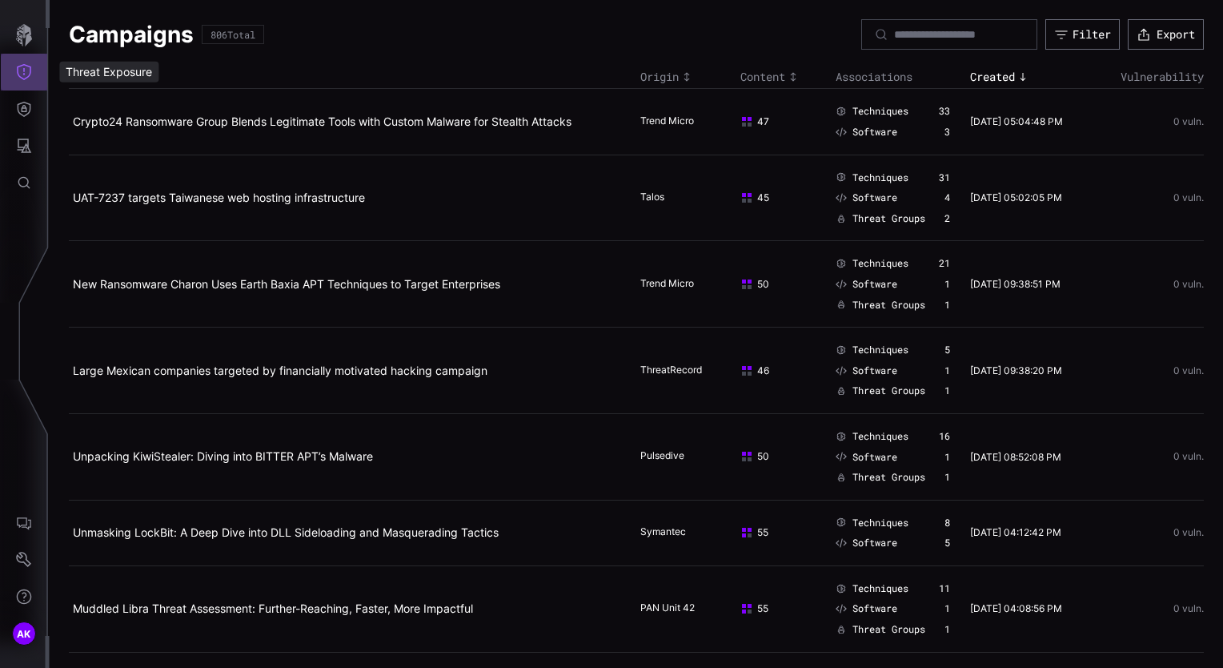
click at [22, 85] on button "Threat Exposure" at bounding box center [24, 72] width 46 height 37
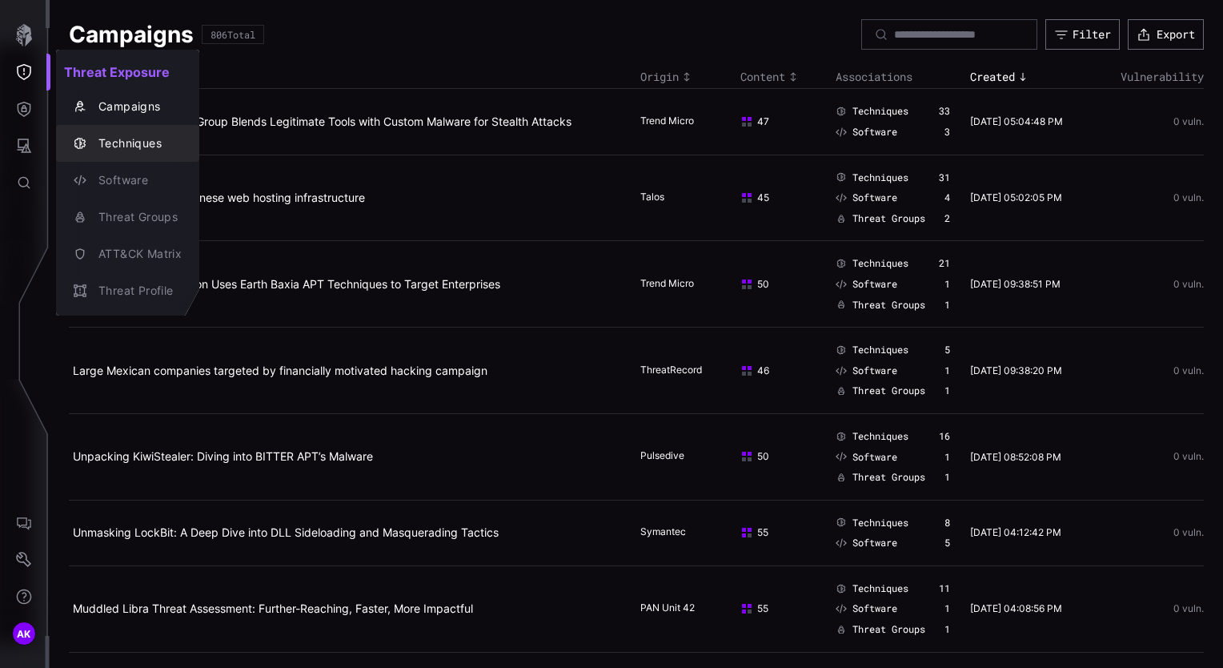
click at [137, 139] on div "Techniques" at bounding box center [135, 144] width 91 height 20
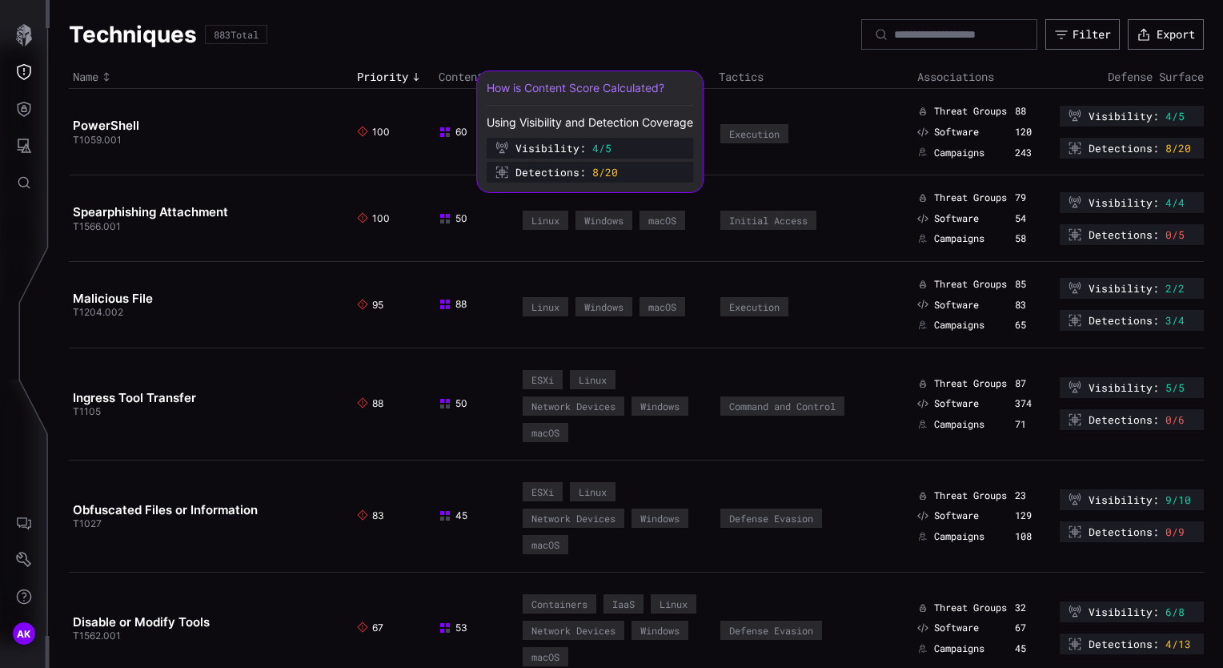
click at [448, 131] on span "60" at bounding box center [453, 132] width 29 height 13
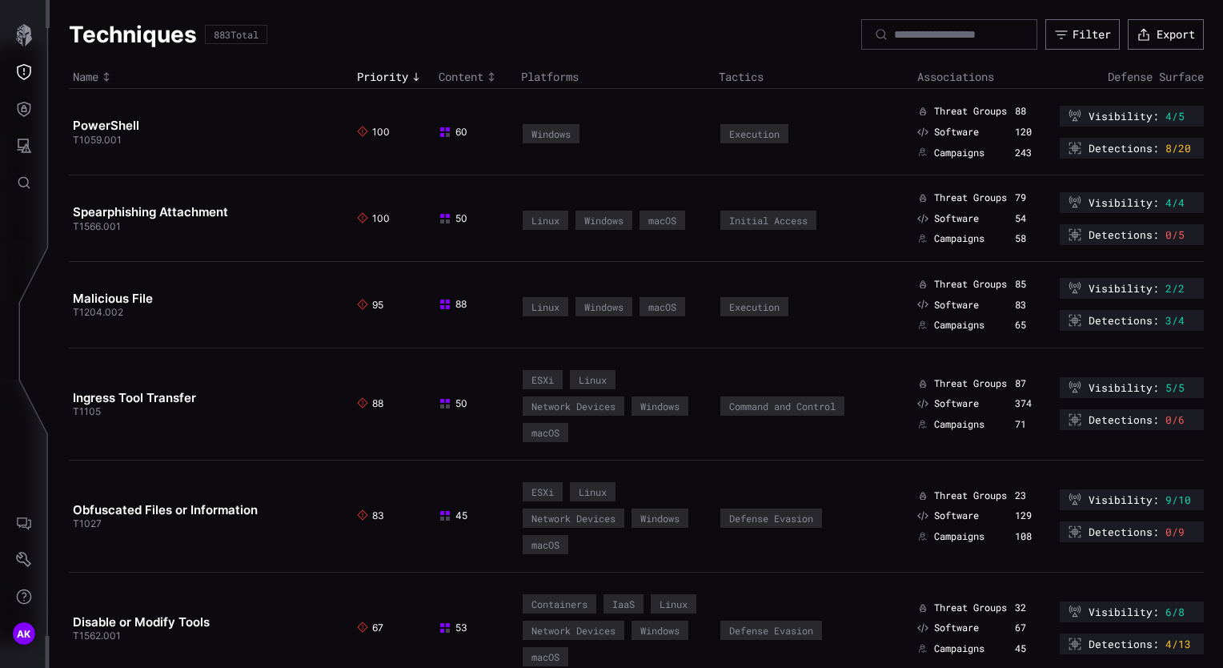
click at [532, 137] on div "Windows" at bounding box center [551, 134] width 39 height 10
click at [440, 136] on rect at bounding box center [442, 135] width 4 height 4
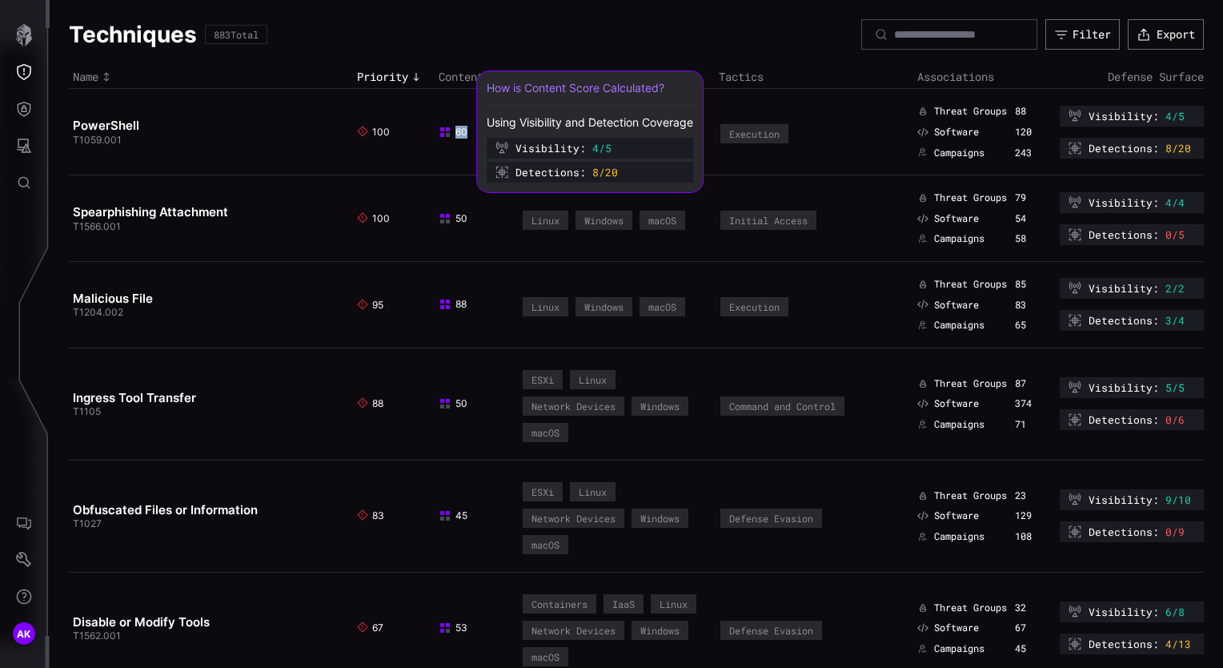
click at [440, 134] on rect at bounding box center [442, 135] width 4 height 4
drag, startPoint x: 439, startPoint y: 134, endPoint x: 655, endPoint y: 118, distance: 216.8
click at [655, 118] on div "Using Visibility and Detection Coverage" at bounding box center [590, 122] width 207 height 14
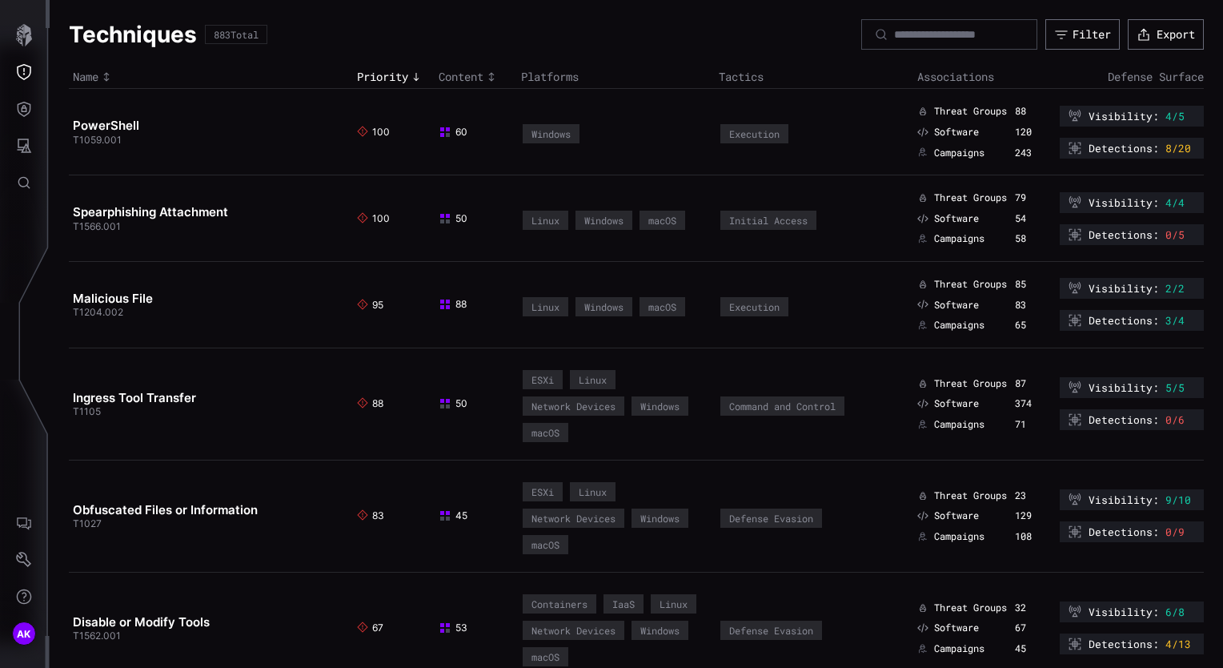
click at [411, 168] on td "100" at bounding box center [394, 132] width 82 height 86
click at [117, 123] on link "PowerShell" at bounding box center [106, 125] width 66 height 15
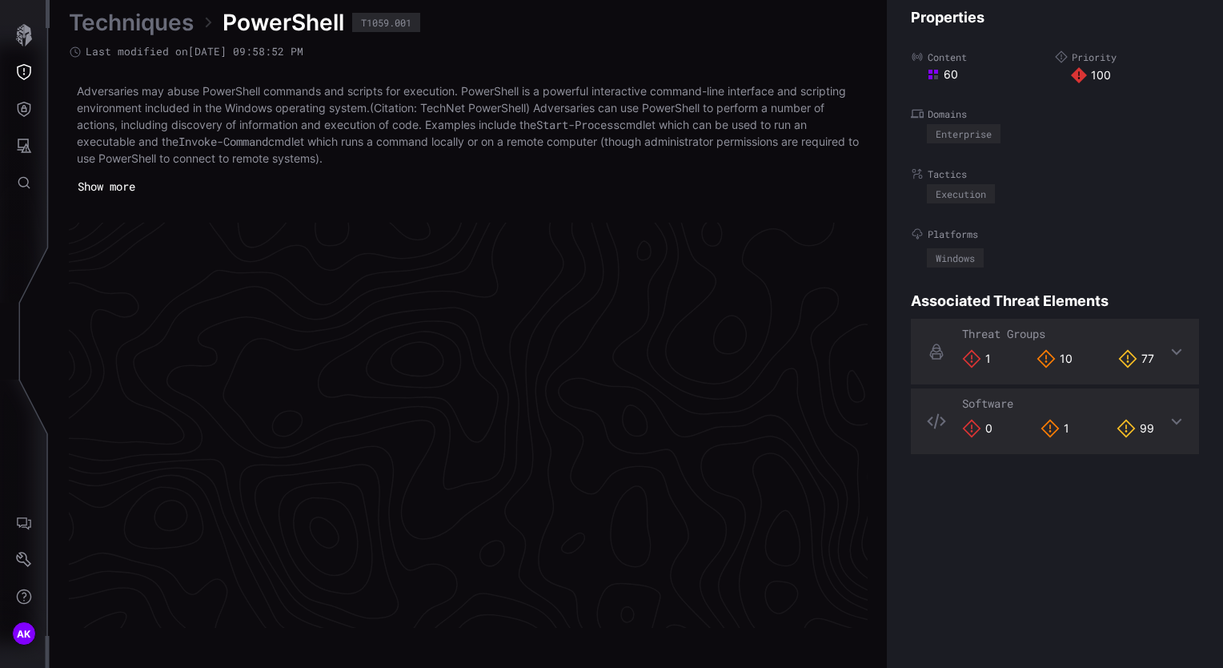
scroll to position [3405, 807]
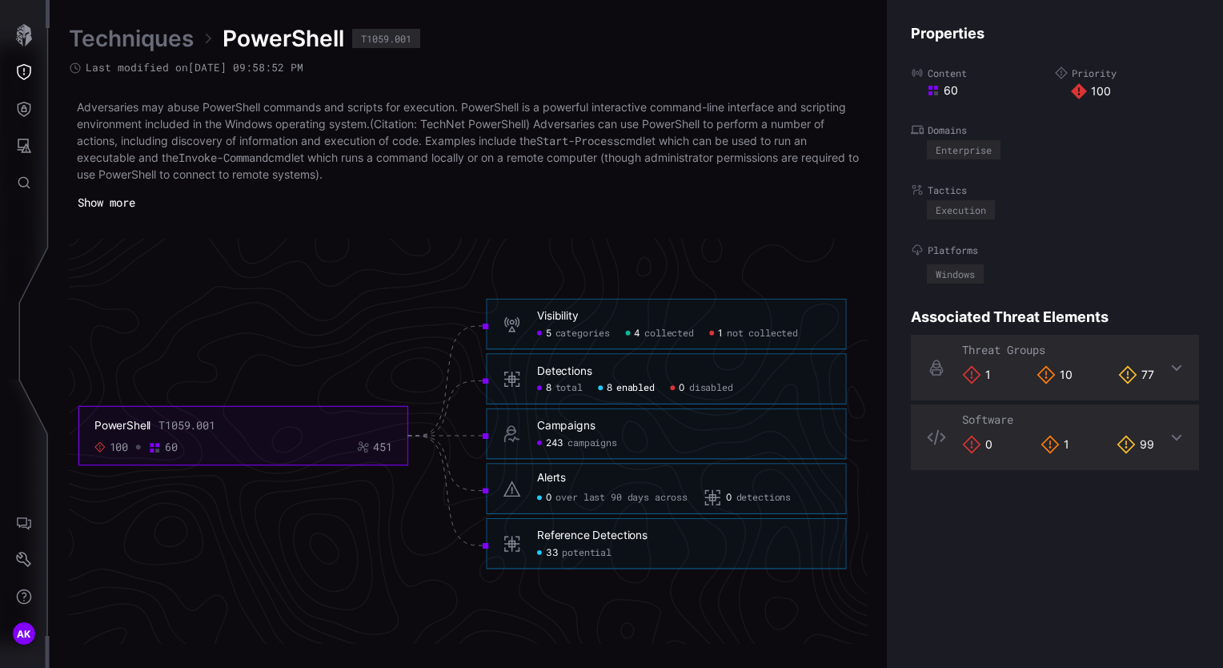
click at [553, 390] on div "8 total" at bounding box center [560, 388] width 46 height 12
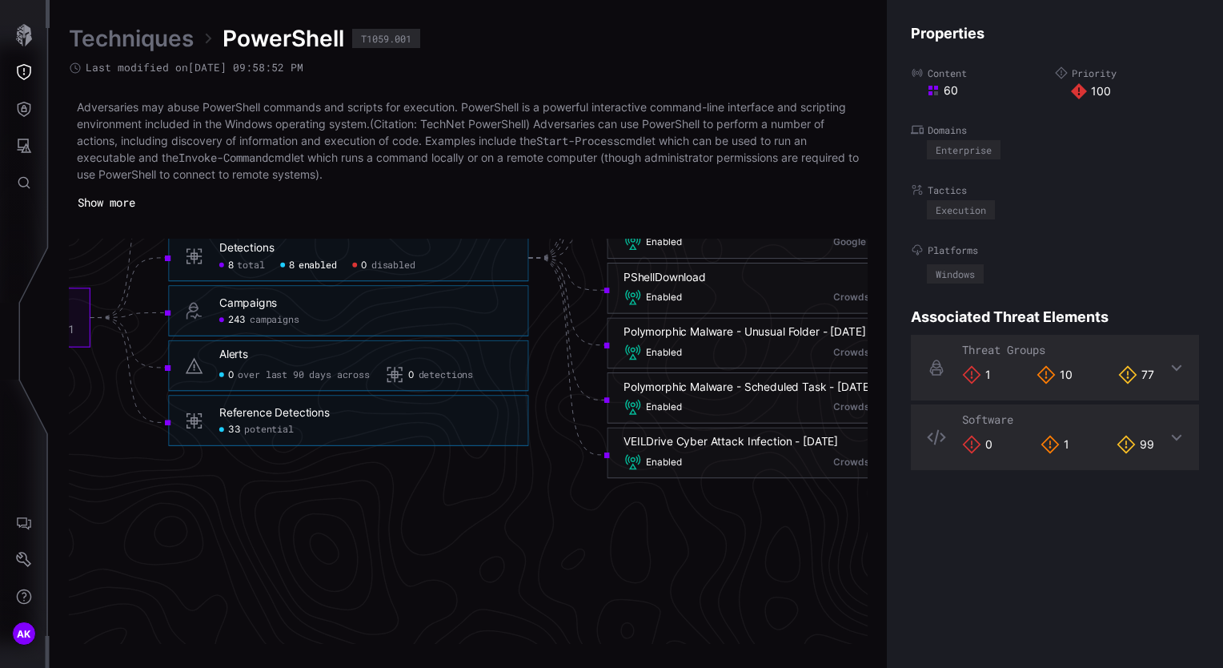
scroll to position [3577, 905]
click at [231, 431] on span "33" at bounding box center [234, 430] width 13 height 12
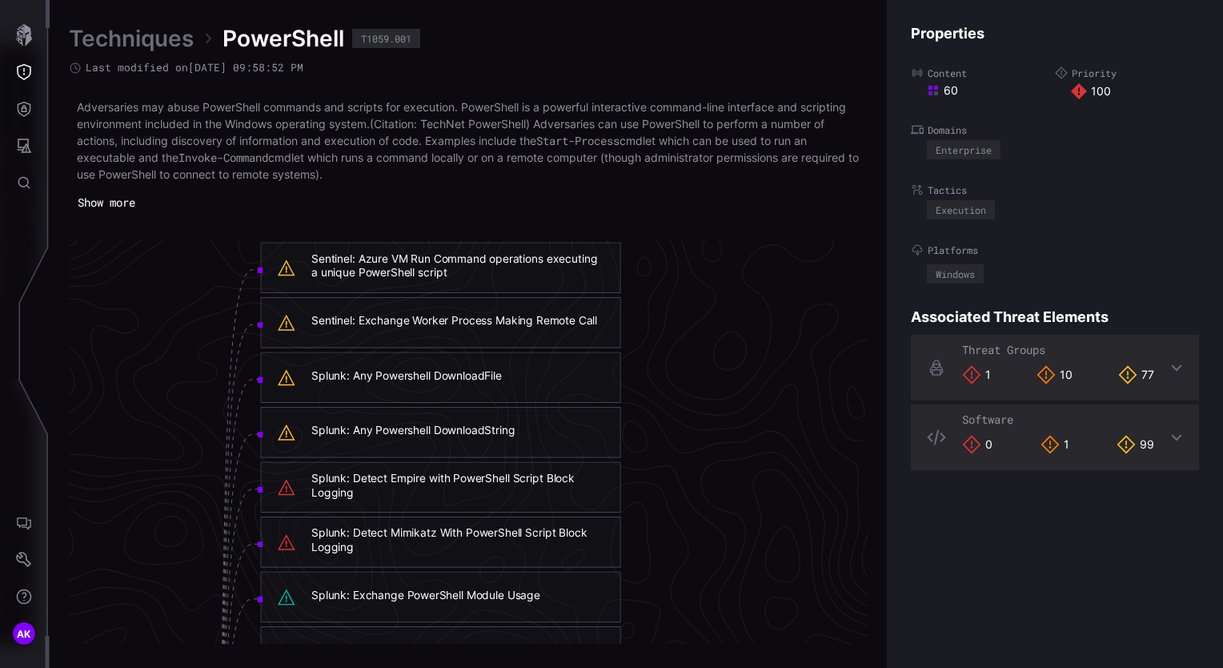
scroll to position [2678, 1252]
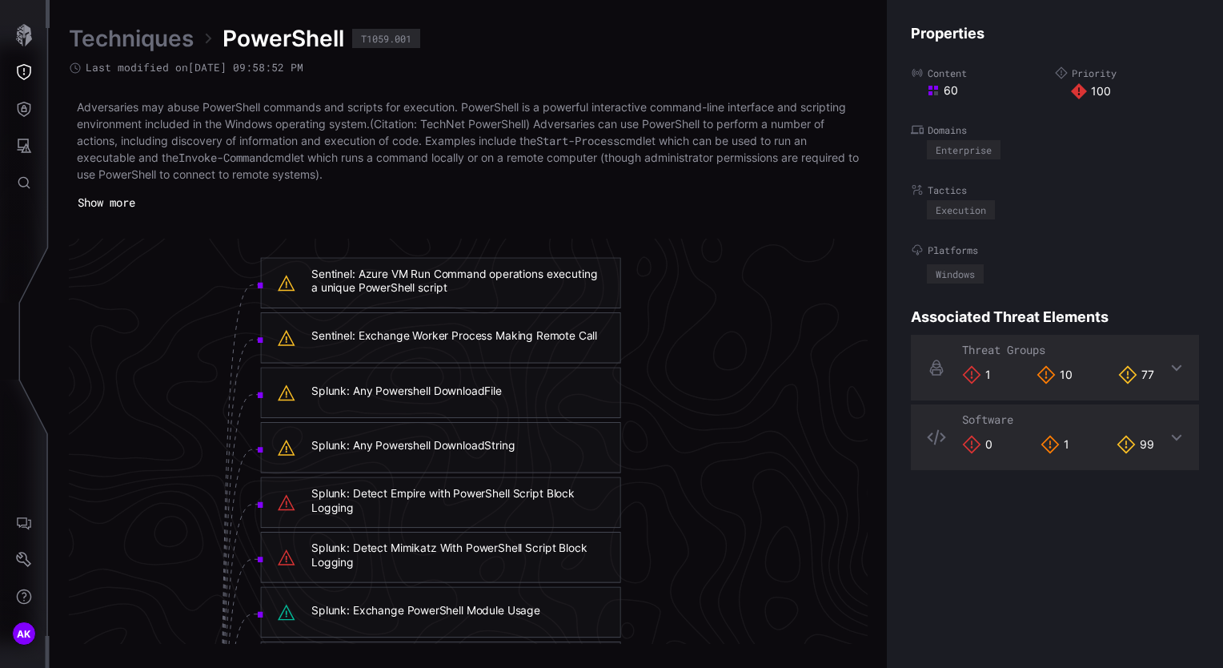
click at [538, 402] on div "Splunk: Any Powershell DownloadFile" at bounding box center [440, 392] width 360 height 51
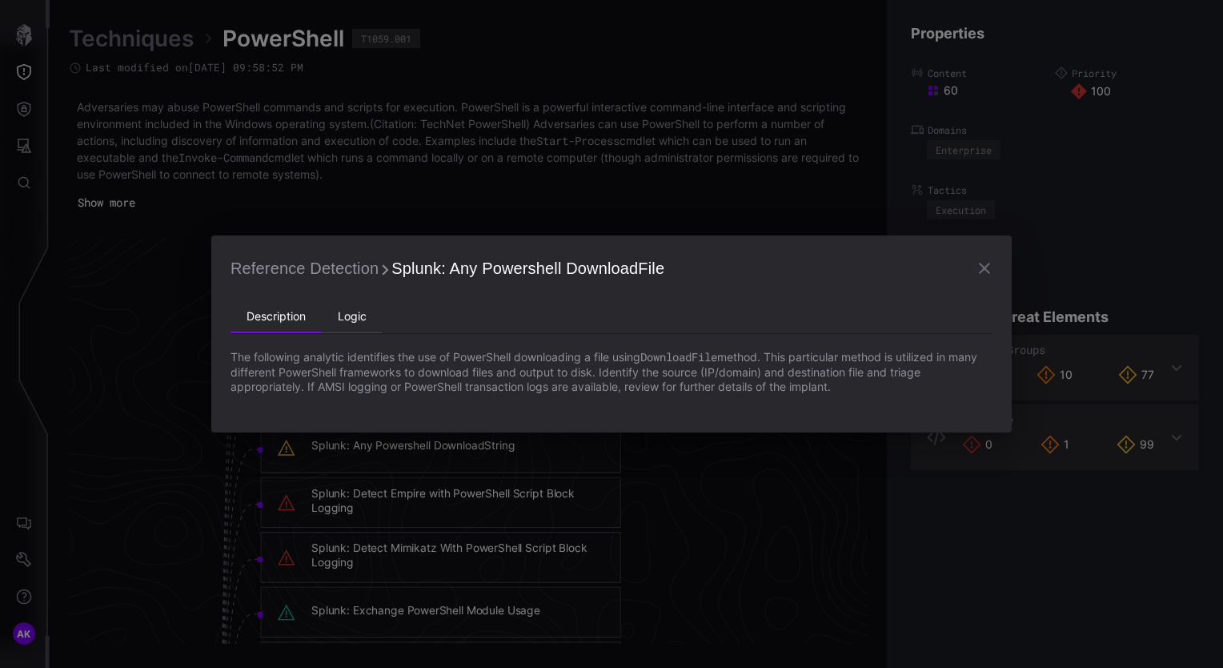
click at [368, 320] on li "Logic" at bounding box center [352, 317] width 61 height 32
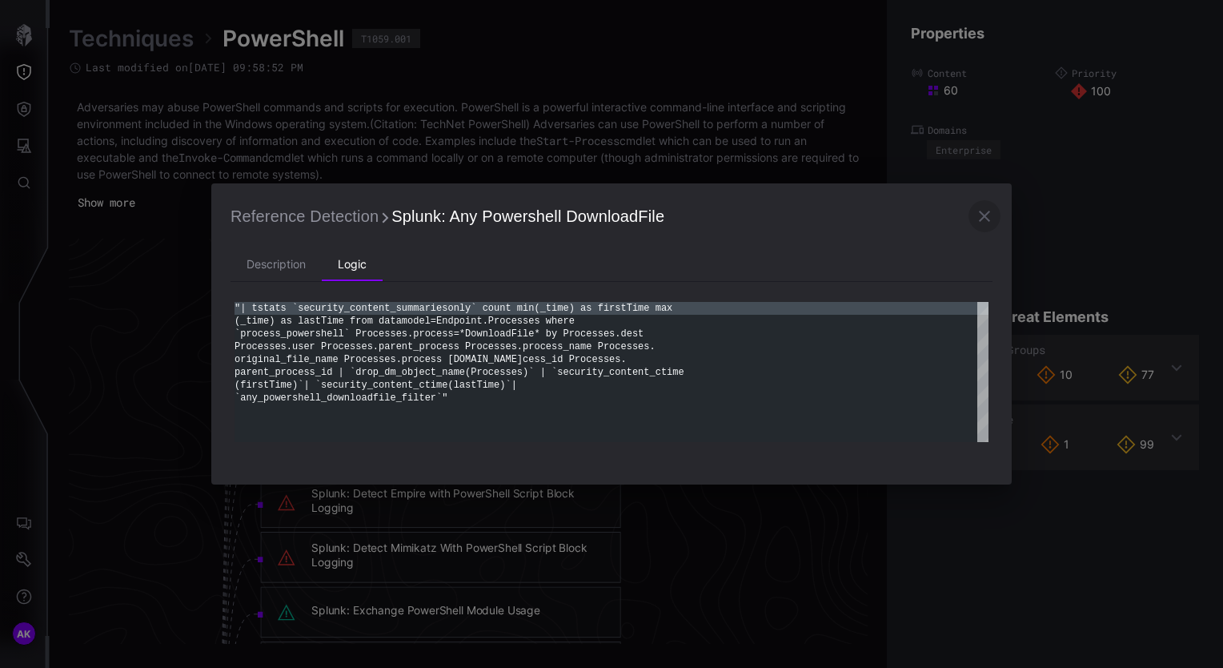
click at [977, 214] on icon "button" at bounding box center [984, 216] width 19 height 19
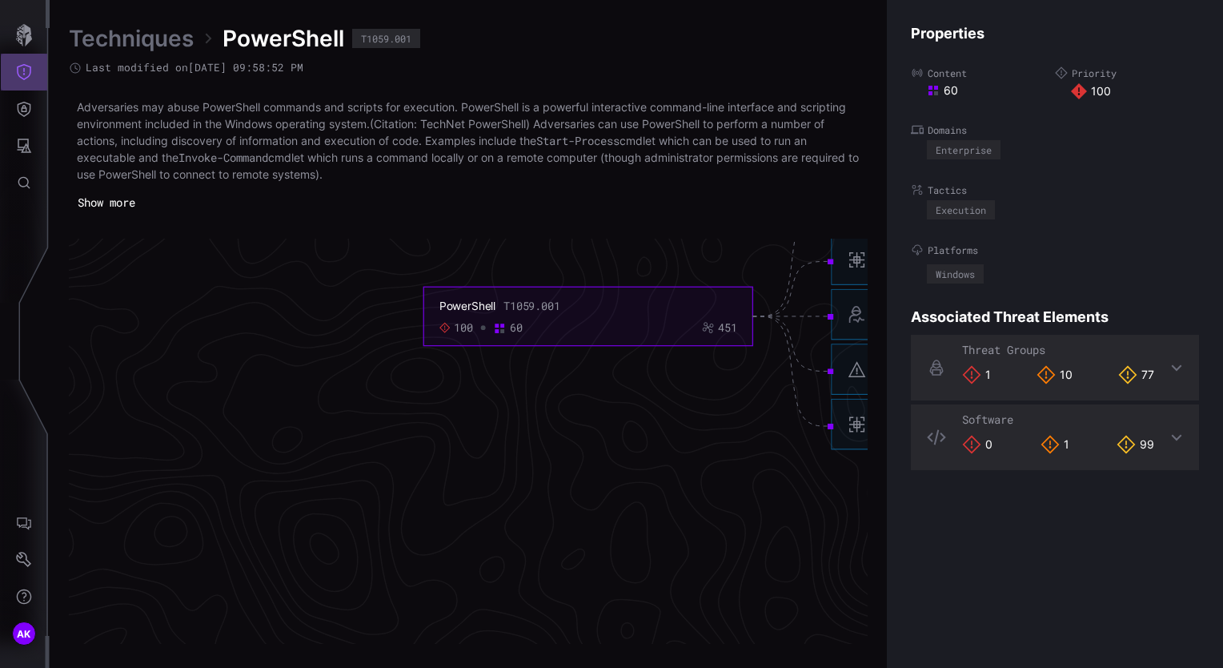
scroll to position [3414, 243]
click at [16, 66] on icon "Threat Exposure" at bounding box center [24, 72] width 16 height 16
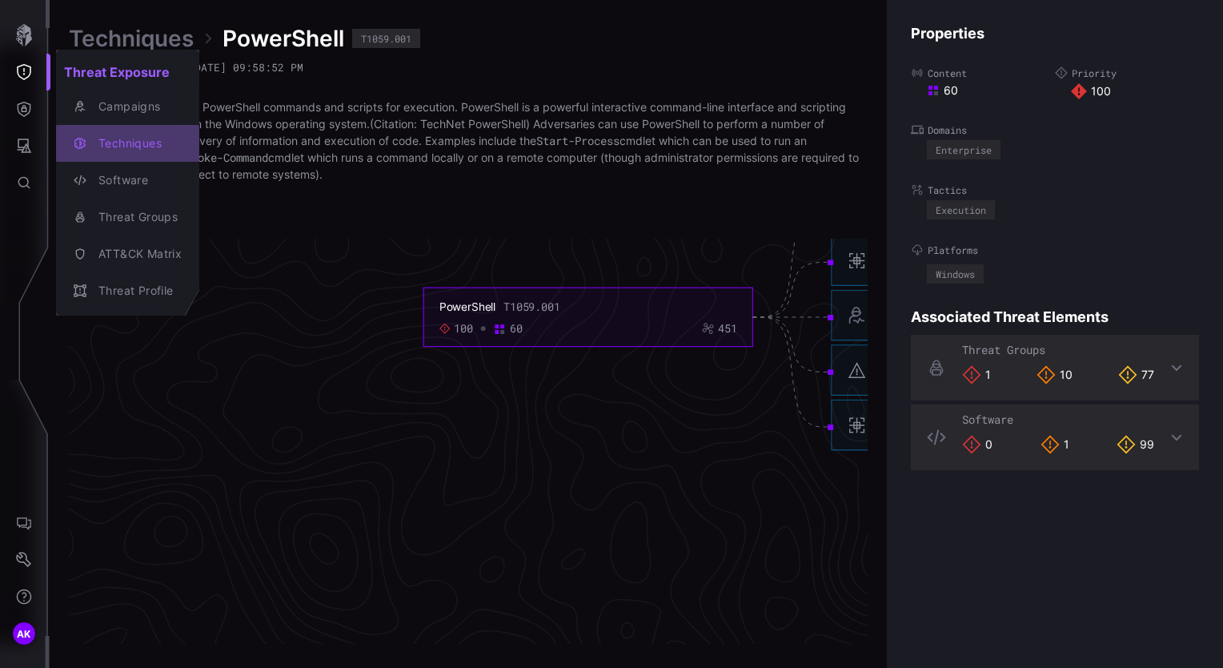
click at [123, 143] on div "Techniques" at bounding box center [135, 144] width 91 height 20
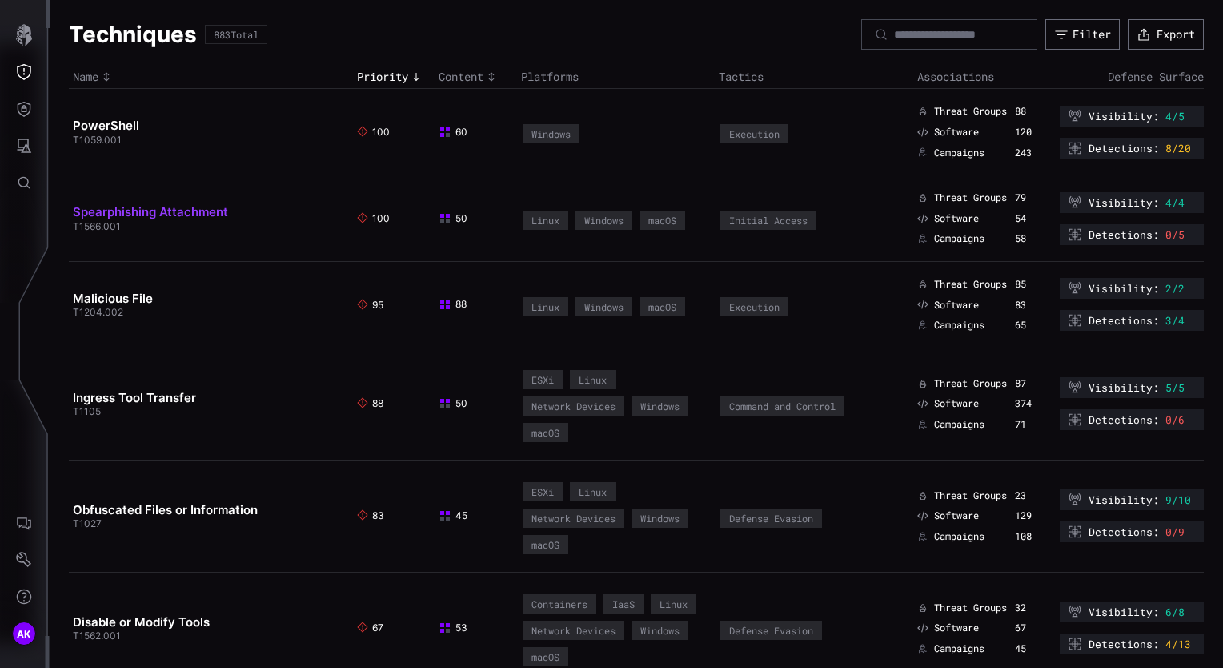
click at [200, 213] on link "Spearphishing Attachment" at bounding box center [150, 211] width 155 height 15
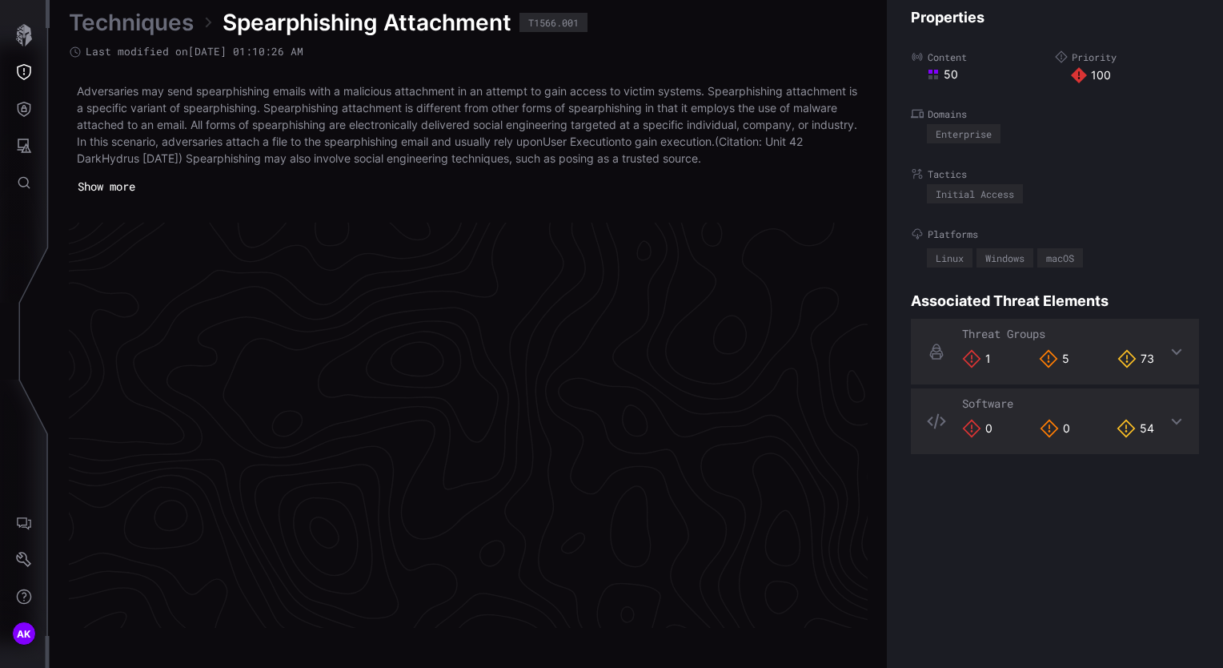
scroll to position [3405, 807]
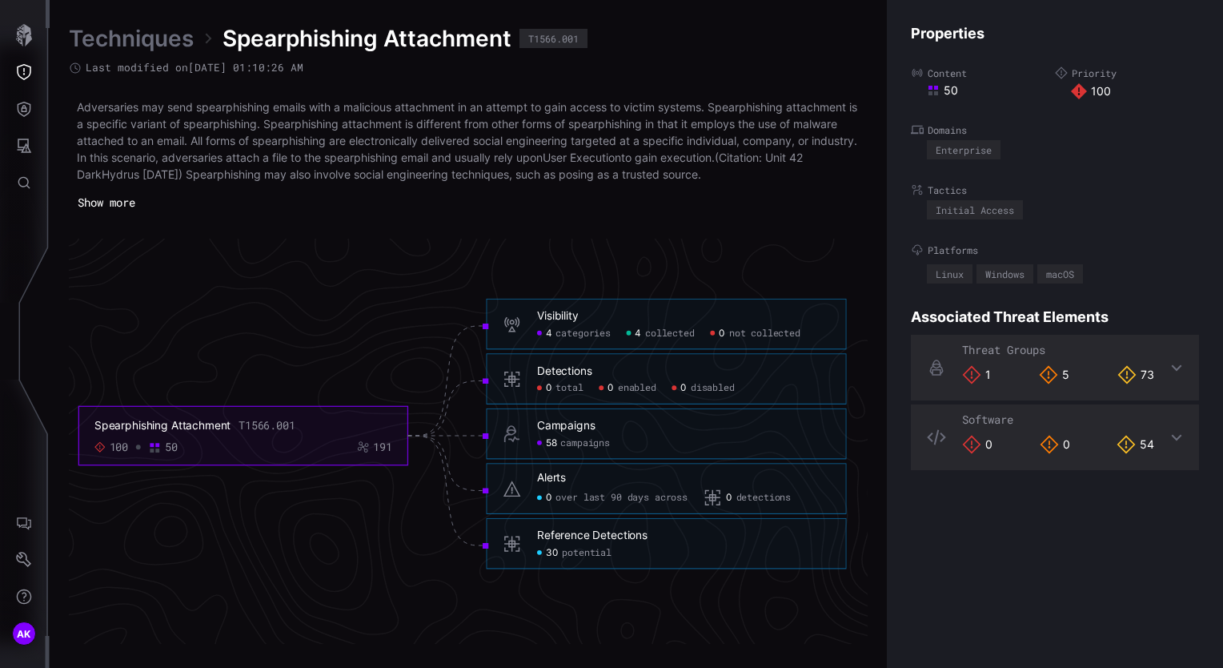
click at [557, 376] on div "Detections" at bounding box center [564, 371] width 55 height 14
click at [504, 376] on icon at bounding box center [512, 379] width 18 height 18
click at [579, 369] on div "Detections" at bounding box center [564, 371] width 55 height 14
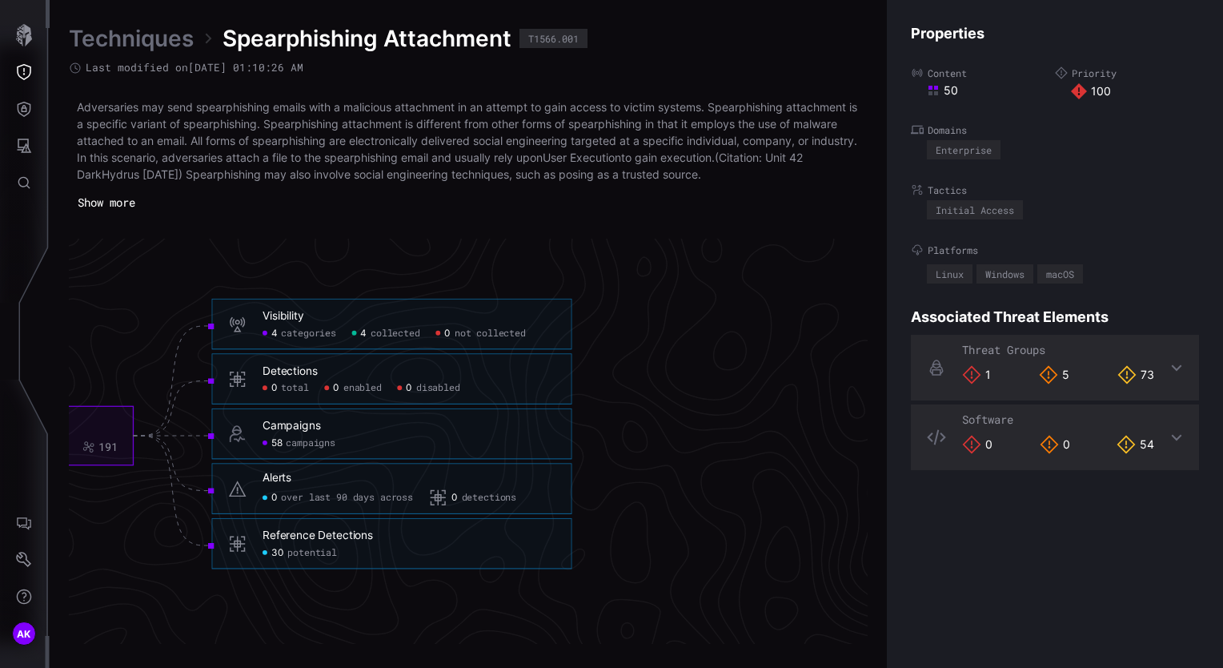
scroll to position [3405, 1082]
click at [215, 362] on div "Detections 0 total 0 enabled 0 disabled" at bounding box center [391, 379] width 360 height 51
click at [233, 374] on icon at bounding box center [236, 379] width 18 height 18
click at [280, 375] on div "Detections" at bounding box center [289, 371] width 55 height 14
click at [291, 386] on span "total" at bounding box center [293, 388] width 27 height 12
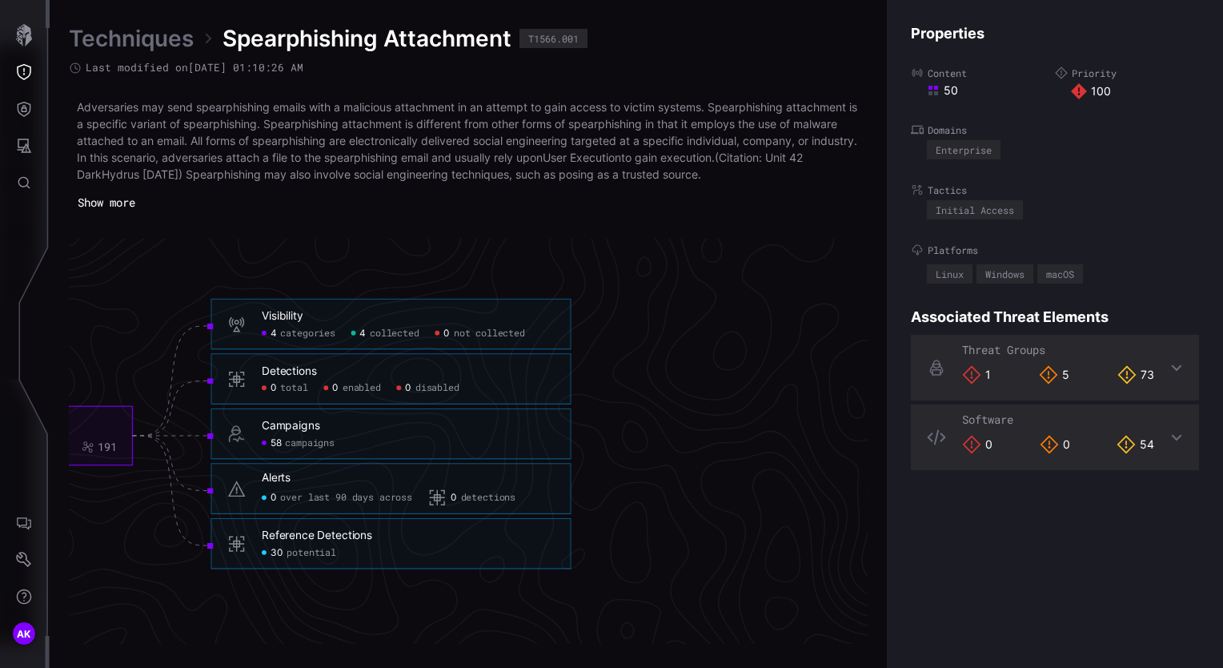
click at [355, 389] on span "enabled" at bounding box center [362, 388] width 38 height 12
click at [291, 549] on span "potential" at bounding box center [312, 553] width 50 height 12
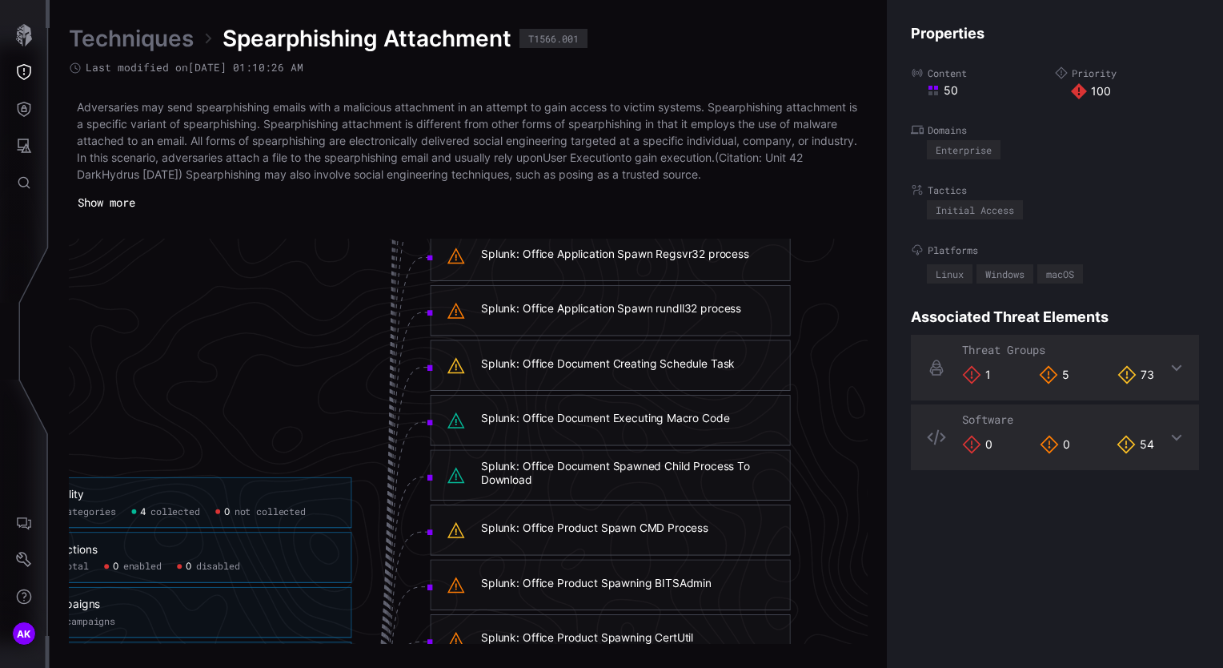
scroll to position [2972, 1082]
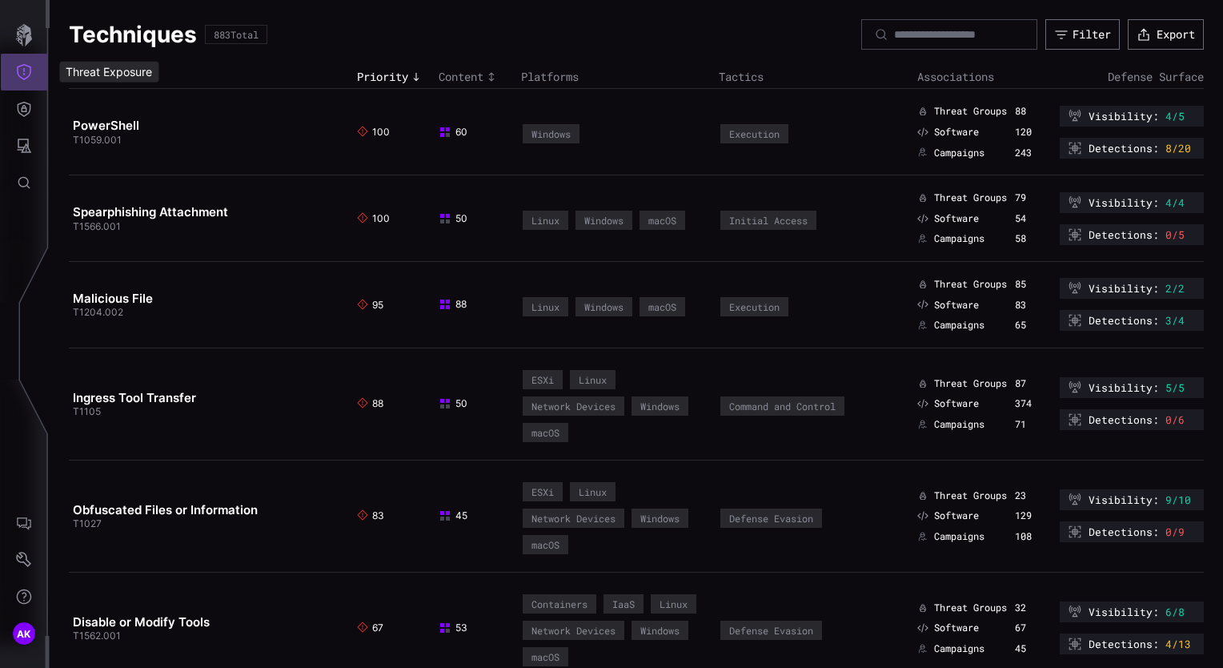
click at [26, 70] on icon "Threat Exposure" at bounding box center [24, 72] width 16 height 16
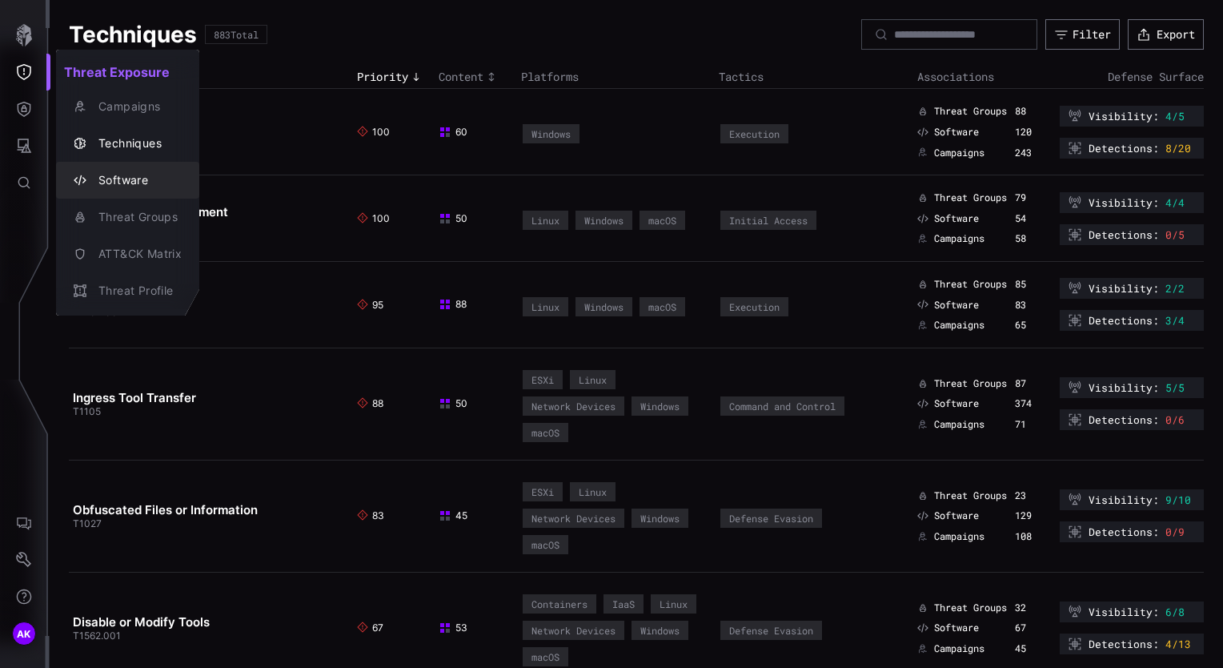
click at [124, 175] on div "Software" at bounding box center [135, 181] width 91 height 20
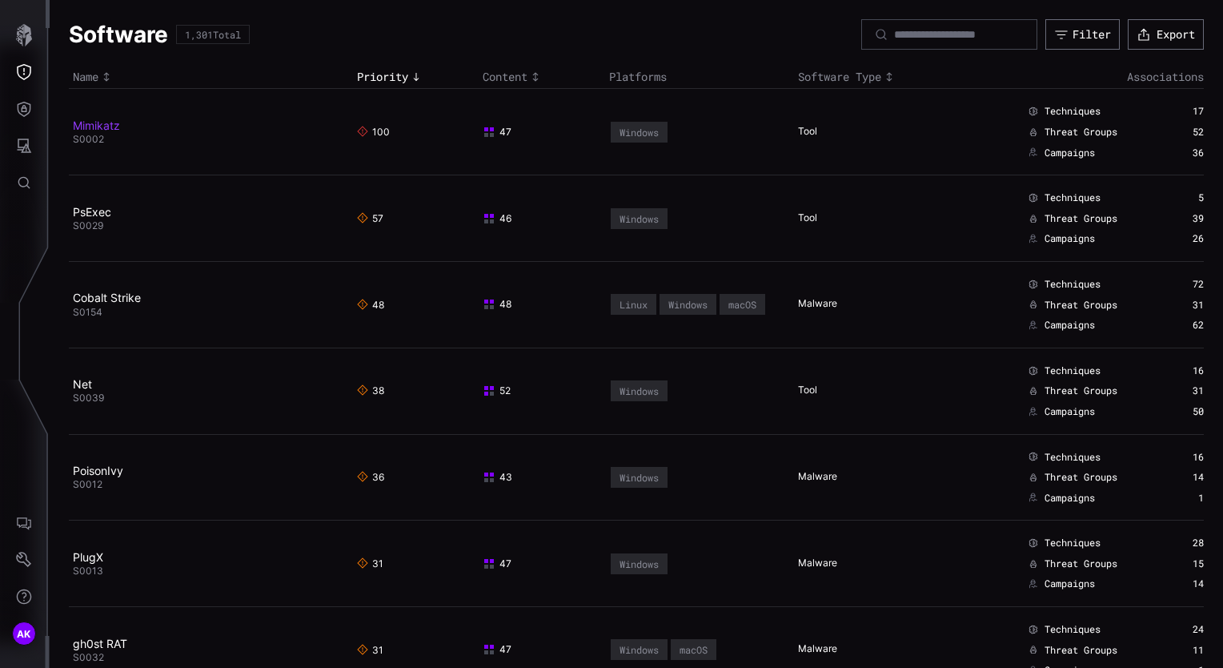
click at [91, 127] on link "Mimikatz" at bounding box center [96, 125] width 47 height 14
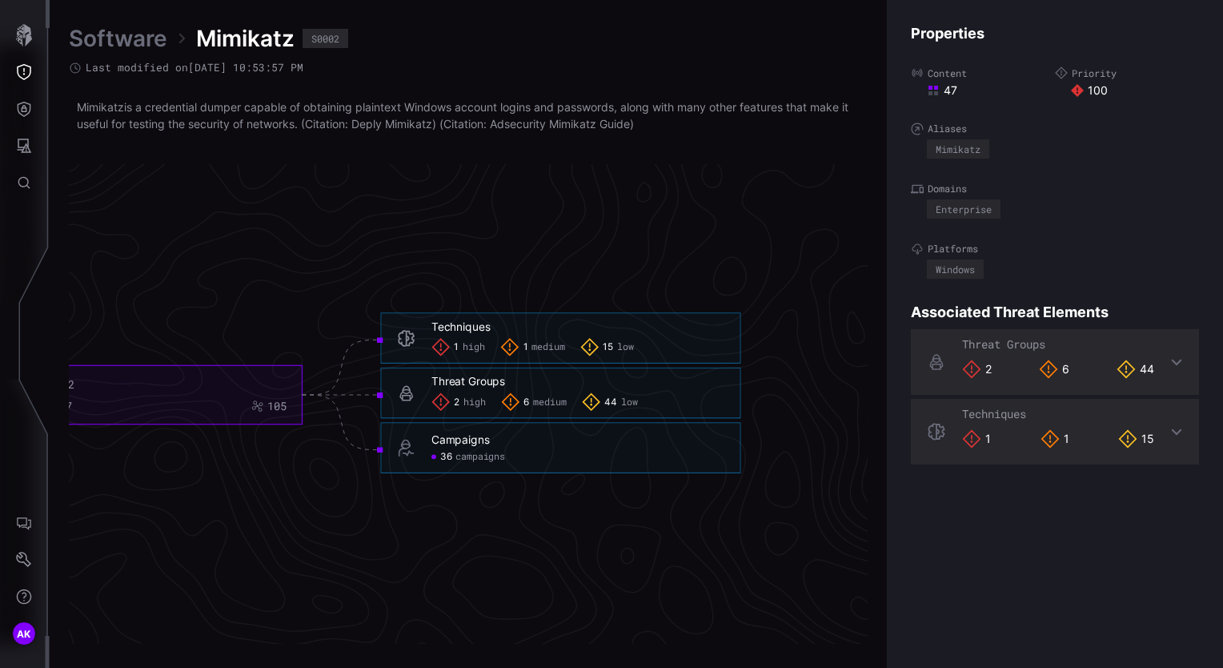
scroll to position [3368, 925]
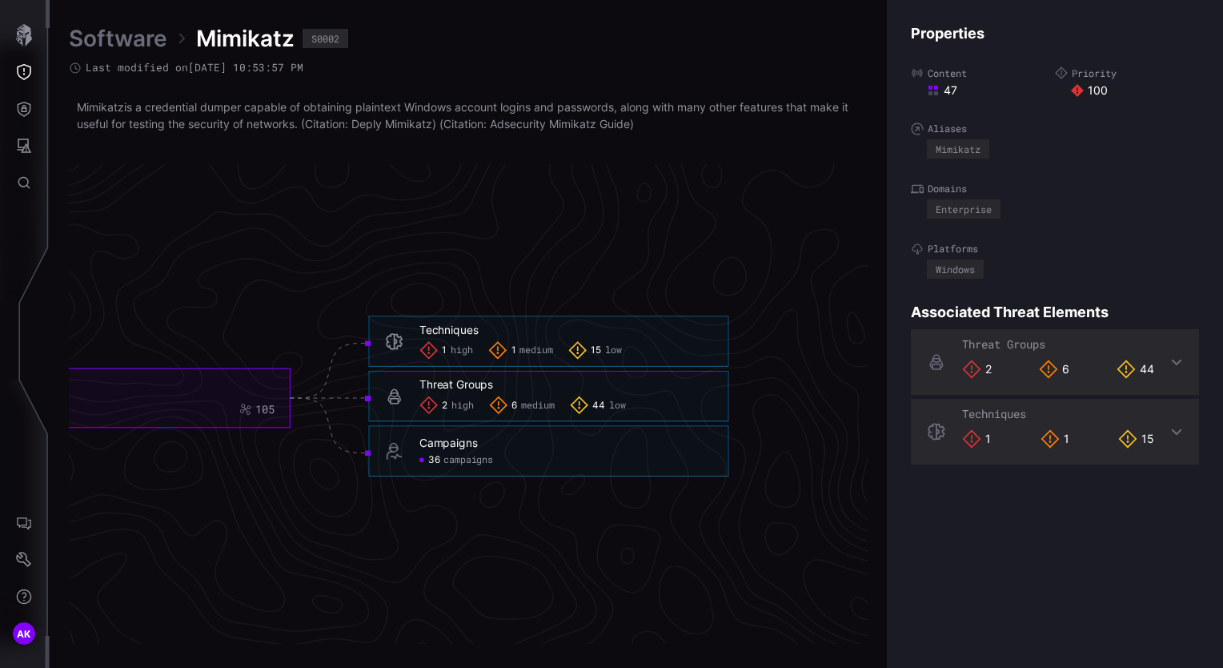
click at [448, 354] on div "1 high" at bounding box center [446, 350] width 54 height 18
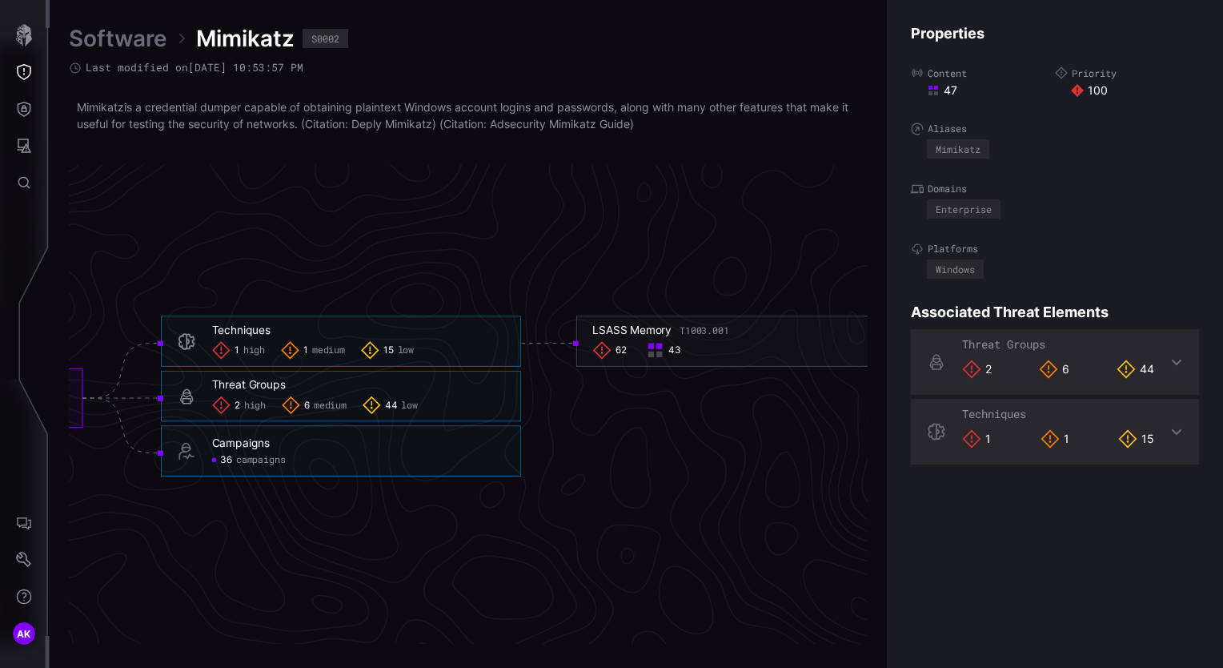
click at [324, 353] on span "medium" at bounding box center [328, 350] width 33 height 12
click at [378, 351] on icon at bounding box center [370, 350] width 18 height 18
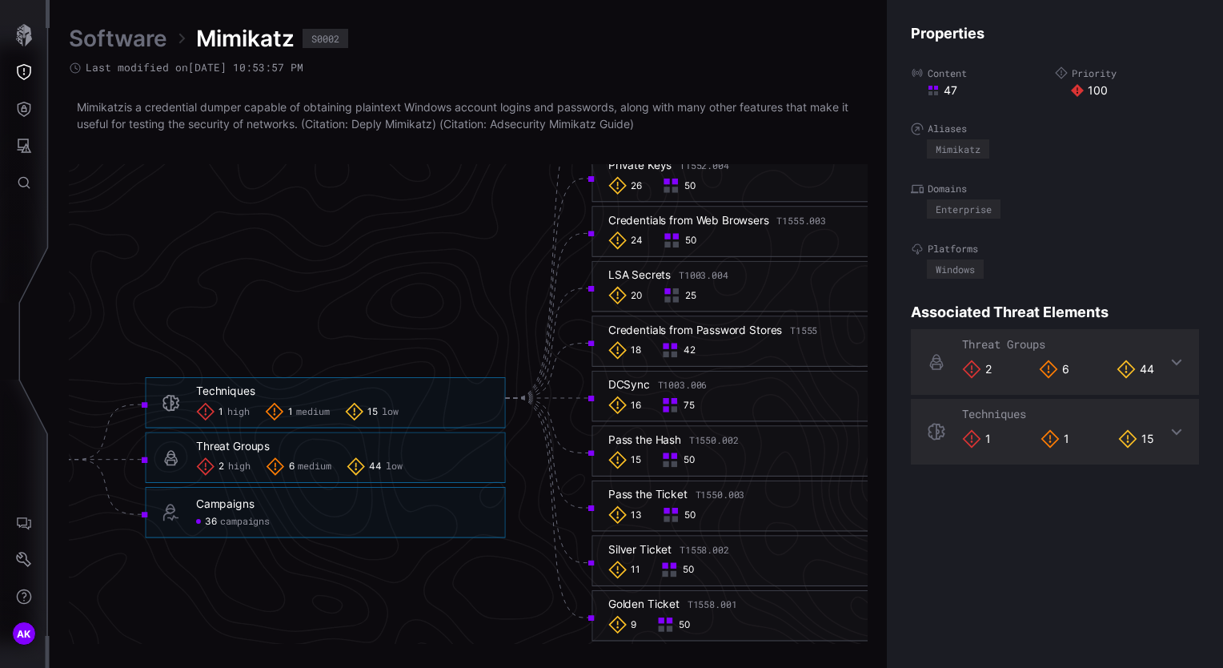
click at [235, 466] on span "high" at bounding box center [239, 466] width 22 height 12
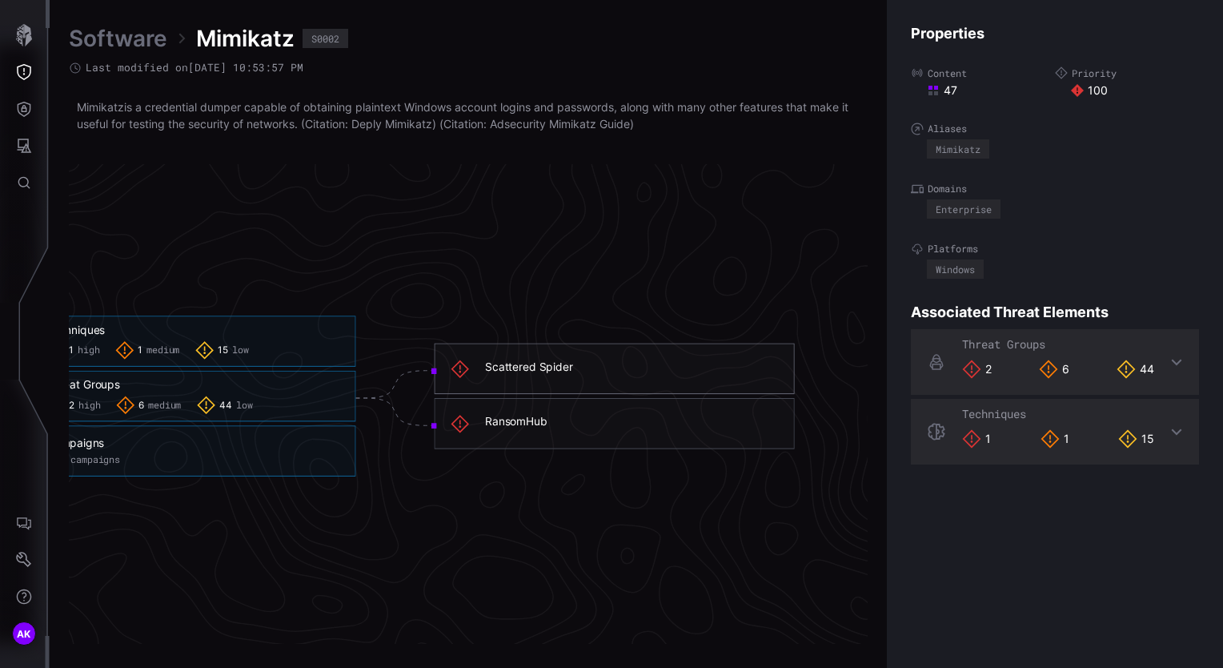
scroll to position [3368, 1081]
click at [583, 385] on div "Scattered Spider" at bounding box center [611, 368] width 360 height 51
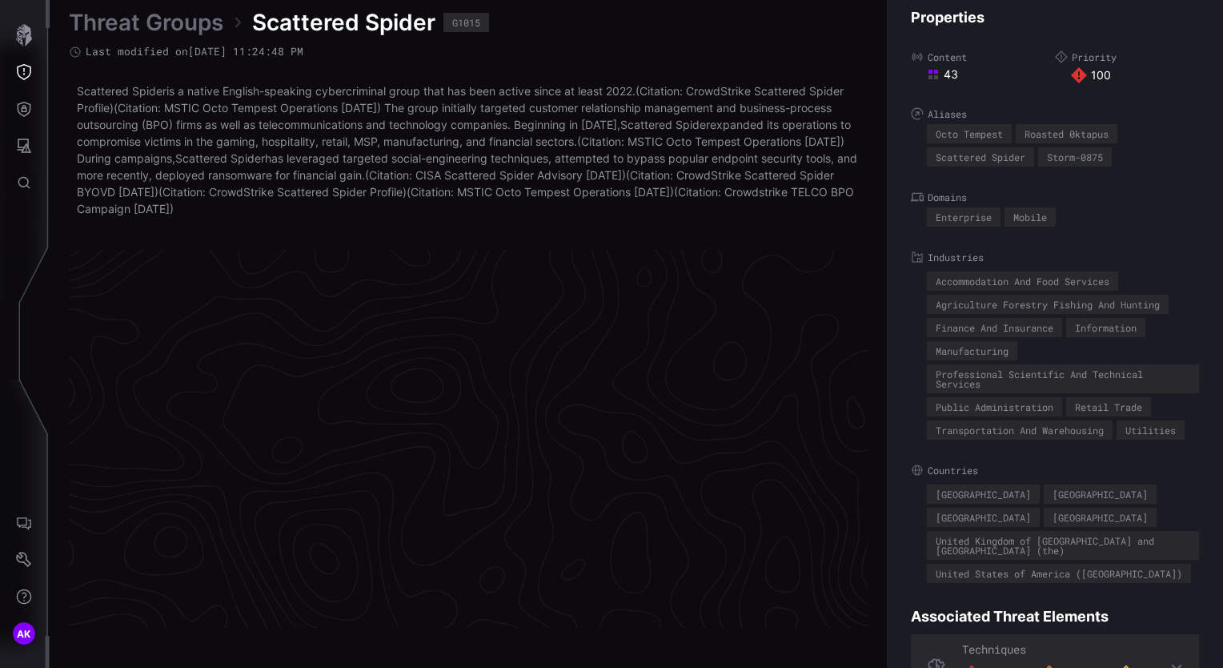
scroll to position [3419, 807]
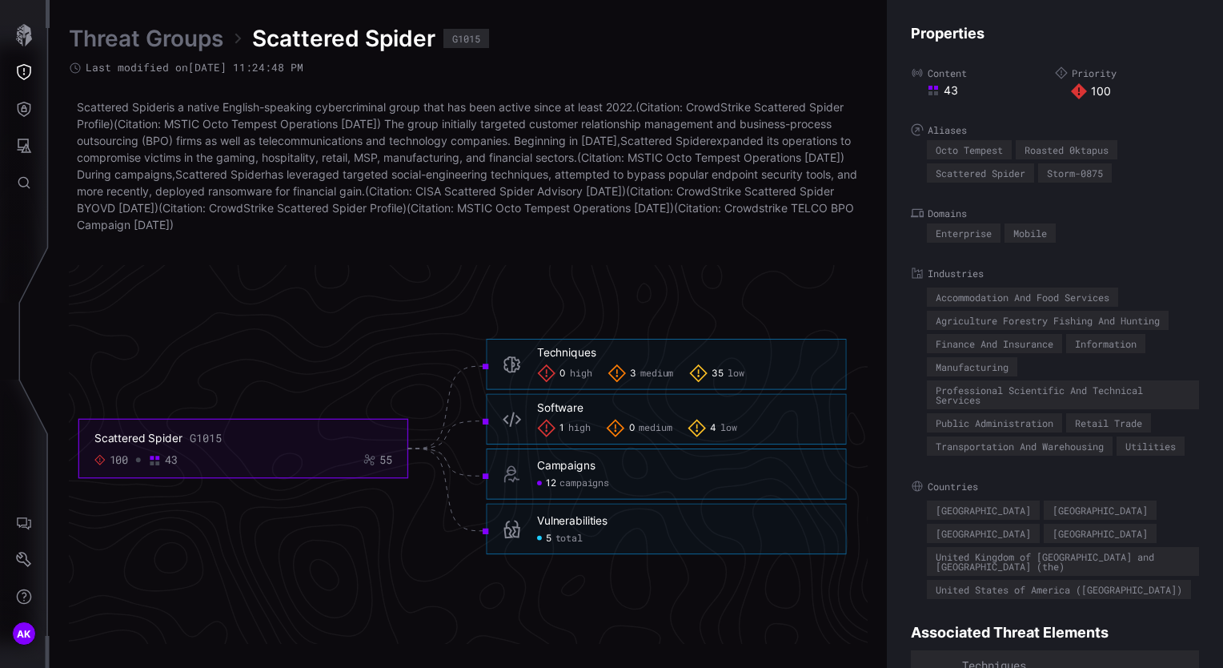
click at [567, 536] on span "total" at bounding box center [569, 538] width 27 height 12
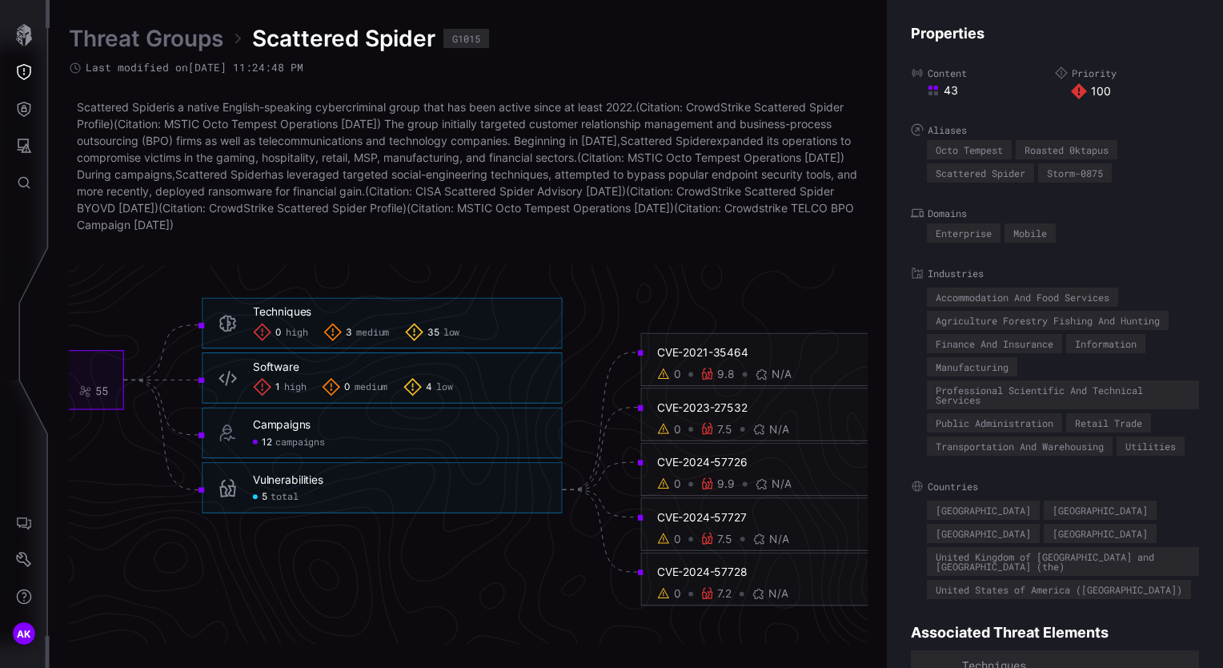
scroll to position [3419, 865]
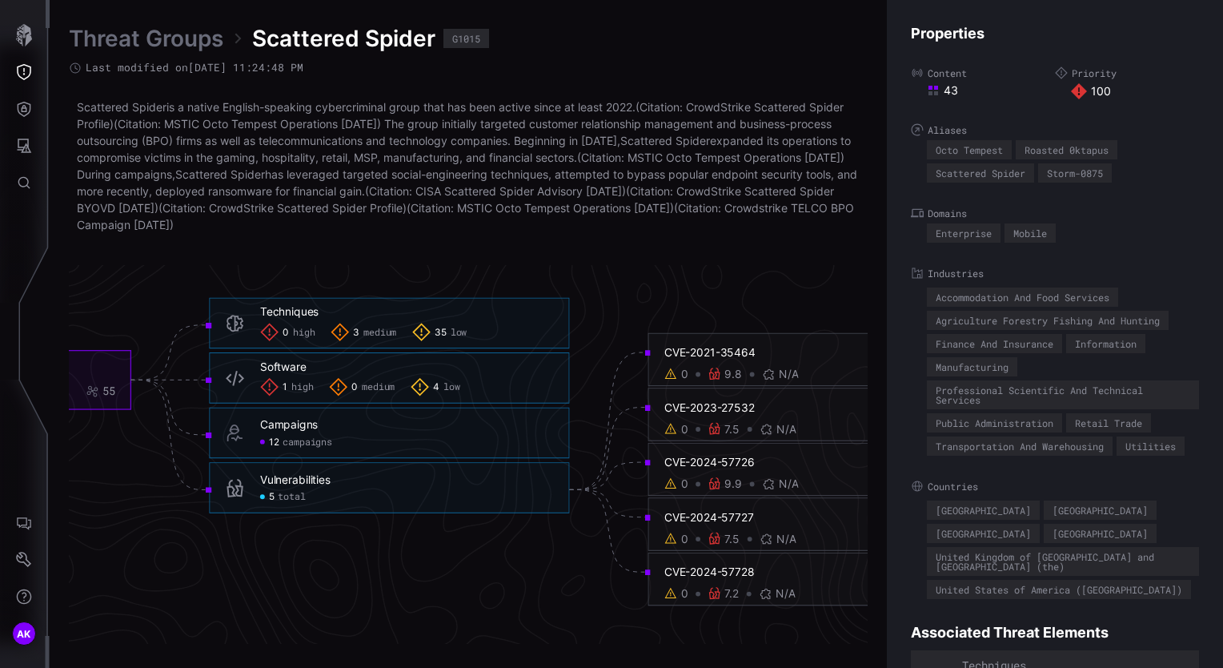
click at [299, 443] on span "campaigns" at bounding box center [308, 441] width 50 height 12
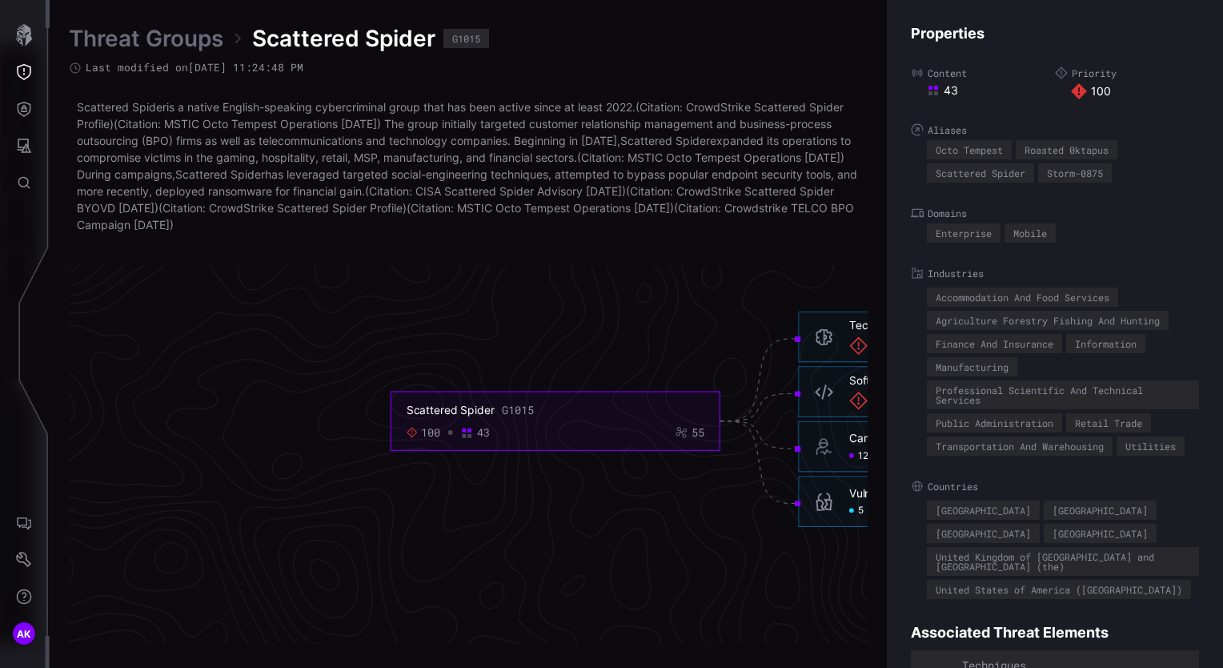
scroll to position [3419, 275]
click at [17, 82] on button "Threat Exposure" at bounding box center [24, 72] width 46 height 37
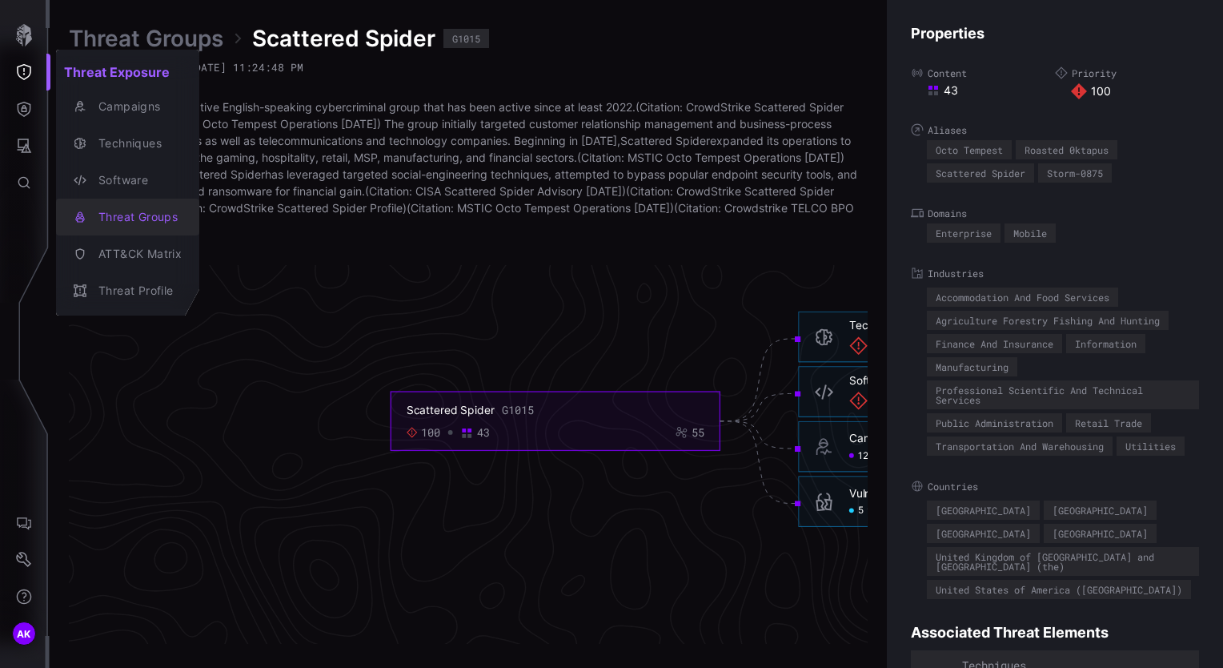
click at [134, 215] on div "Threat Groups" at bounding box center [135, 217] width 91 height 20
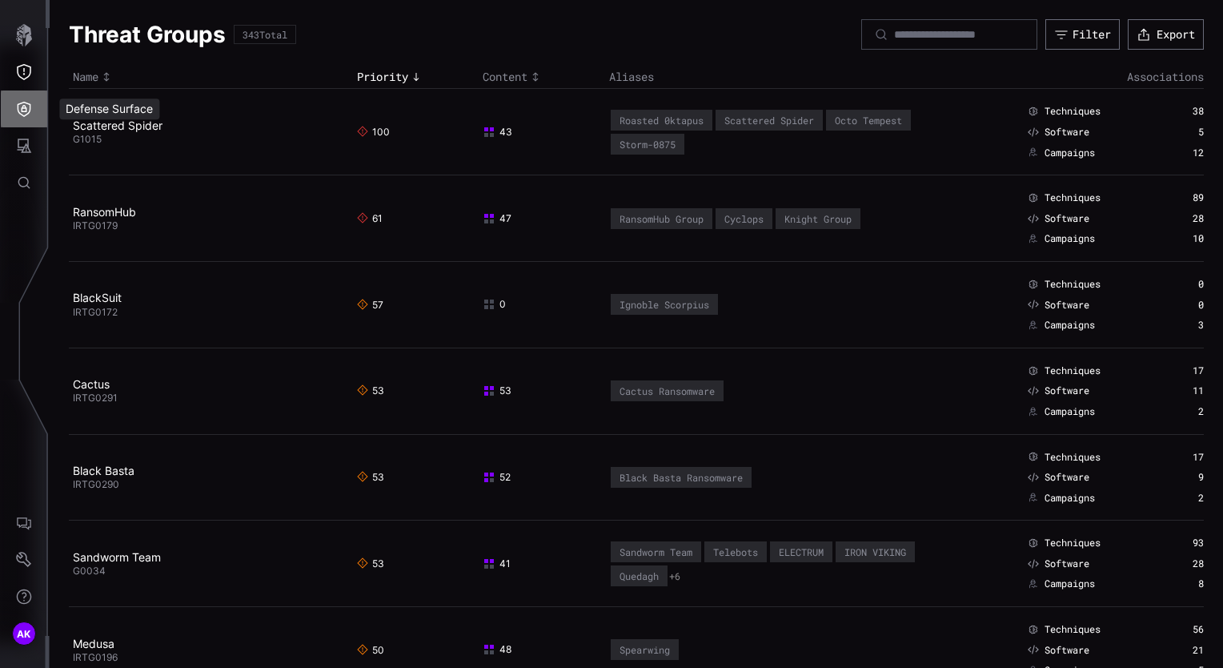
click at [26, 111] on icon "Defense Surface" at bounding box center [25, 109] width 14 height 15
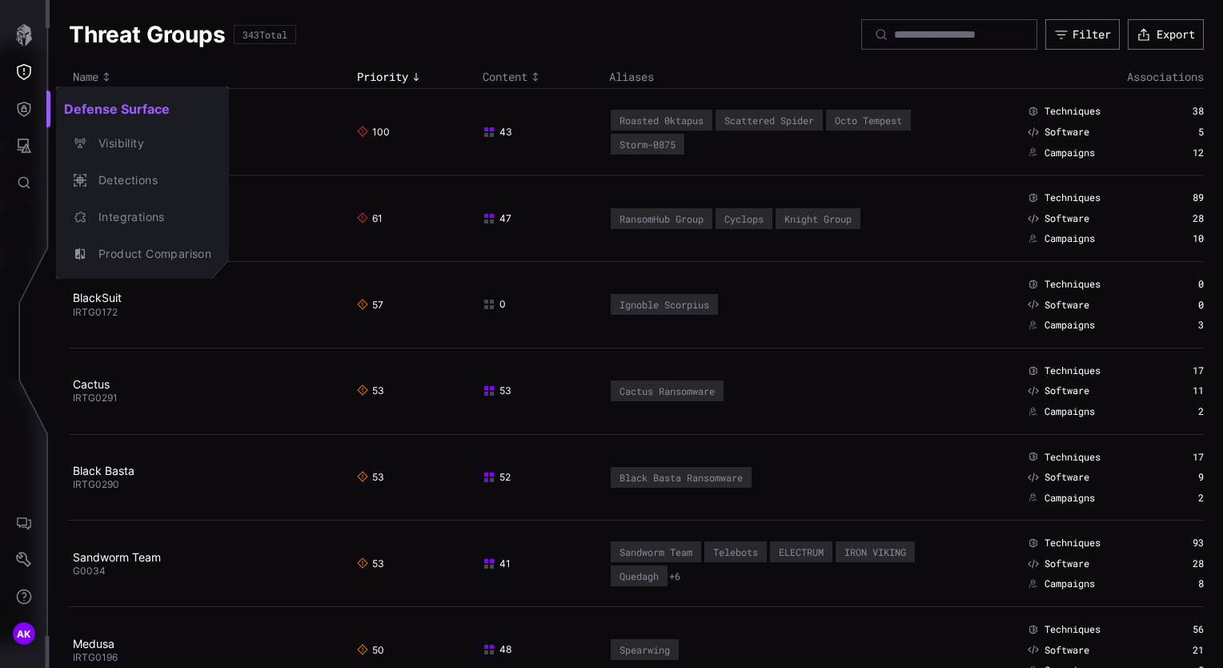
click at [22, 75] on div at bounding box center [611, 334] width 1223 height 668
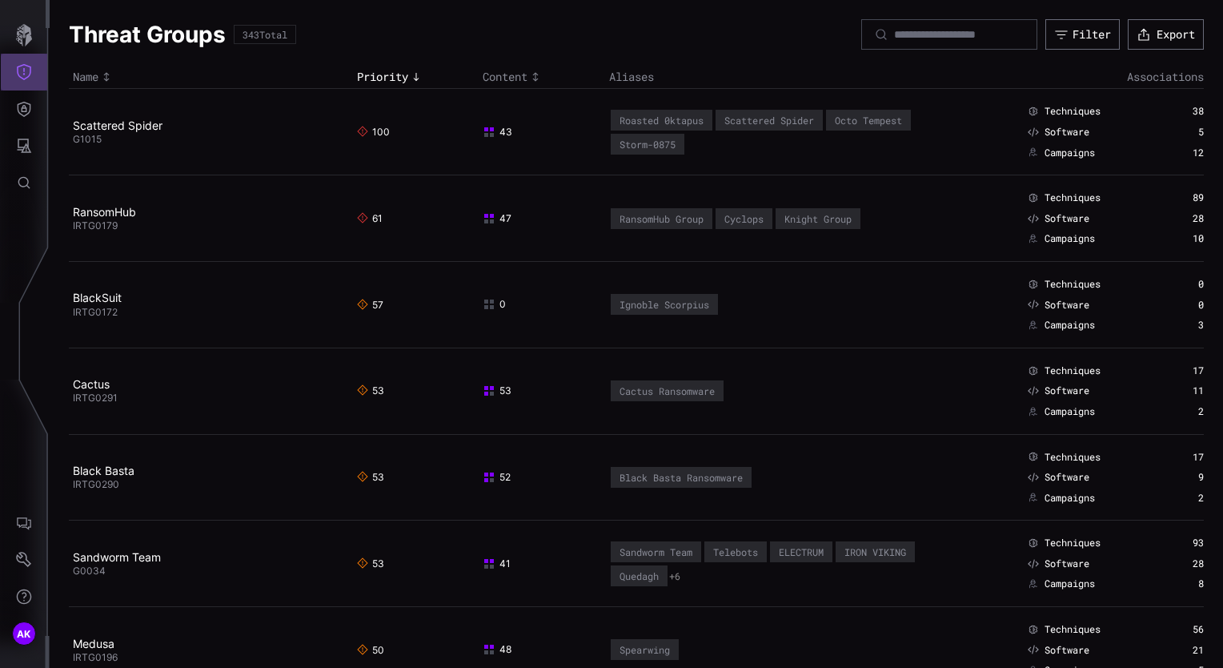
click at [18, 69] on icon "Threat Exposure" at bounding box center [24, 72] width 14 height 16
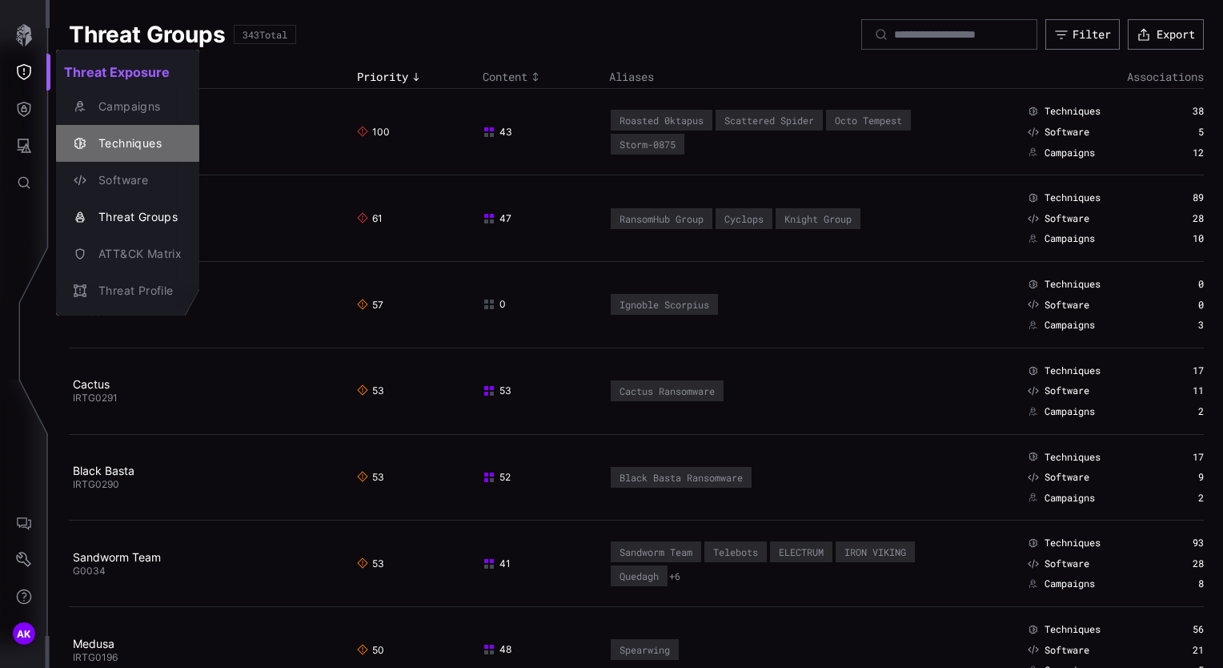
click at [129, 152] on div "Techniques" at bounding box center [135, 144] width 91 height 20
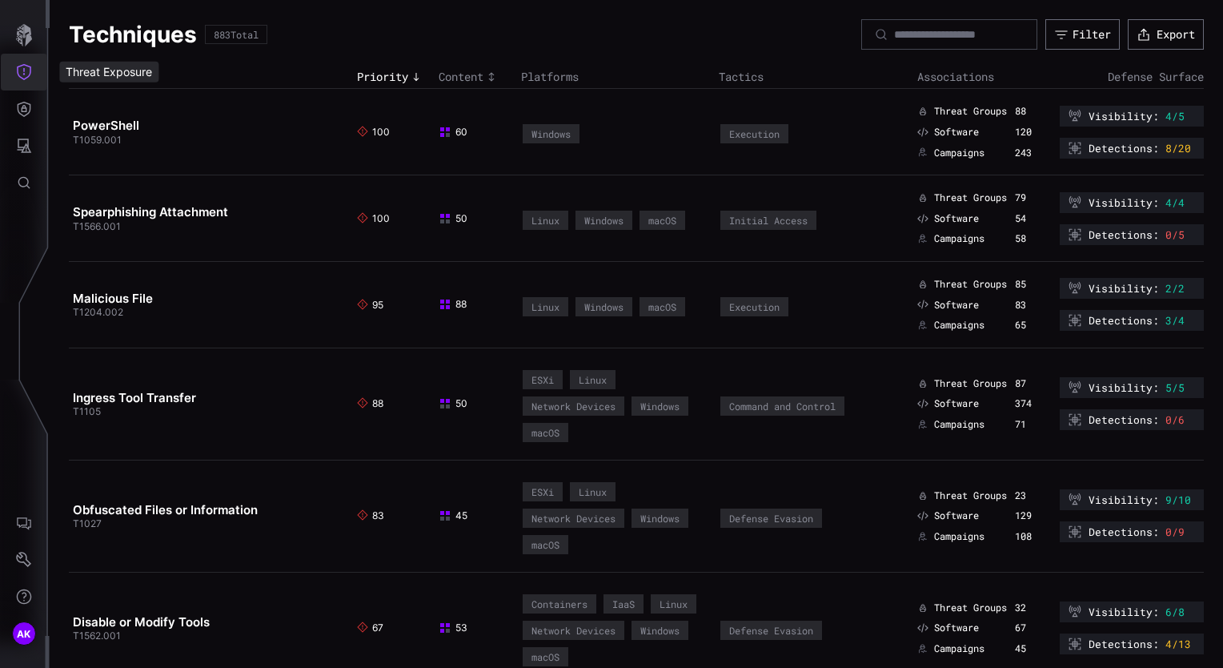
click at [22, 76] on icon "Threat Exposure" at bounding box center [24, 72] width 16 height 16
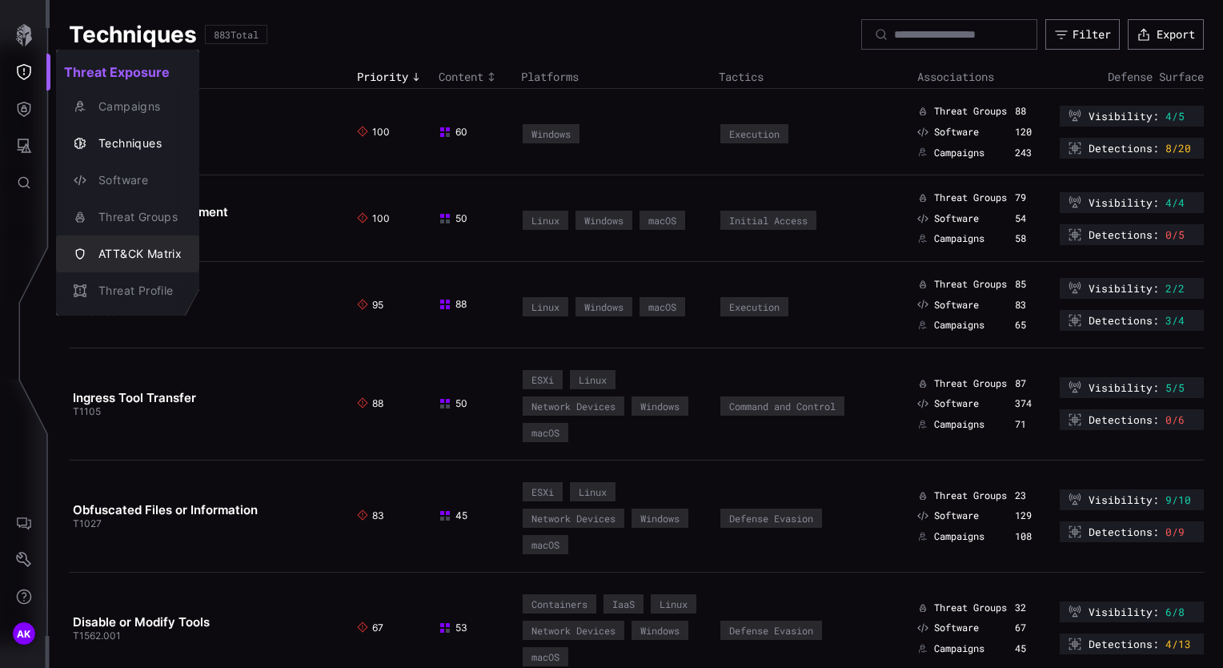
click at [137, 251] on div "ATT&CK Matrix" at bounding box center [135, 254] width 91 height 20
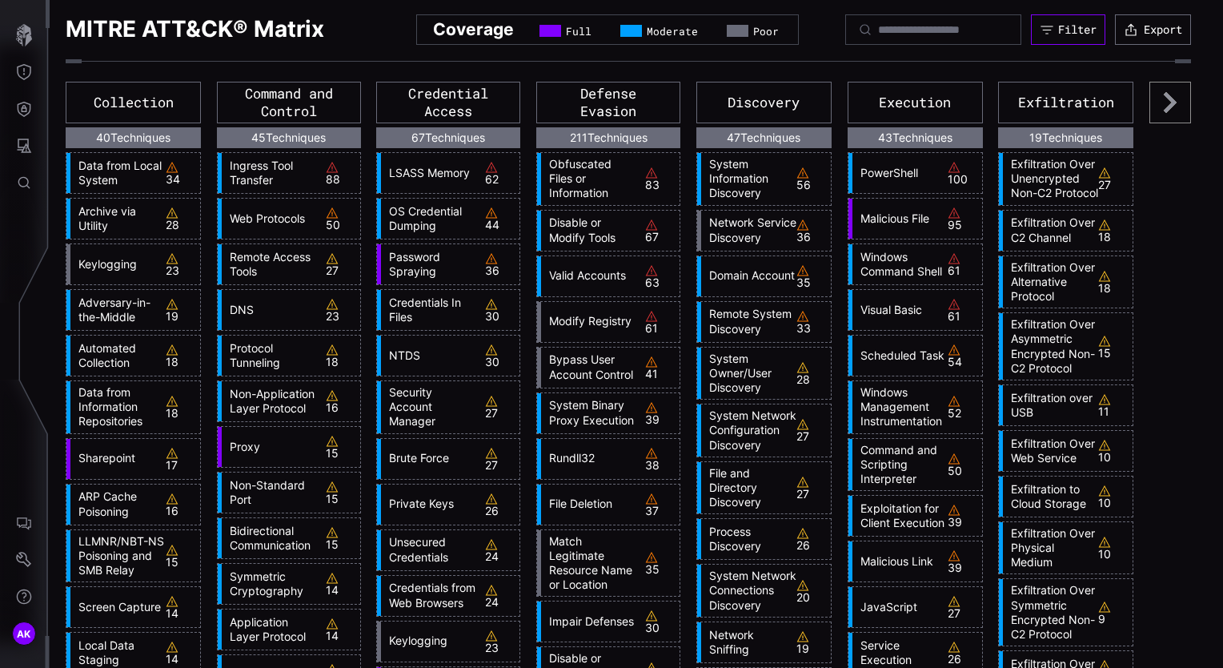
click at [1057, 42] on button "Filter" at bounding box center [1068, 29] width 74 height 30
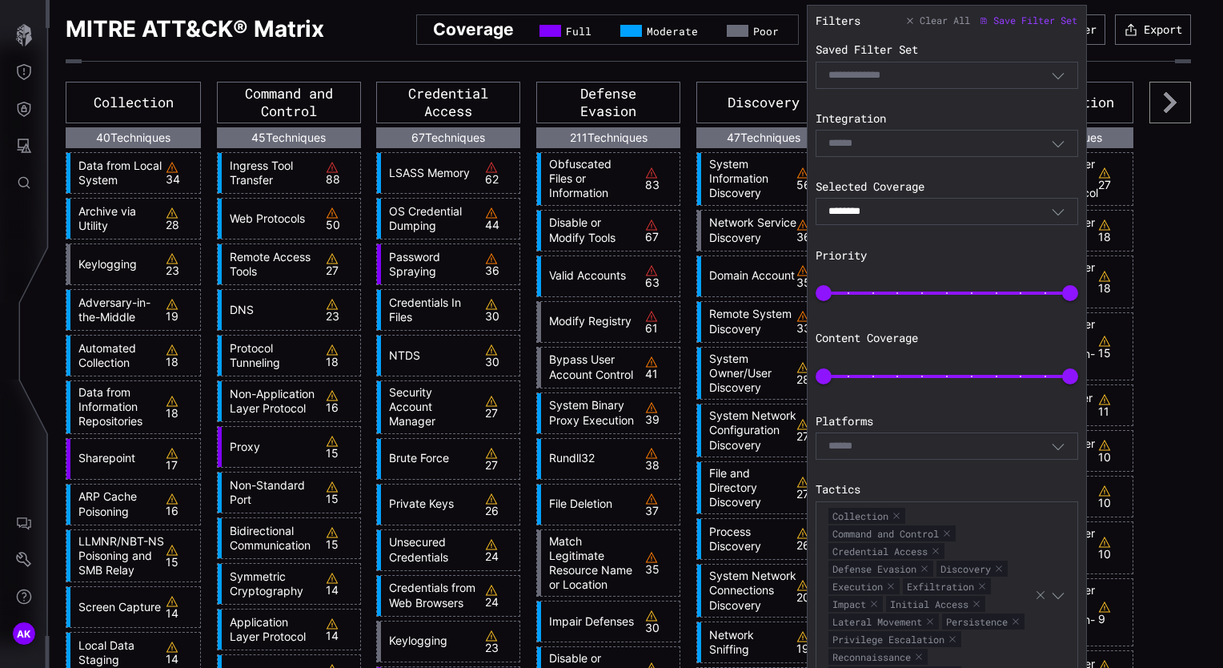
click at [1051, 207] on icon "button" at bounding box center [1058, 211] width 14 height 14
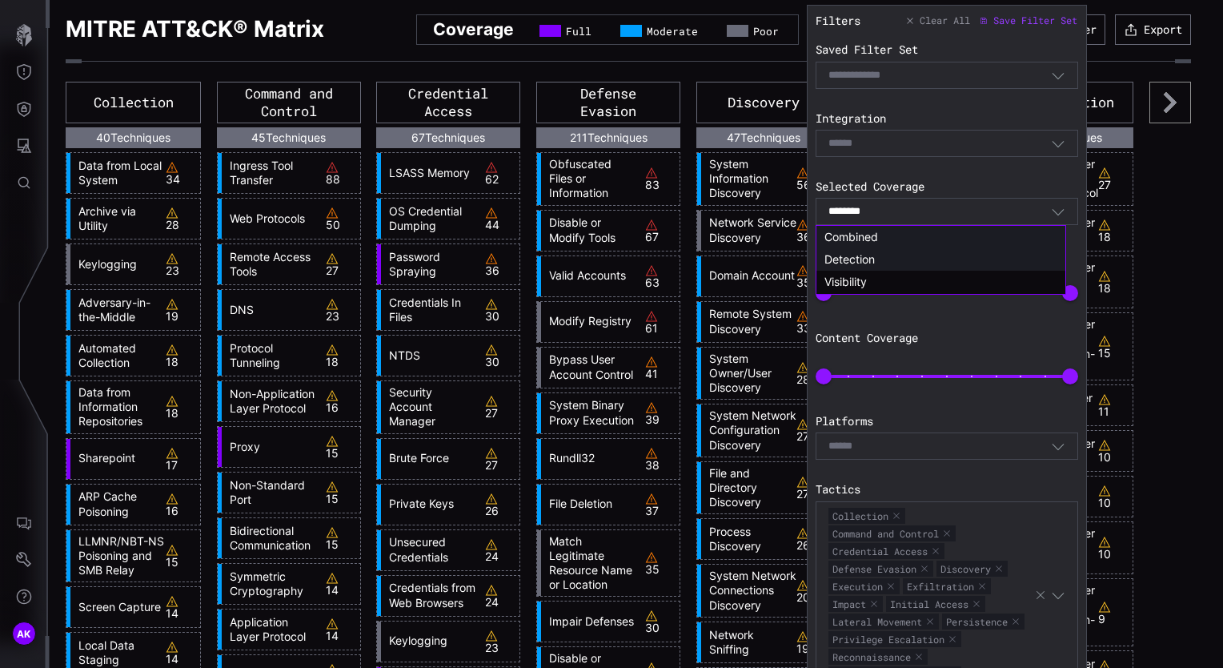
click at [922, 262] on div "Detection" at bounding box center [941, 259] width 233 height 14
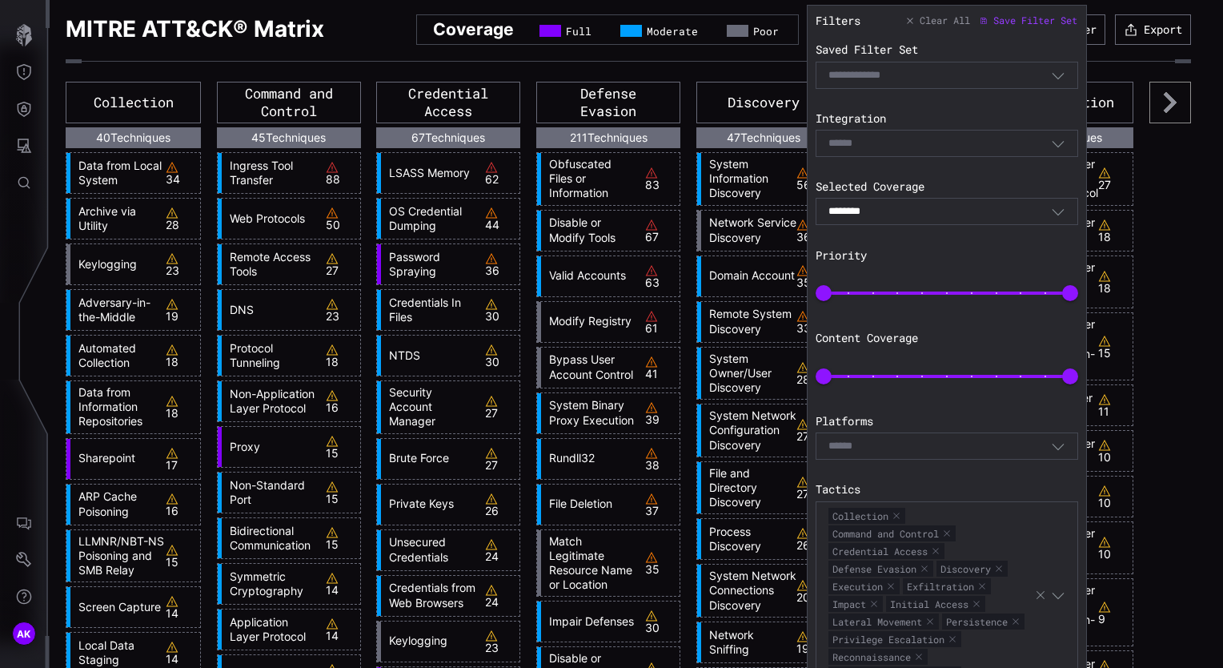
type input "*********"
type input "**"
drag, startPoint x: 825, startPoint y: 295, endPoint x: 942, endPoint y: 296, distance: 117.7
click at [942, 296] on span "50" at bounding box center [947, 293] width 16 height 16
type input "*"
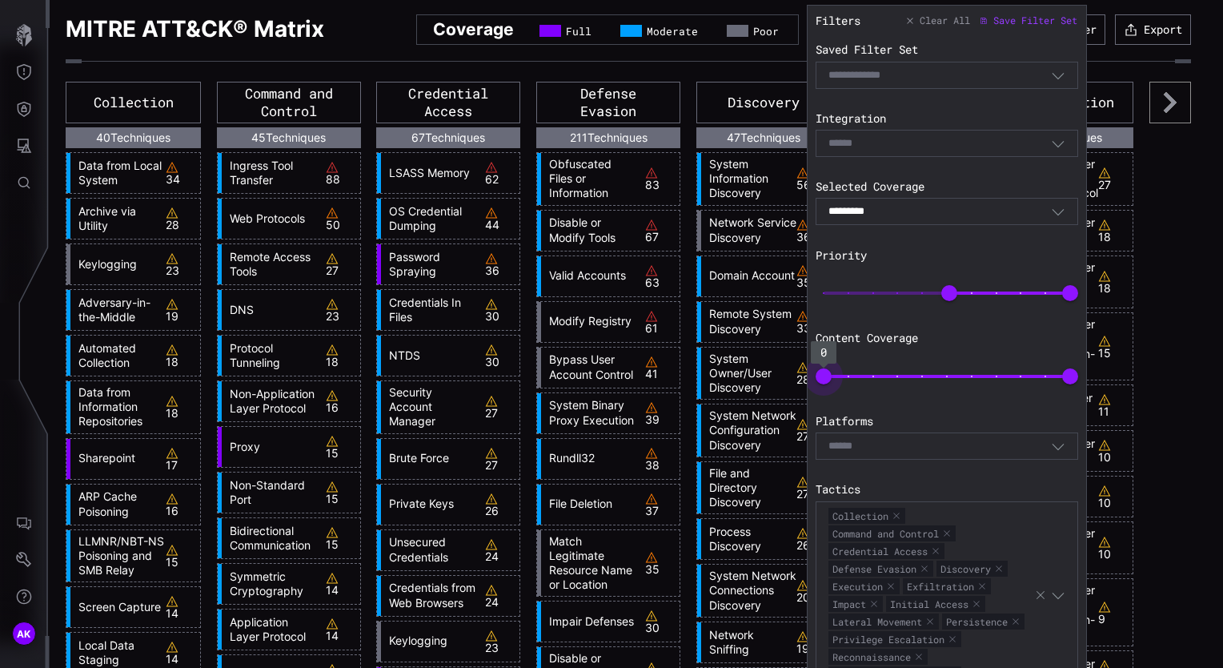
drag, startPoint x: 826, startPoint y: 378, endPoint x: 808, endPoint y: 392, distance: 22.8
click at [808, 392] on section "Filters Clear All Save Filter Set Saved Filter Set Select Filter Integration Se…" at bounding box center [947, 339] width 280 height 668
type input "**"
drag, startPoint x: 1050, startPoint y: 376, endPoint x: 964, endPoint y: 379, distance: 86.5
click at [964, 379] on span "60" at bounding box center [972, 376] width 16 height 16
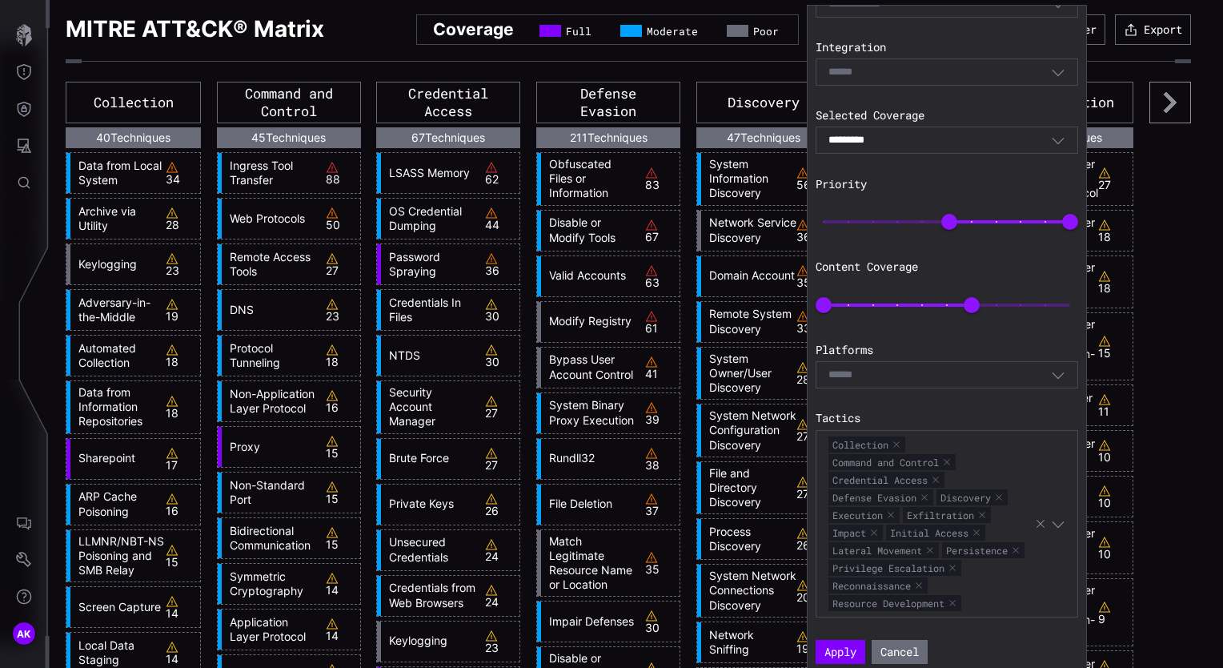
scroll to position [96, 0]
click at [844, 640] on button "Apply" at bounding box center [841, 652] width 50 height 24
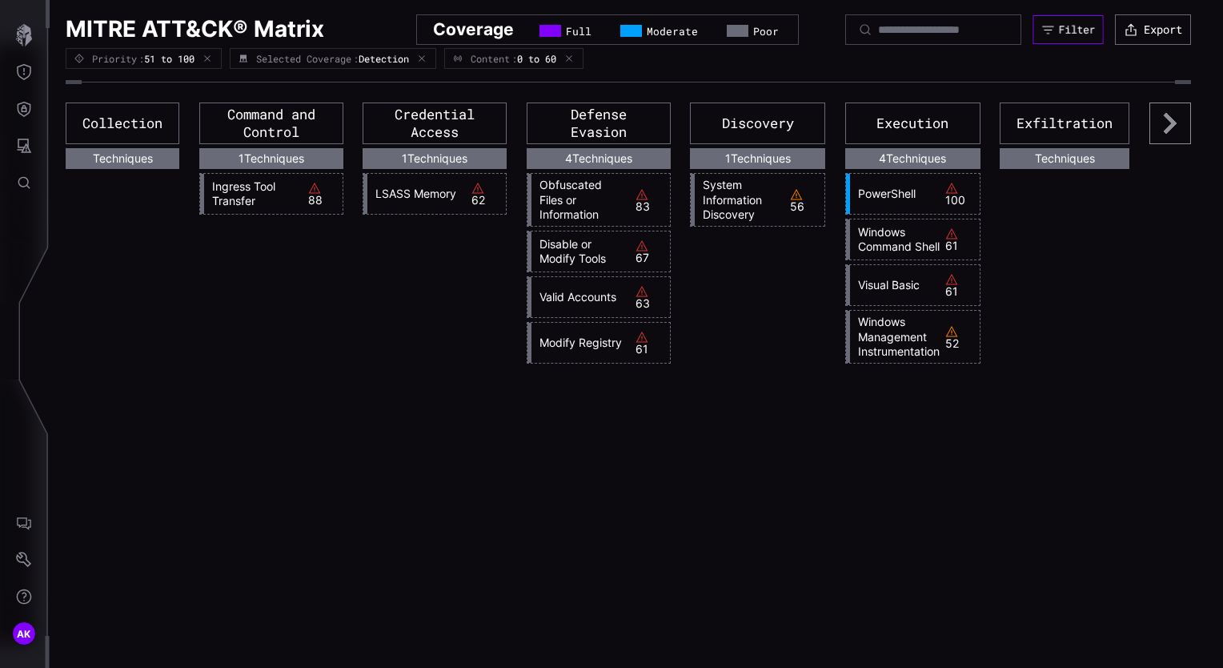
click at [1067, 32] on div "Filter" at bounding box center [1077, 29] width 36 height 14
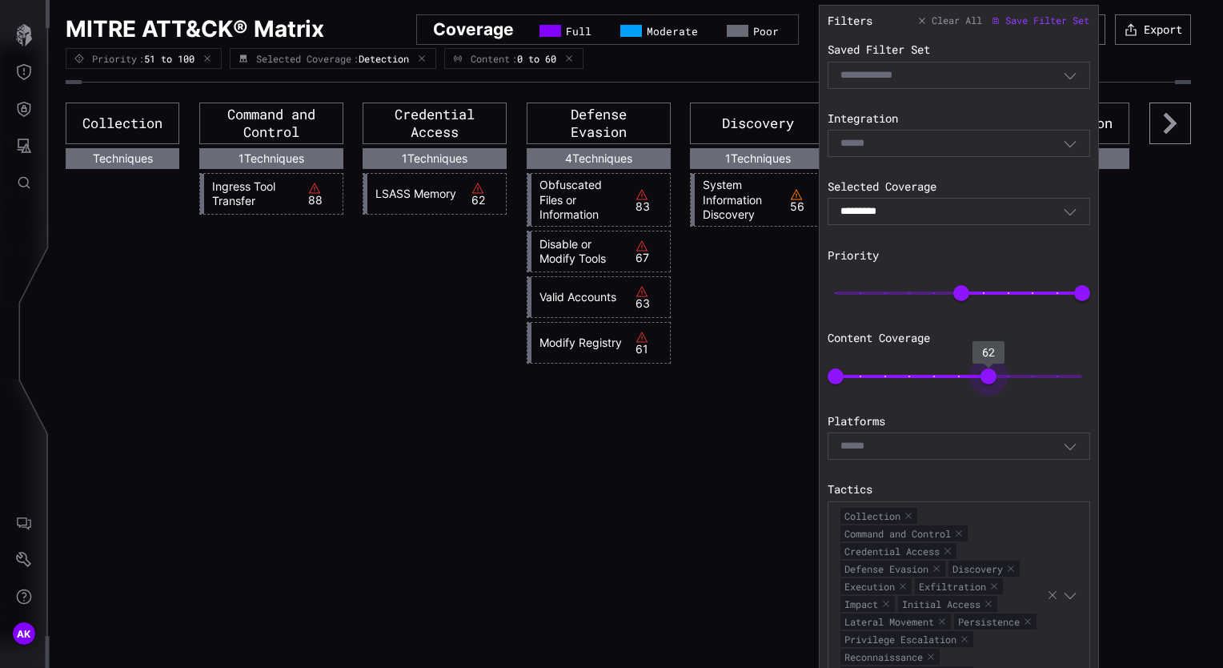
type input "***"
drag, startPoint x: 981, startPoint y: 372, endPoint x: 1155, endPoint y: 374, distance: 174.5
click at [1155, 374] on body "AK MITRE ATT&CK® Matrix Coverage Full Moderate Poor Filter Export Priority : 51…" at bounding box center [611, 334] width 1223 height 668
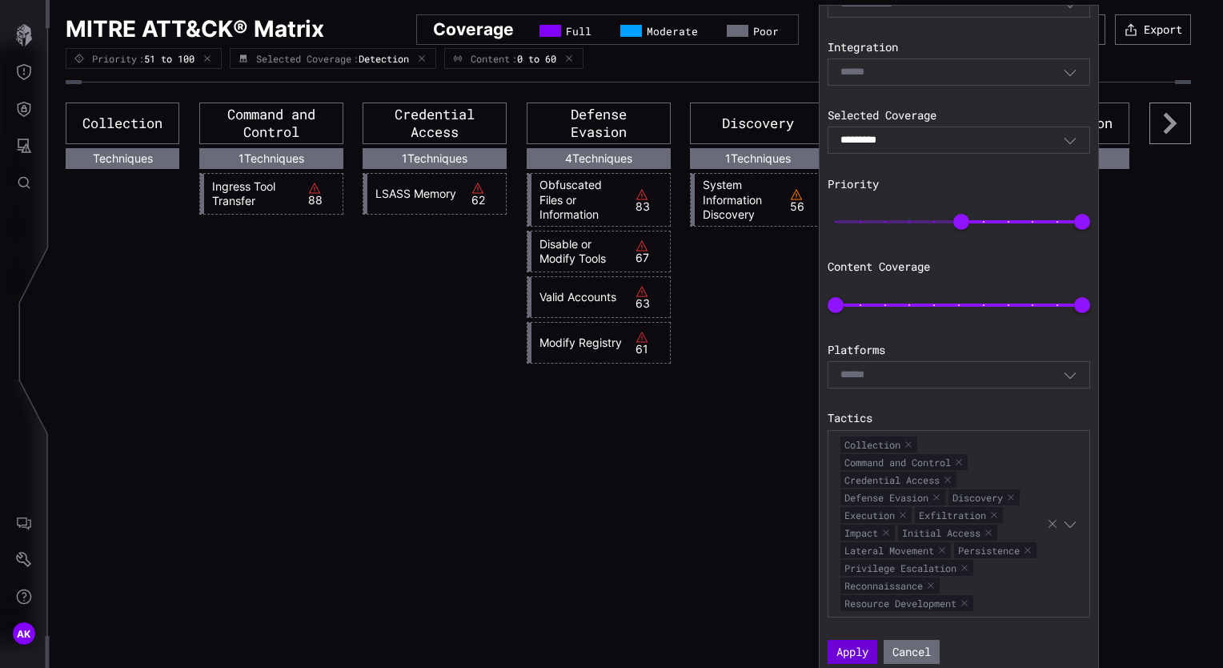
click at [852, 645] on button "Apply" at bounding box center [853, 652] width 50 height 24
